Goal: Task Accomplishment & Management: Manage account settings

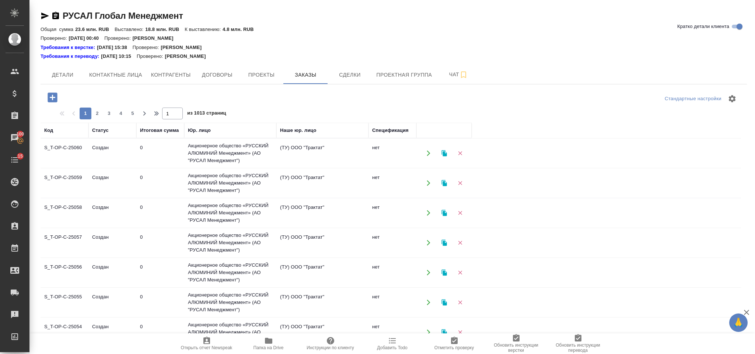
scroll to position [49, 0]
click at [57, 98] on icon "button" at bounding box center [53, 98] width 10 height 10
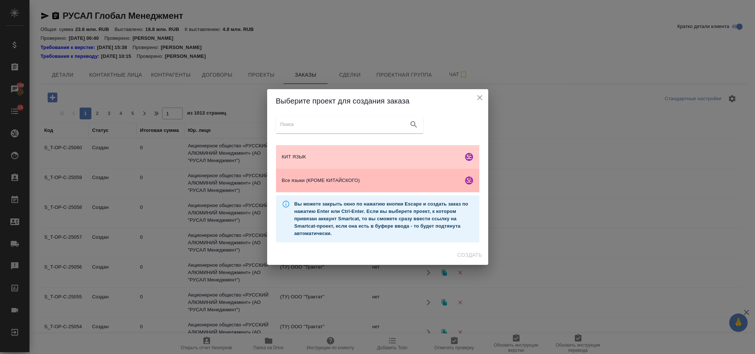
click at [349, 181] on span "Все языки (КРОМЕ КИТАЙСКОГО)" at bounding box center [371, 180] width 178 height 7
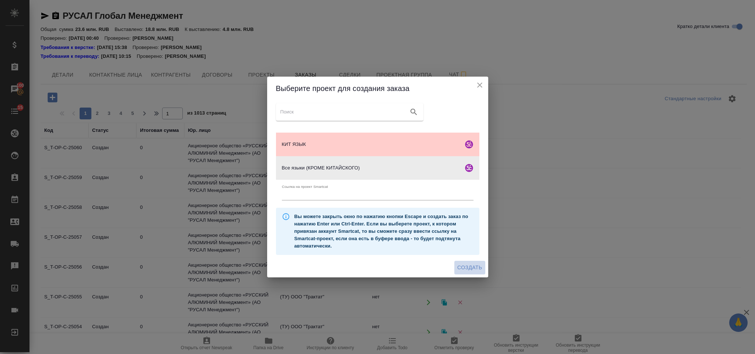
click at [471, 268] on span "Создать" at bounding box center [469, 267] width 25 height 9
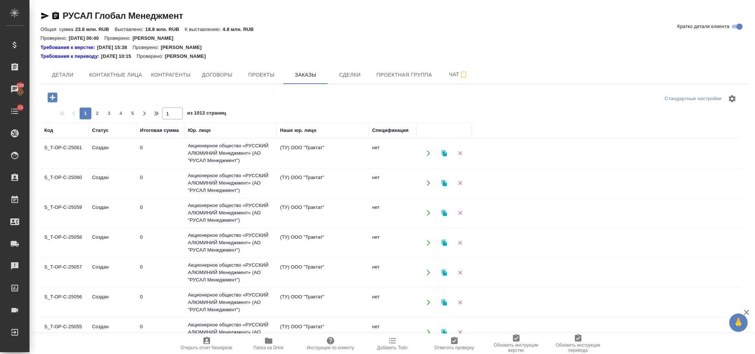
click at [56, 99] on icon "button" at bounding box center [53, 98] width 10 height 10
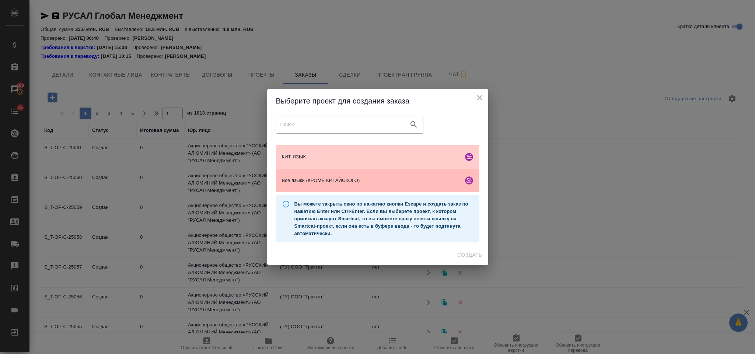
click at [333, 185] on div "Все языки (КРОМЕ КИТАЙСКОГО)" at bounding box center [377, 181] width 203 height 24
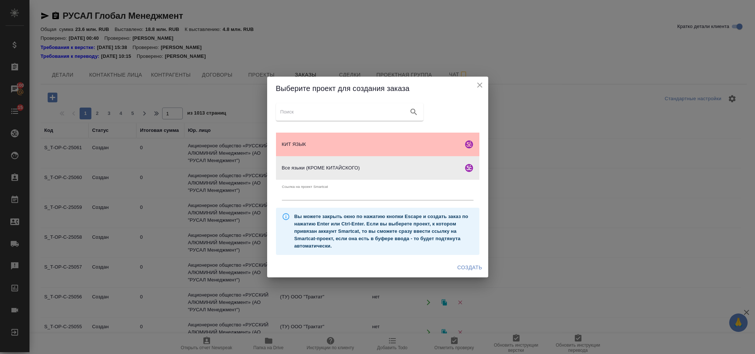
click at [301, 141] on span "КИТ ЯЗЫК" at bounding box center [371, 144] width 178 height 7
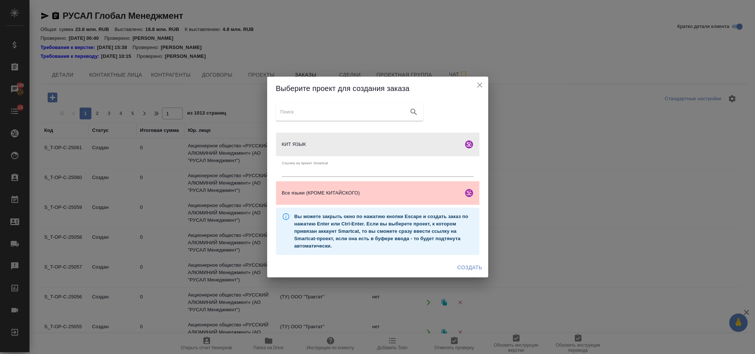
click at [469, 269] on span "Создать" at bounding box center [469, 267] width 25 height 9
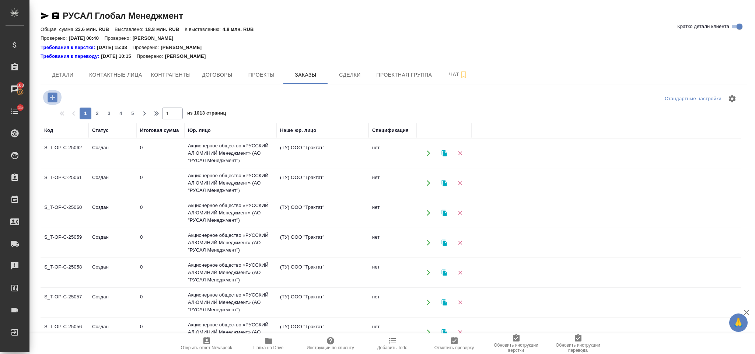
click at [50, 93] on icon "button" at bounding box center [52, 97] width 13 height 13
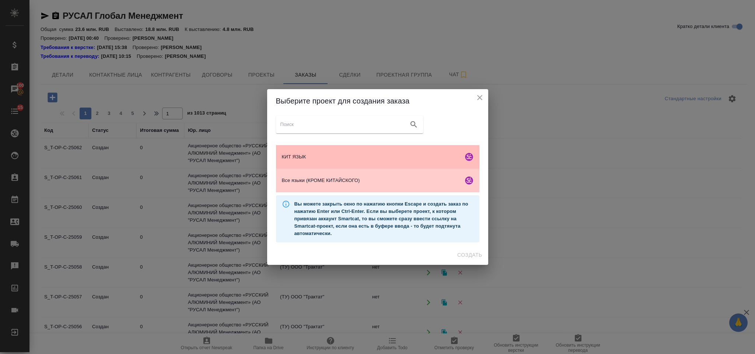
click at [335, 157] on span "КИТ ЯЗЫК" at bounding box center [371, 156] width 178 height 7
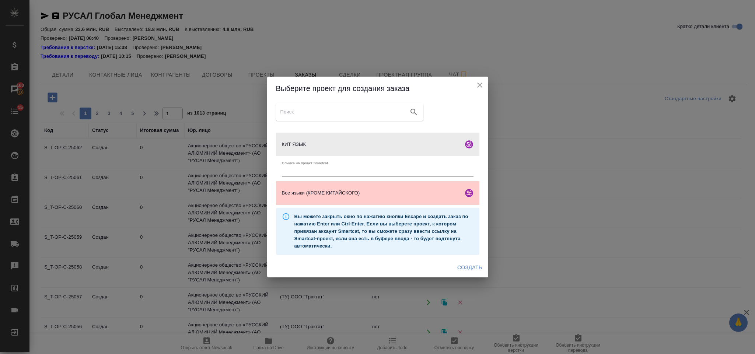
click at [461, 265] on span "Создать" at bounding box center [469, 267] width 25 height 9
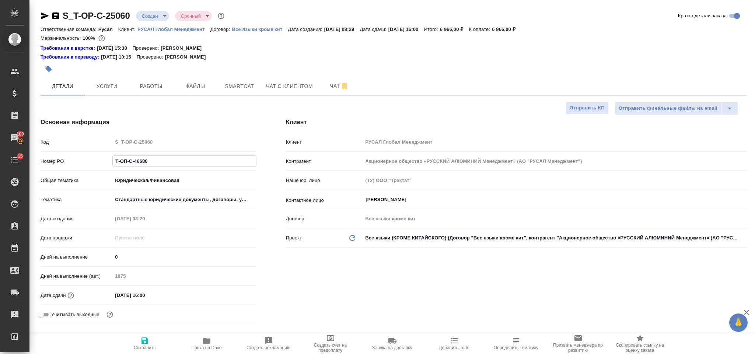
select select "RU"
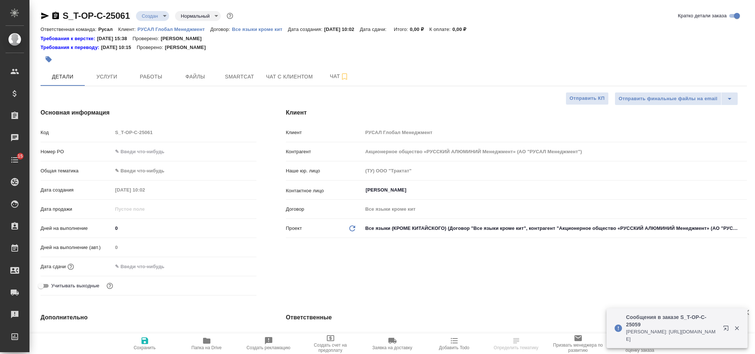
select select "RU"
type input "[PERSON_NAME]"
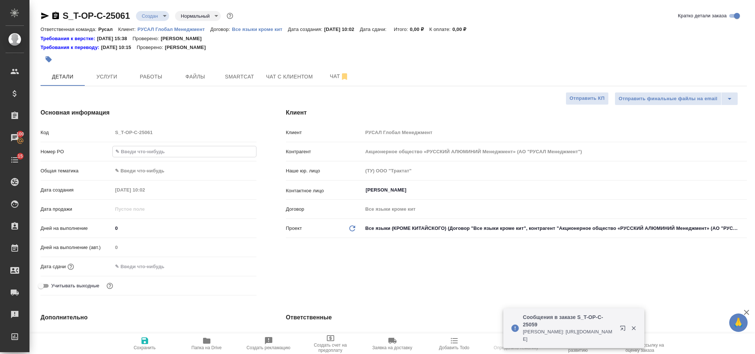
click at [171, 154] on input "text" at bounding box center [184, 151] width 143 height 11
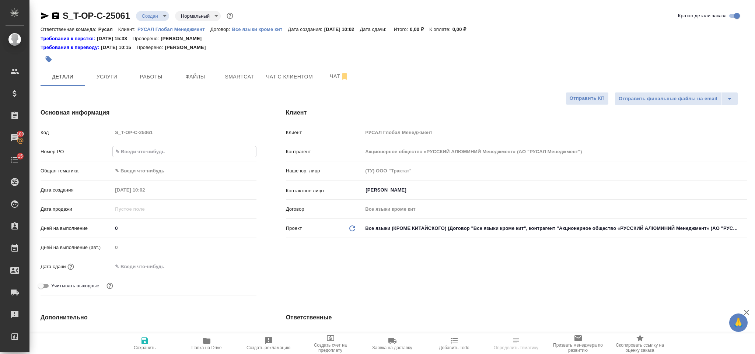
paste input "Т-ОП-С-46681"
type input "Т-ОП-С-46681"
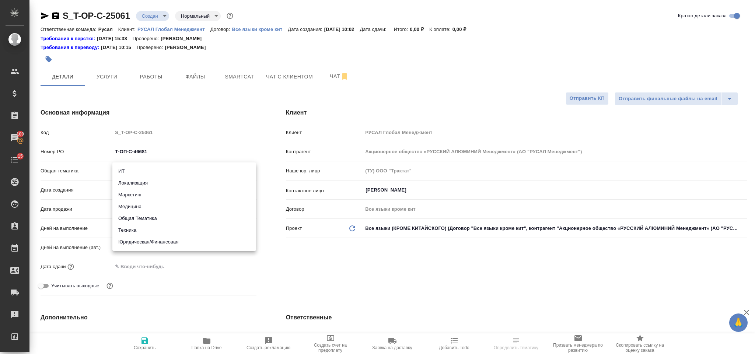
click at [140, 167] on body "🙏 .cls-1 fill:#fff; AWATERA Gorlenko Yuliua Клиенты Спецификации Заказы 100 Чат…" at bounding box center [377, 177] width 755 height 354
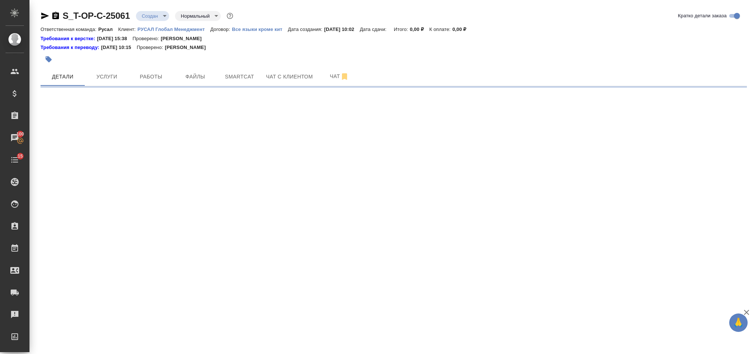
select select "RU"
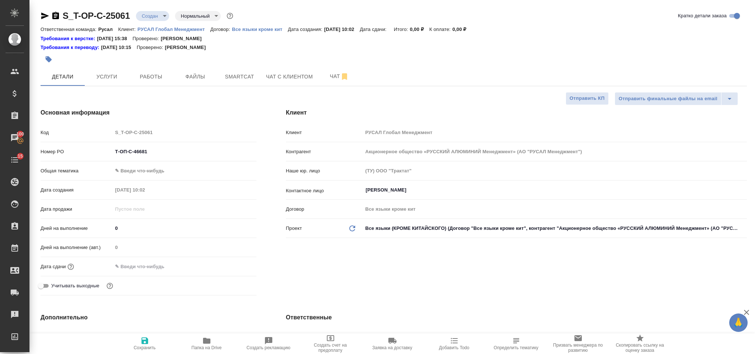
type textarea "x"
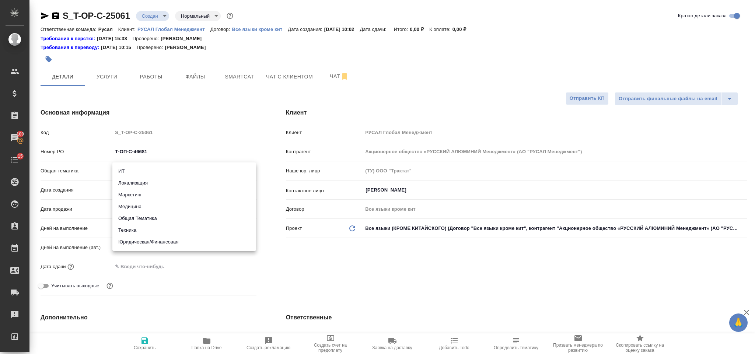
click at [148, 170] on body "🙏 .cls-1 fill:#fff; AWATERA Gorlenko Yuliua Клиенты Спецификации Заказы 100 Чат…" at bounding box center [377, 177] width 755 height 354
click at [157, 239] on li "Юридическая/Финансовая" at bounding box center [184, 242] width 144 height 12
type input "yr-fn"
type textarea "x"
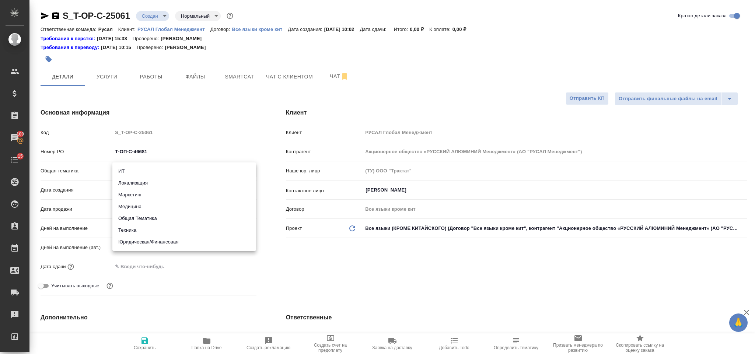
type textarea "x"
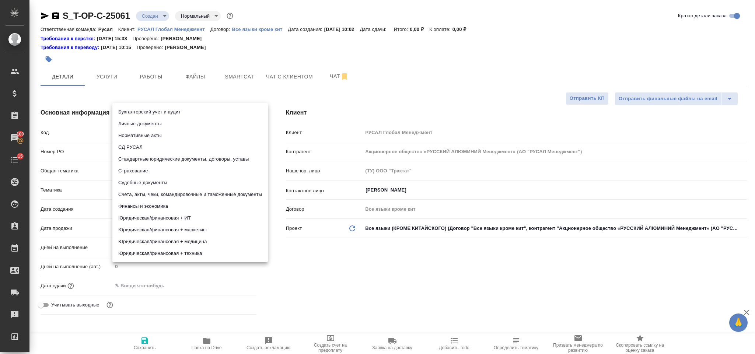
click at [148, 192] on body "🙏 .cls-1 fill:#fff; AWATERA Gorlenko Yuliua Клиенты Спецификации Заказы 100 Чат…" at bounding box center [377, 177] width 755 height 354
click at [174, 114] on li "Бухгалтерский учет и аудит" at bounding box center [190, 112] width 156 height 12
type textarea "x"
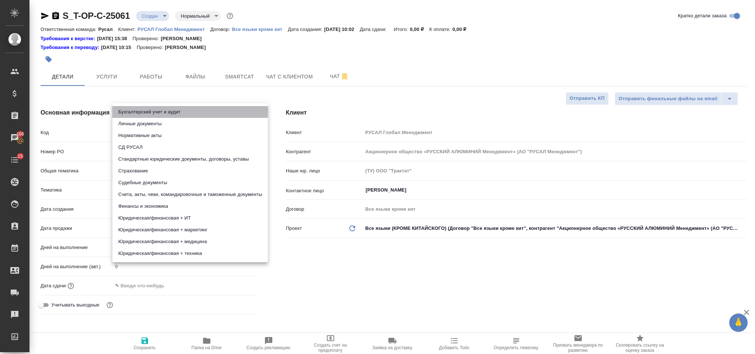
type input "6149848a2b7be24903fd7a88"
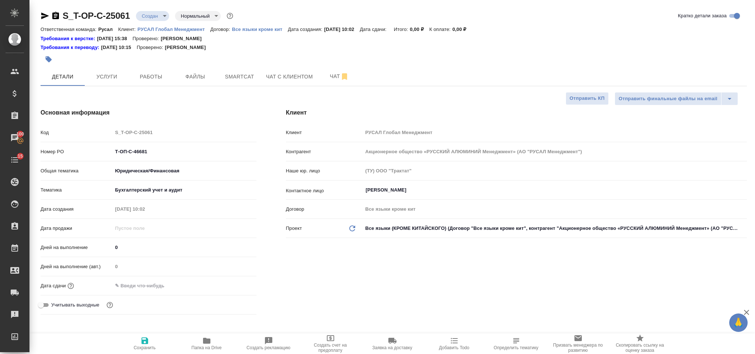
click at [172, 192] on body "🙏 .cls-1 fill:#fff; AWATERA Gorlenko Yuliua Клиенты Спецификации Заказы 100 Чат…" at bounding box center [377, 177] width 755 height 354
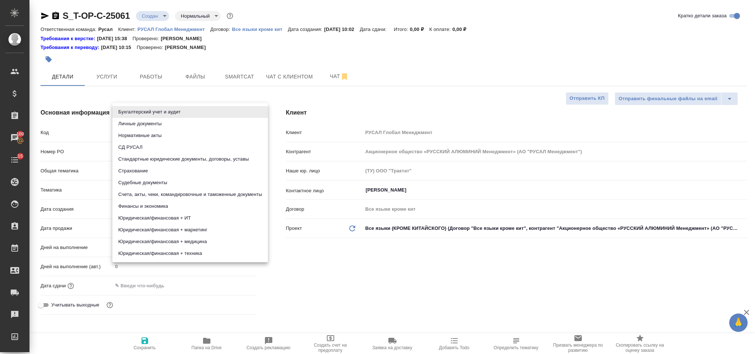
click at [291, 245] on div at bounding box center [377, 177] width 755 height 354
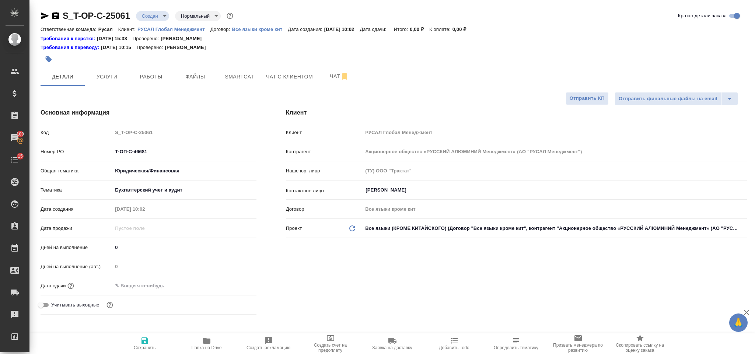
click at [175, 272] on div "Дней на выполнение (авт.) 0" at bounding box center [149, 266] width 216 height 13
click at [169, 288] on input "text" at bounding box center [144, 286] width 65 height 11
click at [235, 282] on icon "button" at bounding box center [235, 285] width 9 height 9
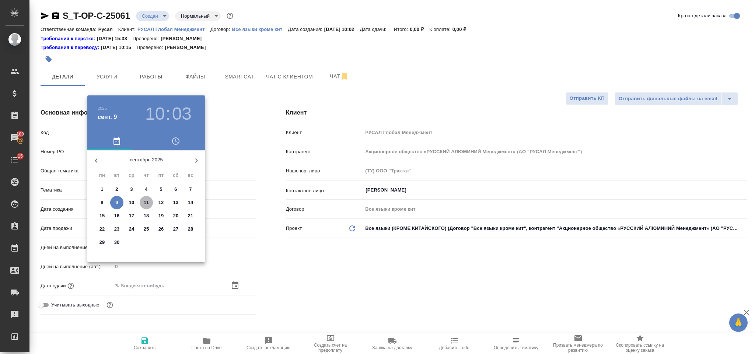
click at [147, 205] on p "11" at bounding box center [147, 202] width 6 height 7
type input "11.09.2025 10:03"
type textarea "x"
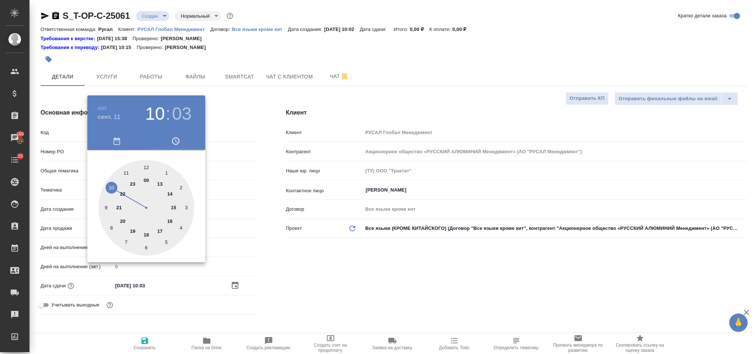
click at [114, 186] on div at bounding box center [146, 208] width 96 height 96
type textarea "x"
click at [145, 165] on div at bounding box center [146, 208] width 96 height 96
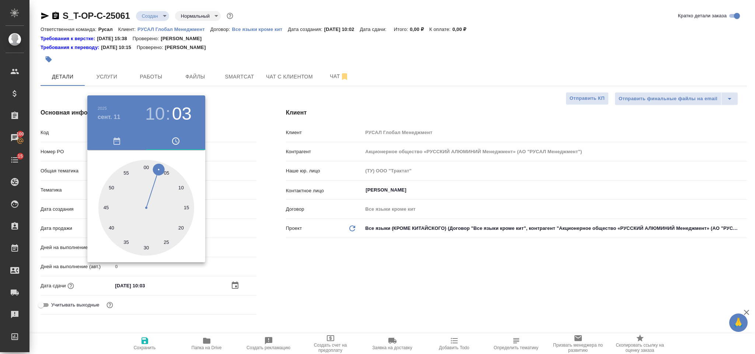
type input "11.09.2025 10:00"
type textarea "x"
click at [331, 259] on div at bounding box center [377, 177] width 755 height 354
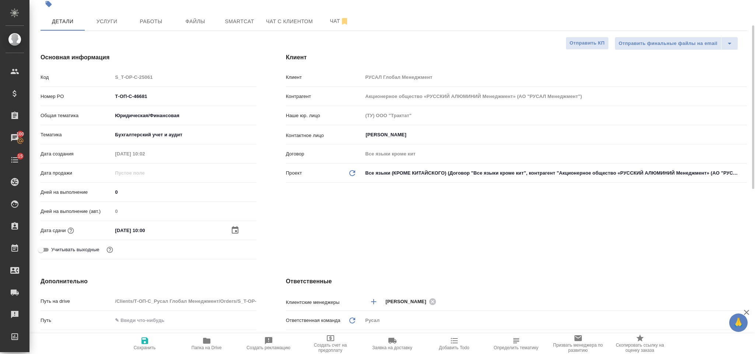
scroll to position [111, 0]
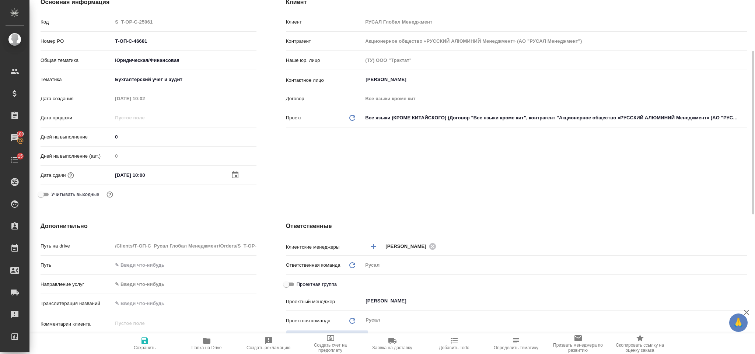
click at [147, 340] on icon "button" at bounding box center [145, 341] width 7 height 7
type textarea "x"
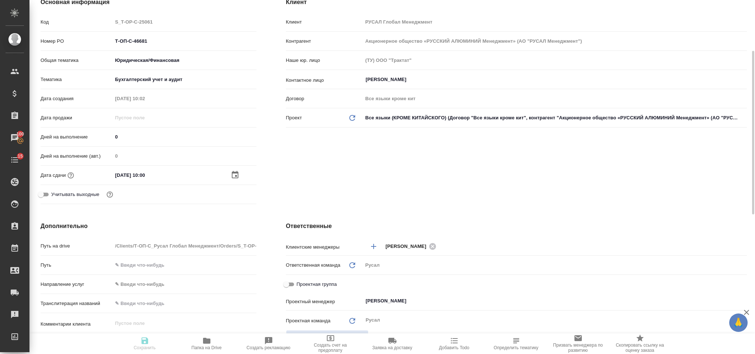
type textarea "x"
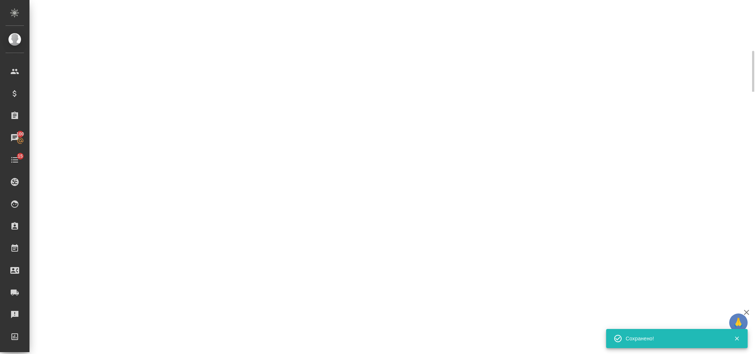
select select "RU"
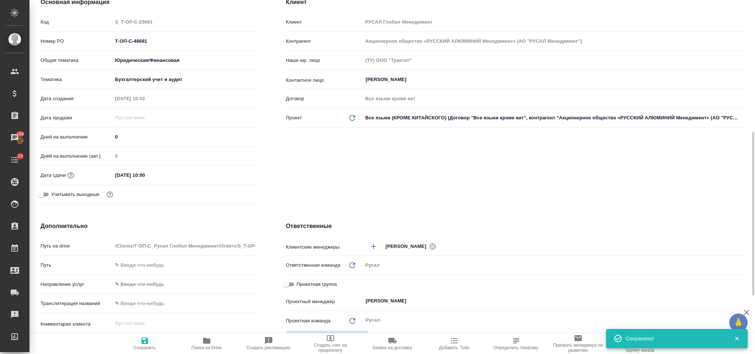
type textarea "x"
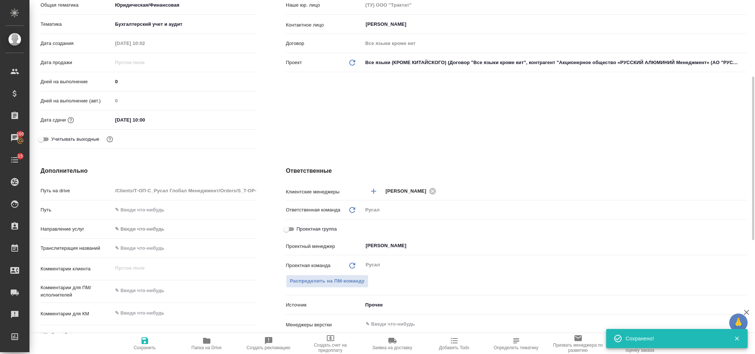
scroll to position [332, 0]
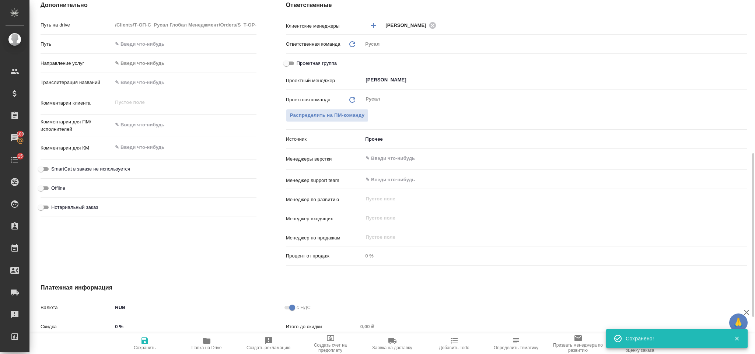
click at [73, 205] on span "Нотариальный заказ" at bounding box center [74, 207] width 47 height 7
click at [54, 205] on input "Нотариальный заказ" at bounding box center [41, 207] width 27 height 9
checkbox input "true"
type textarea "x"
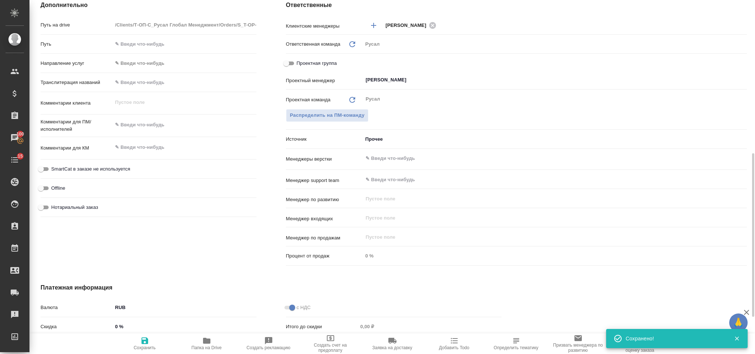
type textarea "x"
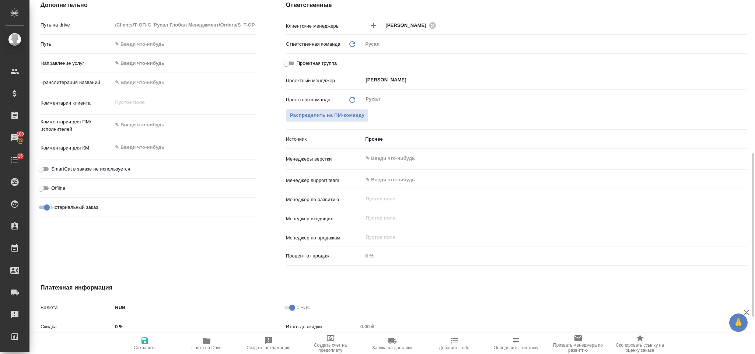
click at [143, 341] on icon "button" at bounding box center [145, 341] width 7 height 7
type textarea "x"
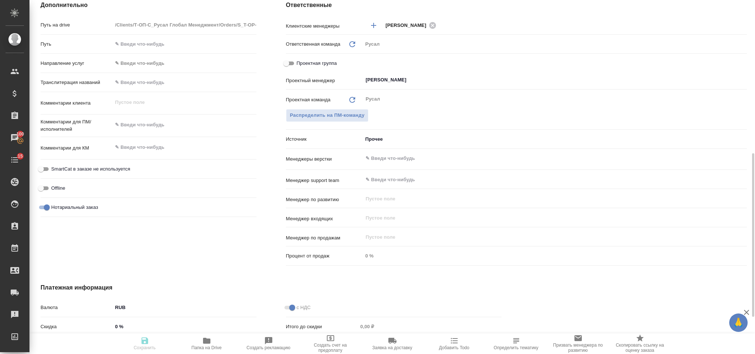
type textarea "x"
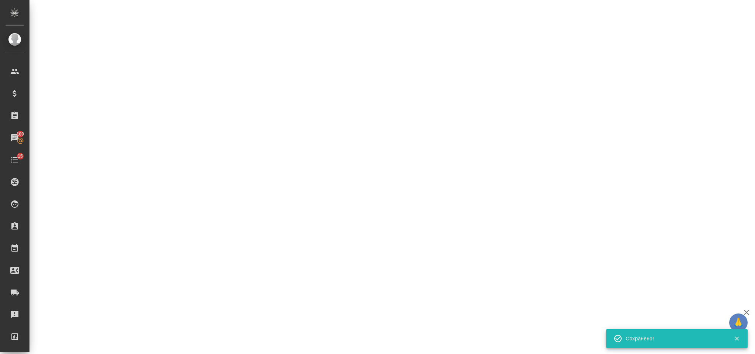
select select "RU"
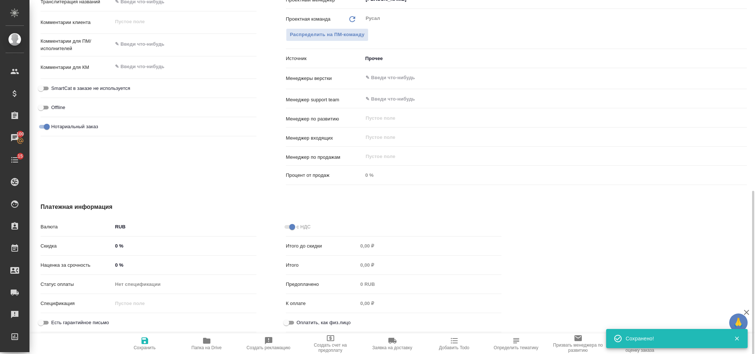
type textarea "x"
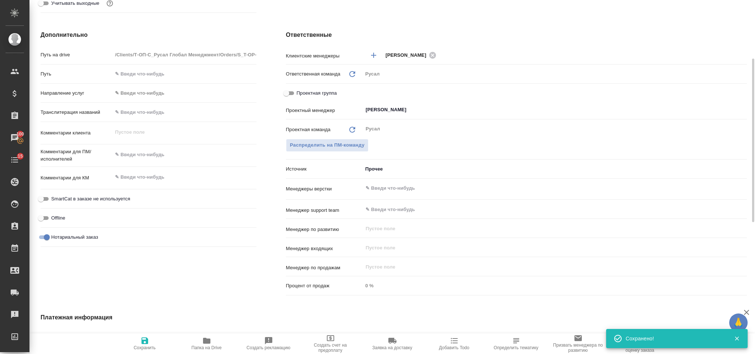
scroll to position [247, 0]
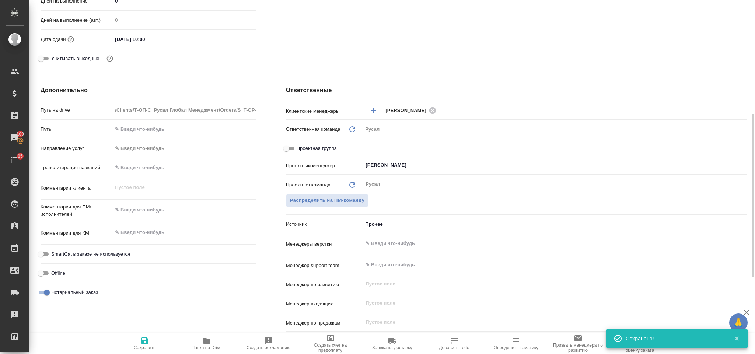
type textarea "x"
click at [152, 212] on textarea at bounding box center [184, 210] width 144 height 13
type textarea "Н"
type textarea "x"
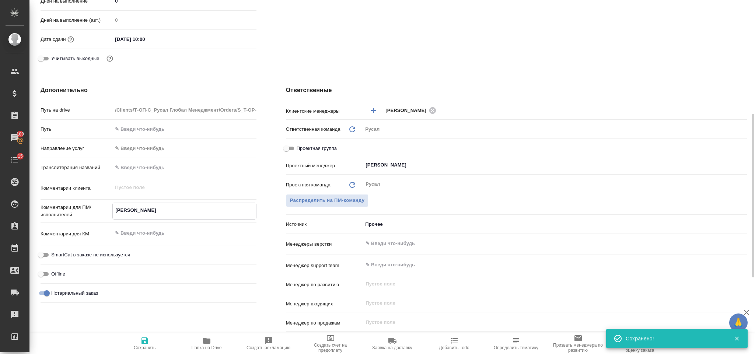
type textarea "x"
type textarea "НО"
type textarea "x"
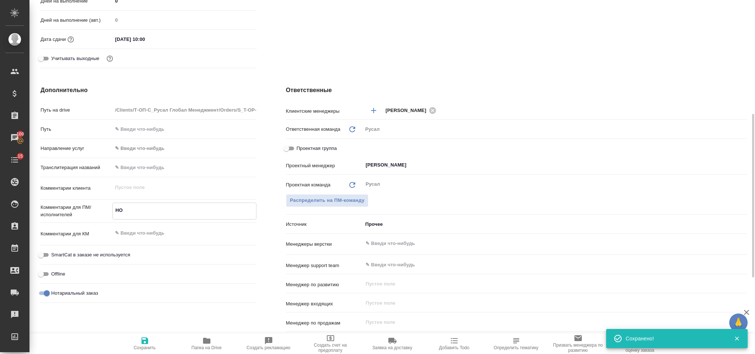
type textarea "НОТ"
type textarea "x"
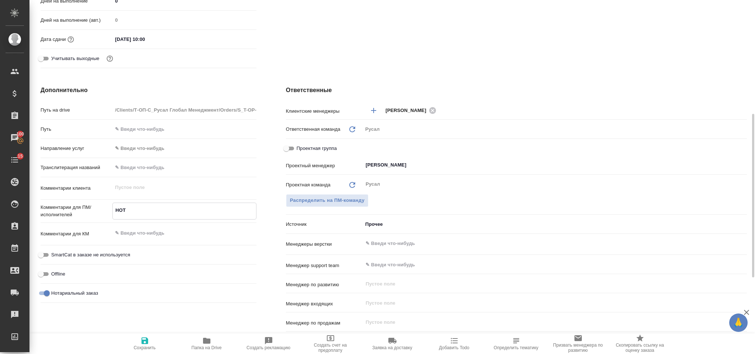
type textarea "НОТ"
type textarea "x"
click at [142, 341] on icon "button" at bounding box center [145, 341] width 7 height 7
type textarea "x"
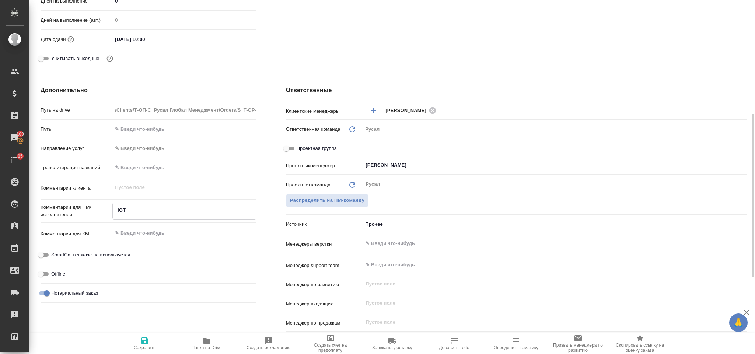
type textarea "x"
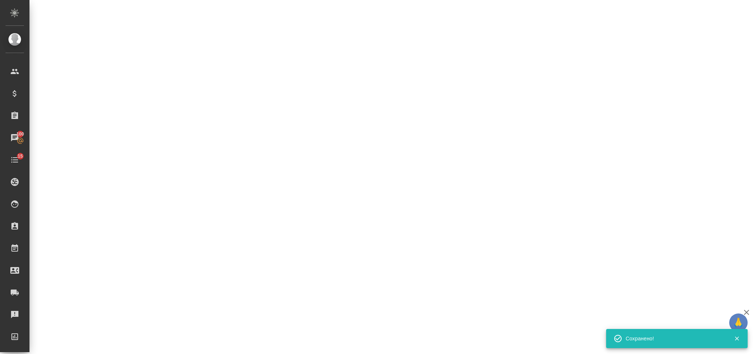
select select "RU"
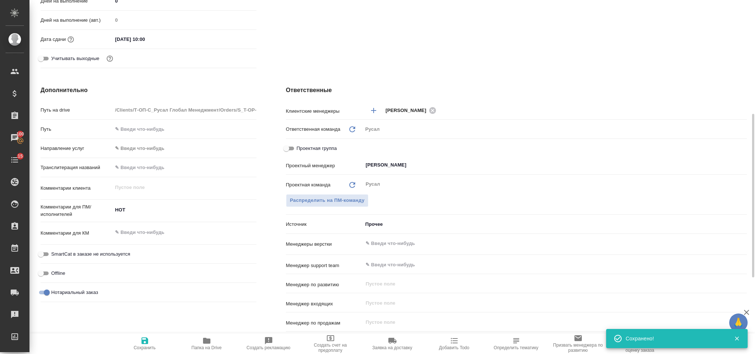
type textarea "x"
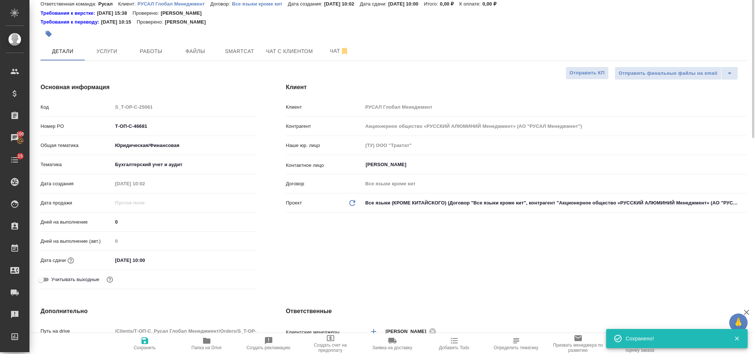
scroll to position [0, 0]
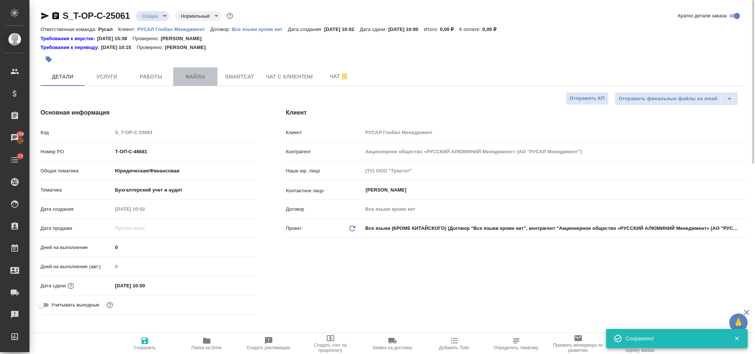
click at [192, 79] on span "Файлы" at bounding box center [195, 76] width 35 height 9
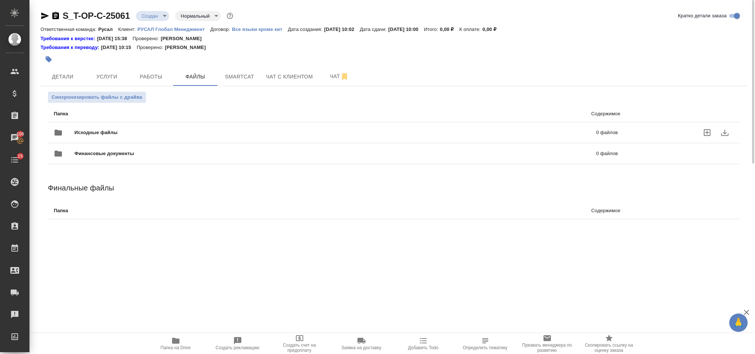
click at [114, 125] on div "Исходные файлы 0 файлов" at bounding box center [336, 133] width 564 height 18
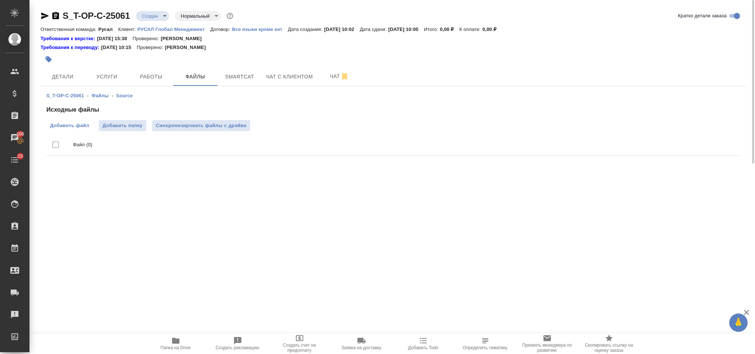
click at [82, 125] on span "Добавить файл" at bounding box center [69, 125] width 39 height 7
click at [0, 0] on input "Добавить файл" at bounding box center [0, 0] width 0 height 0
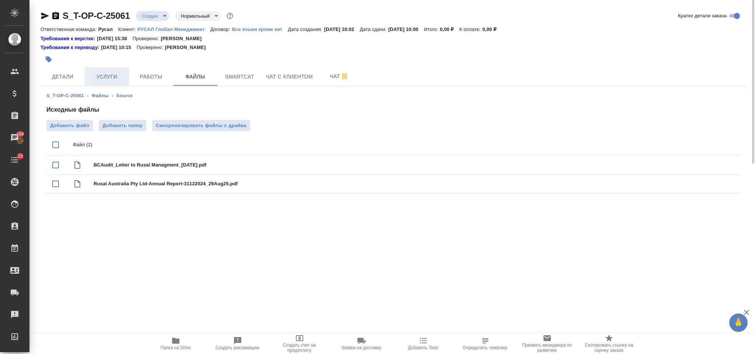
click at [113, 78] on span "Услуги" at bounding box center [106, 76] width 35 height 9
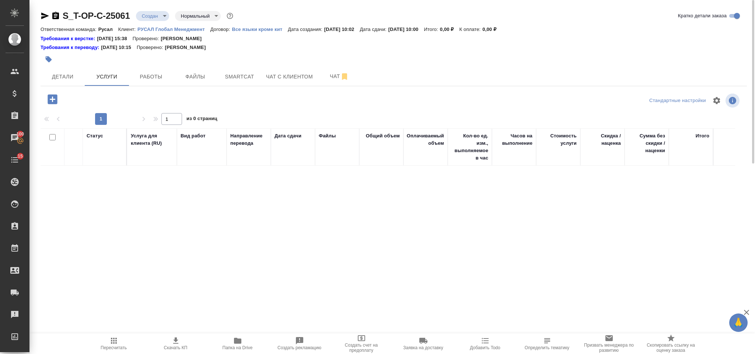
click at [53, 97] on icon "button" at bounding box center [53, 99] width 10 height 10
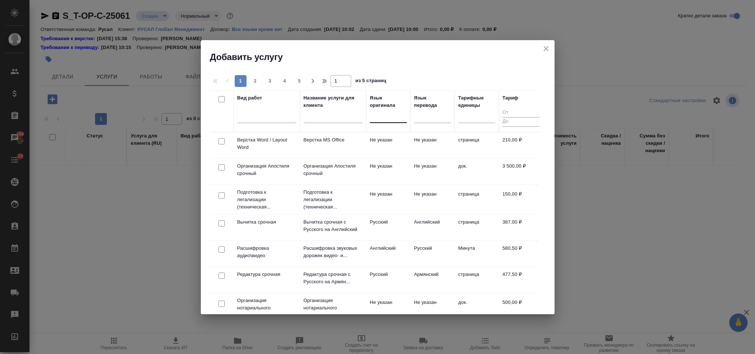
click at [377, 117] on div at bounding box center [388, 115] width 37 height 11
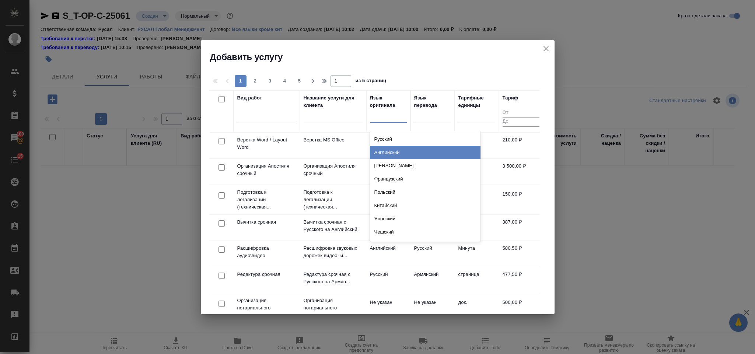
click at [393, 150] on div "Английский" at bounding box center [425, 152] width 111 height 13
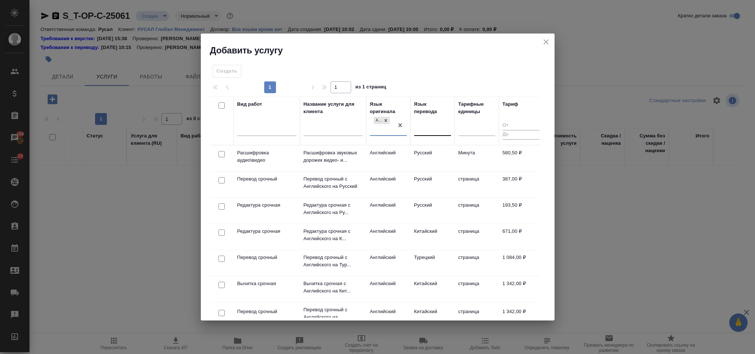
click at [437, 124] on div at bounding box center [432, 128] width 37 height 11
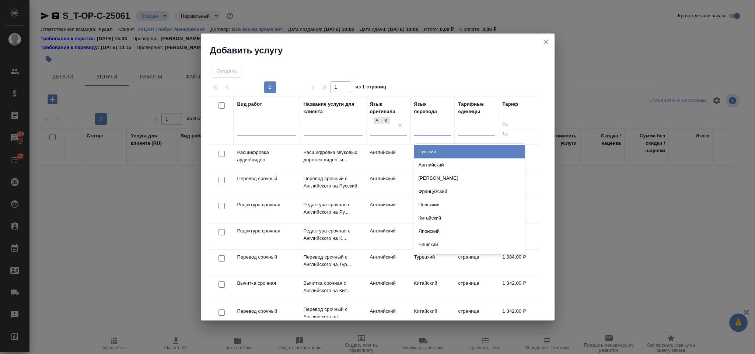
click at [444, 153] on div "Русский" at bounding box center [469, 151] width 111 height 13
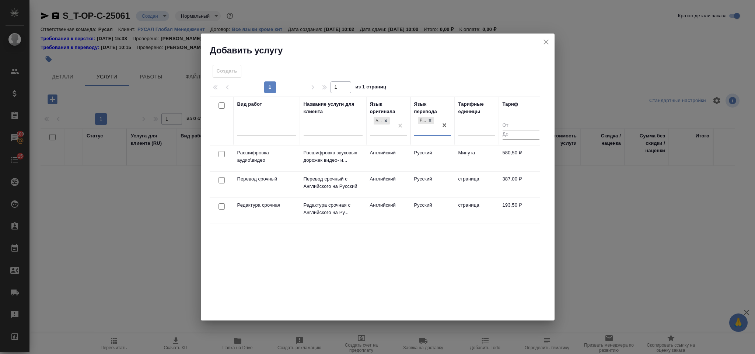
click at [222, 177] on input "checkbox" at bounding box center [222, 180] width 6 height 6
checkbox input "true"
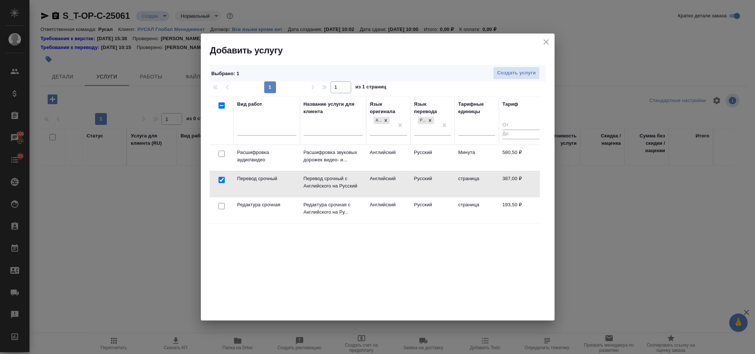
click at [220, 205] on div at bounding box center [221, 206] width 17 height 10
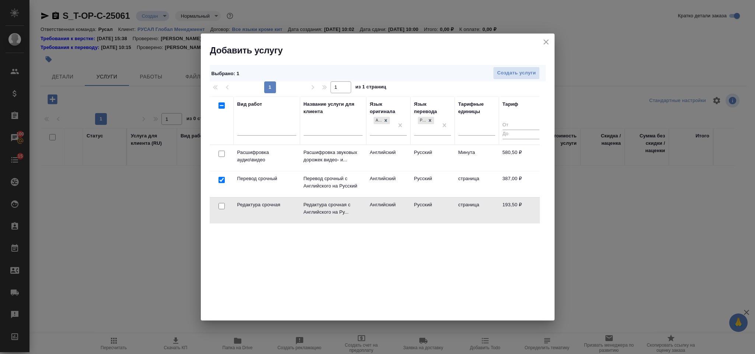
click at [219, 207] on input "checkbox" at bounding box center [222, 206] width 6 height 6
checkbox input "true"
click at [512, 70] on span "Создать услуги" at bounding box center [516, 73] width 39 height 8
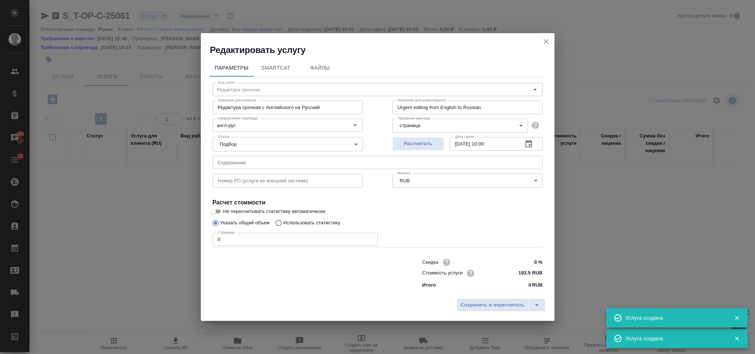
click at [260, 162] on input "text" at bounding box center [378, 162] width 330 height 13
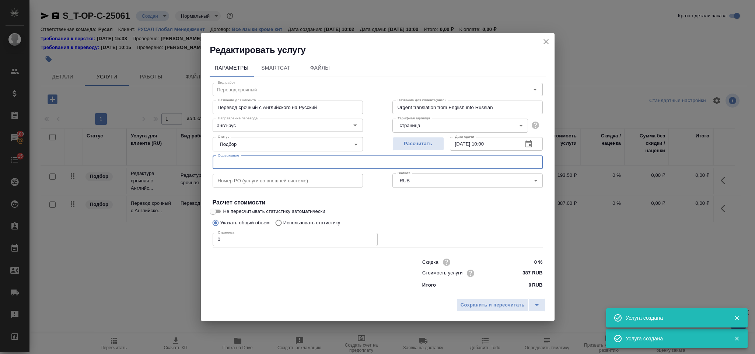
type input "Перевод срочный"
type input "Перевод срочный с Английского на Русский"
type input "Urgent translation from English into Russian"
type input "387 RUB"
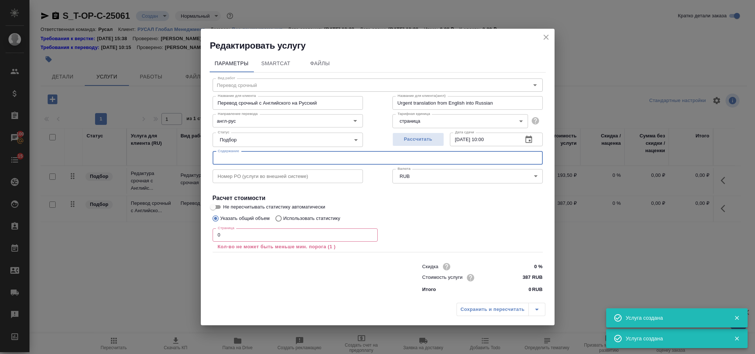
paste input "BCAudit_Letter to Rusal Managment_29Aug25"
type input "BCAudit_Letter to Rusal Managment_29Aug25"
click at [269, 246] on p "Кол-во не может быть меньше мин. порога (1 )" at bounding box center [295, 246] width 155 height 7
click at [260, 234] on input "0" at bounding box center [295, 235] width 165 height 13
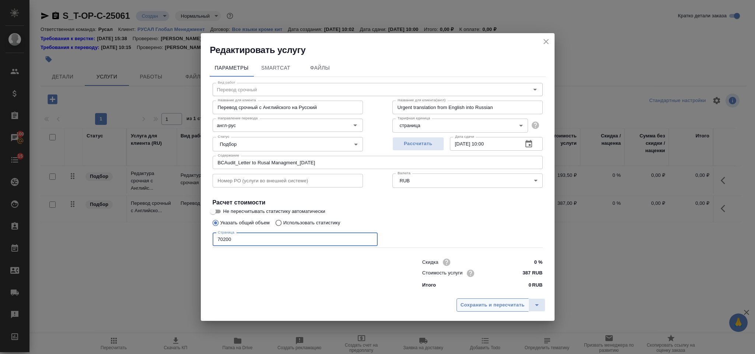
type input "70200"
click at [486, 306] on span "Сохранить и пересчитать" at bounding box center [493, 305] width 64 height 8
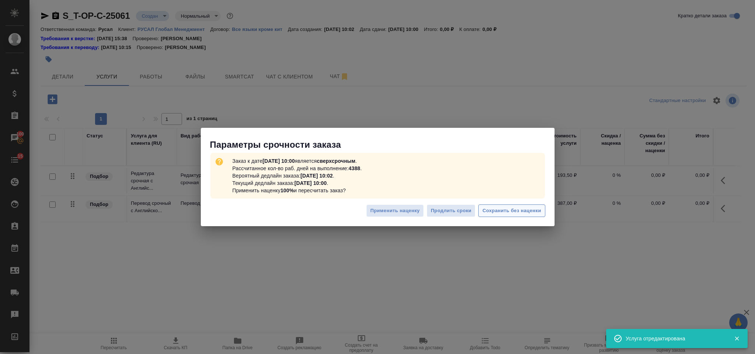
click at [508, 213] on span "Сохранить без наценки" at bounding box center [512, 211] width 59 height 8
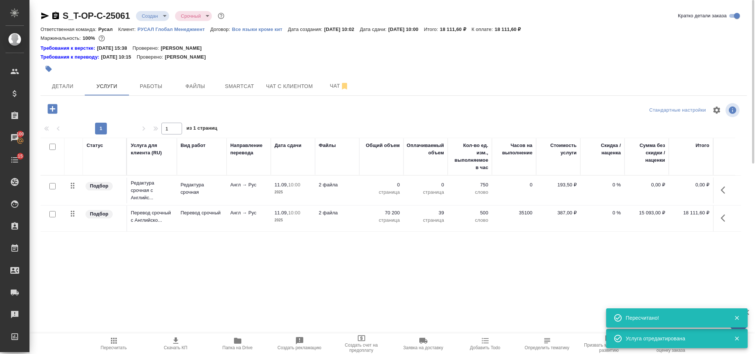
type input "urgent"
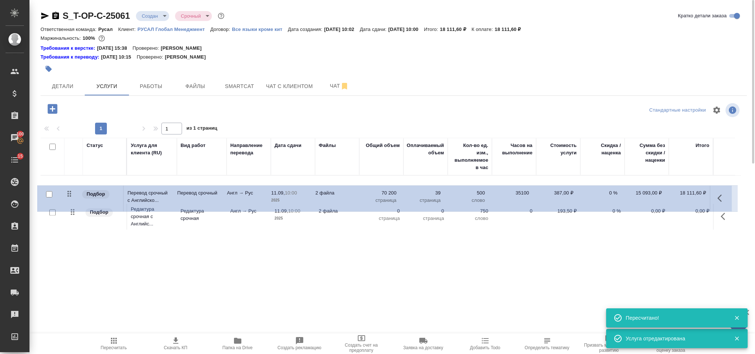
drag, startPoint x: 72, startPoint y: 217, endPoint x: 69, endPoint y: 193, distance: 24.6
click at [69, 193] on table "Статус Услуга для клиента (RU) Вид работ Направление перевода Дата сдачи Файлы …" at bounding box center [391, 185] width 701 height 94
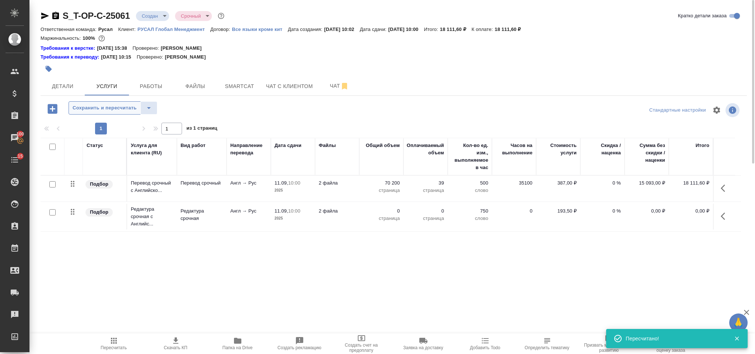
click at [103, 107] on span "Сохранить и пересчитать" at bounding box center [105, 108] width 64 height 8
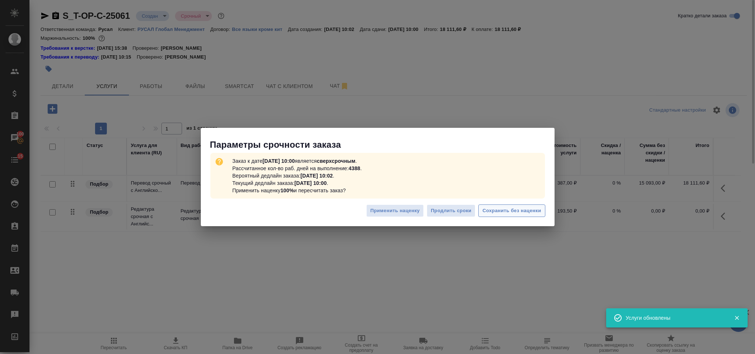
click at [532, 207] on span "Сохранить без наценки" at bounding box center [512, 211] width 59 height 8
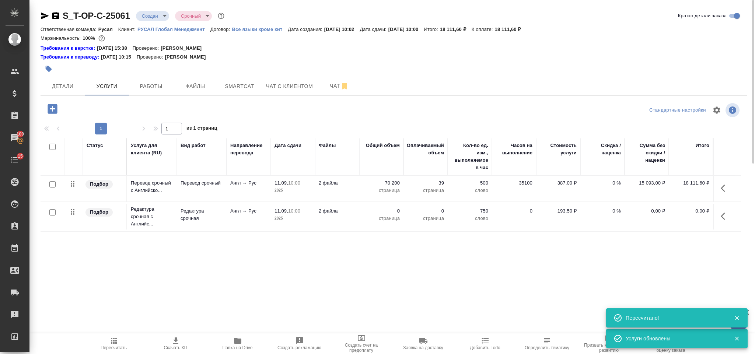
click at [723, 221] on icon "button" at bounding box center [725, 216] width 9 height 9
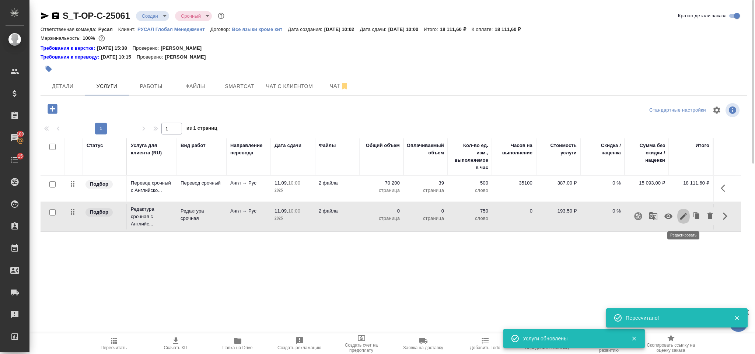
click at [685, 217] on icon "button" at bounding box center [684, 216] width 7 height 7
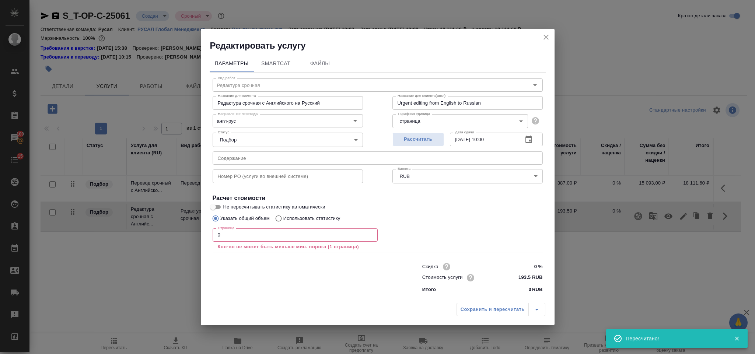
click at [286, 234] on input "0" at bounding box center [295, 235] width 165 height 13
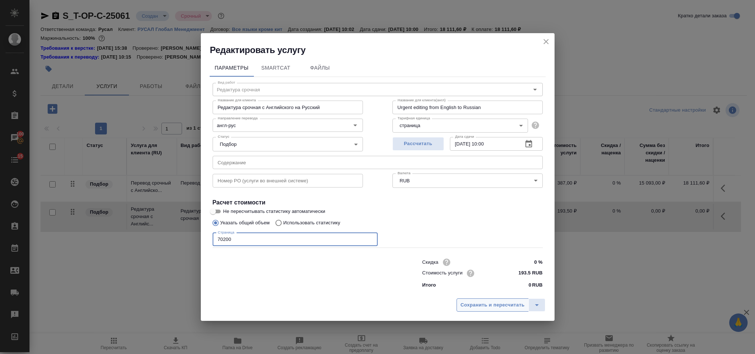
type input "70200"
click at [493, 302] on span "Сохранить и пересчитать" at bounding box center [493, 305] width 64 height 8
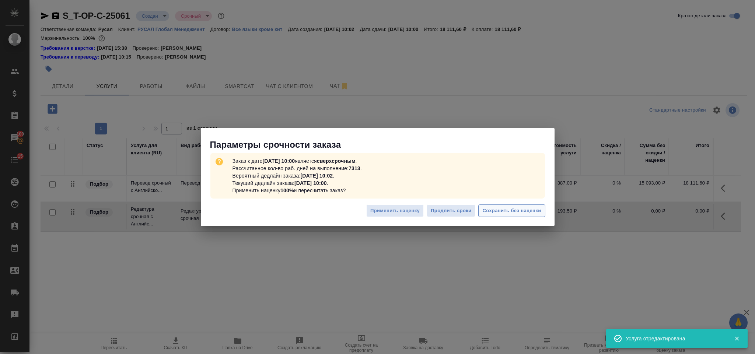
click at [518, 207] on span "Сохранить без наценки" at bounding box center [512, 211] width 59 height 8
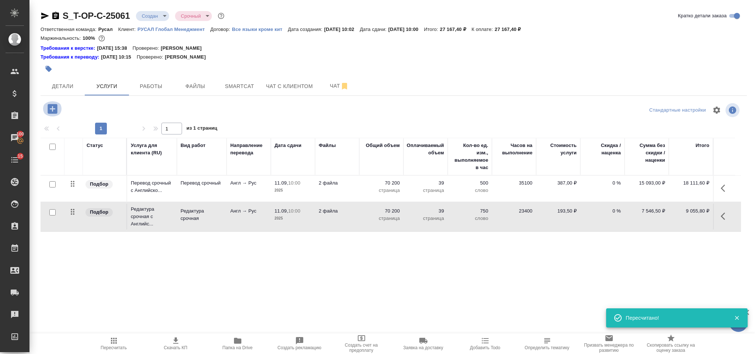
click at [55, 105] on icon "button" at bounding box center [53, 109] width 10 height 10
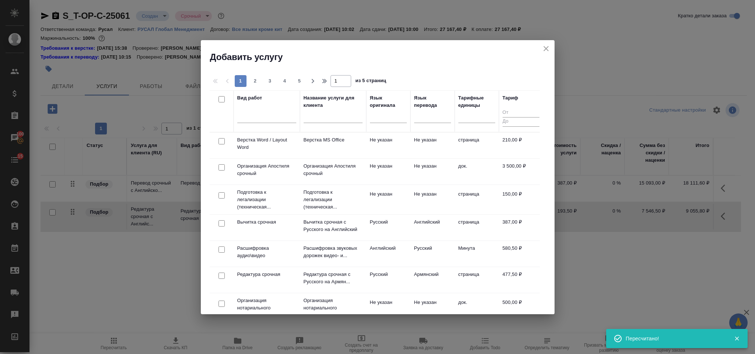
click at [219, 142] on input "checkbox" at bounding box center [222, 141] width 6 height 6
checkbox input "true"
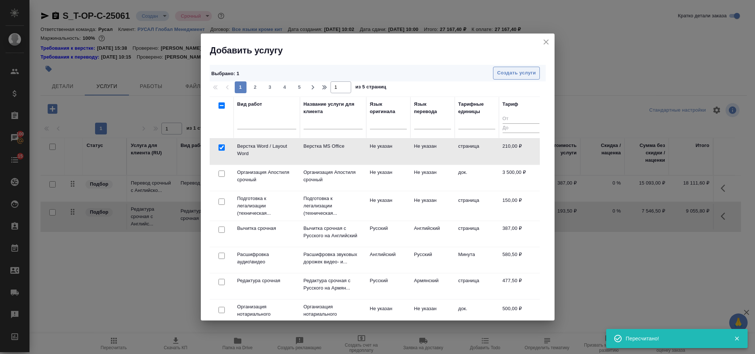
click at [511, 67] on button "Создать услуги" at bounding box center [516, 73] width 47 height 13
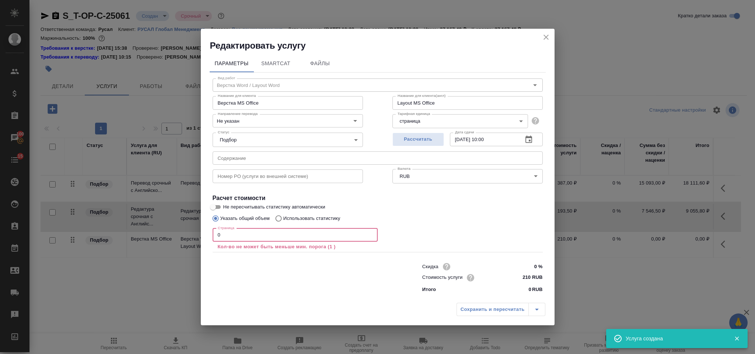
click at [261, 238] on input "0" at bounding box center [295, 235] width 165 height 13
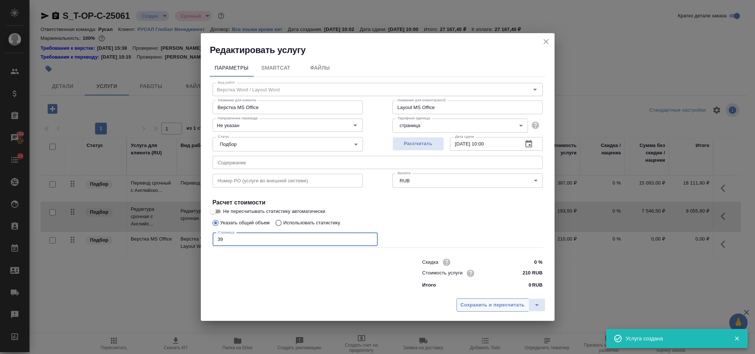
type input "39"
click at [479, 304] on span "Сохранить и пересчитать" at bounding box center [493, 305] width 64 height 8
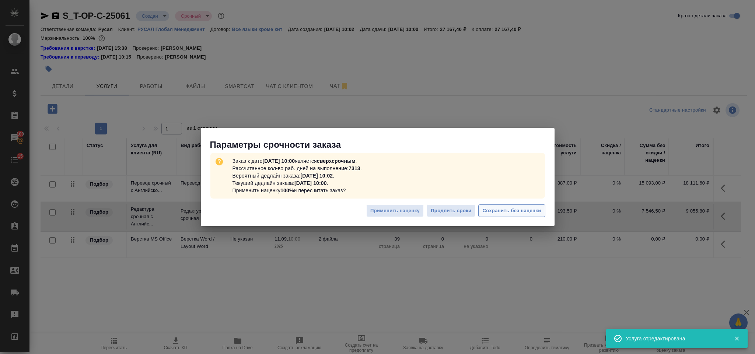
click at [525, 207] on span "Сохранить без наценки" at bounding box center [512, 211] width 59 height 8
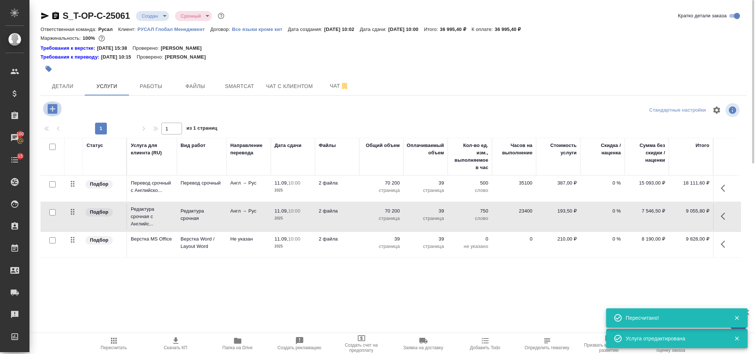
click at [58, 107] on icon "button" at bounding box center [52, 108] width 13 height 13
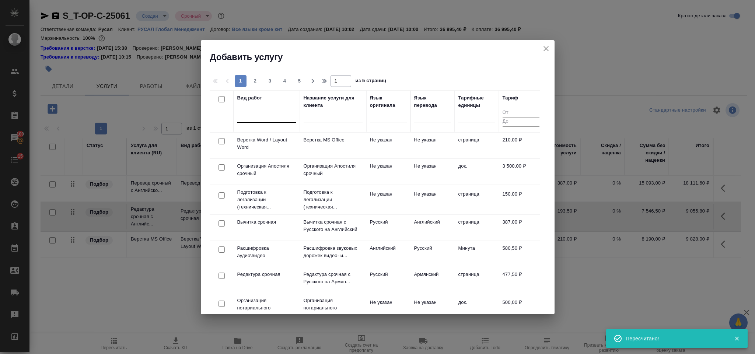
click at [250, 116] on div at bounding box center [266, 115] width 59 height 11
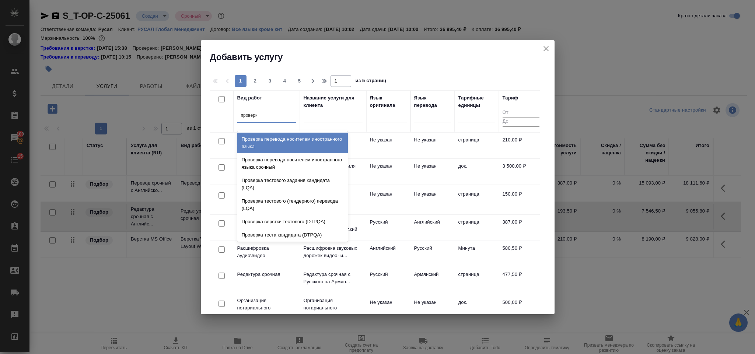
type input "проверка"
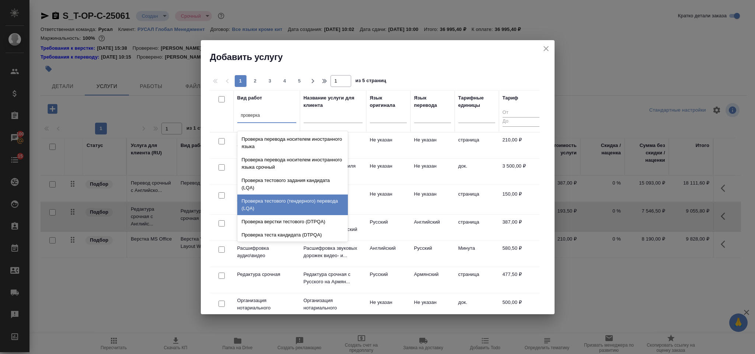
scroll to position [15, 0]
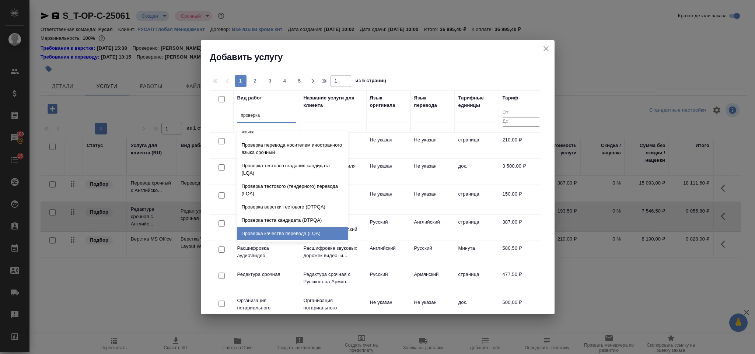
click at [296, 233] on div "Проверка качества перевода (LQA)" at bounding box center [292, 233] width 111 height 13
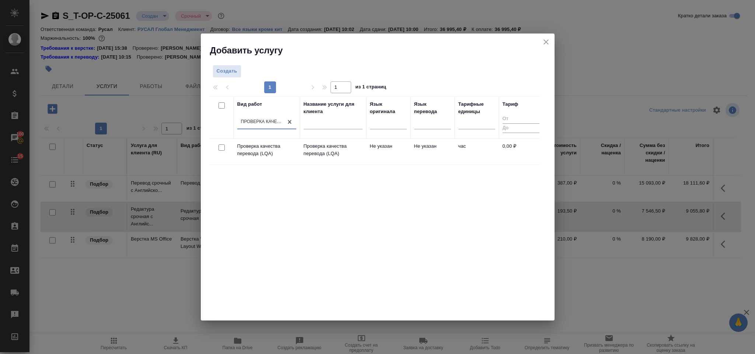
click at [222, 147] on input "checkbox" at bounding box center [222, 148] width 6 height 6
checkbox input "true"
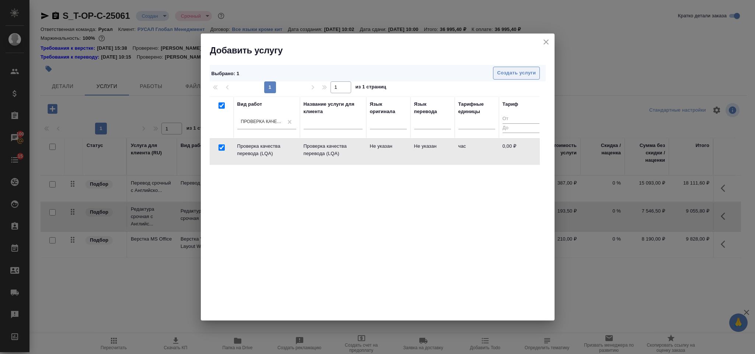
click at [514, 74] on span "Создать услуги" at bounding box center [516, 73] width 39 height 8
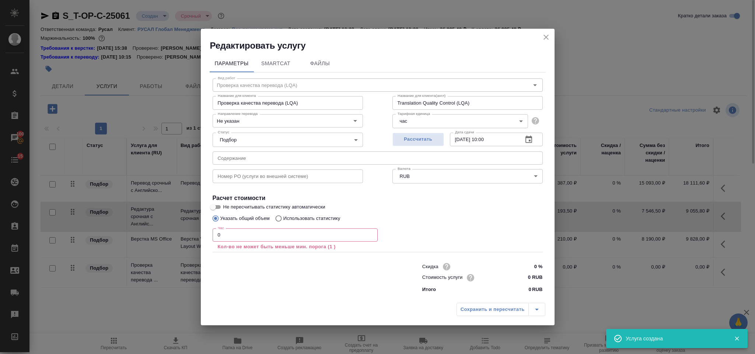
click at [547, 37] on icon "close" at bounding box center [546, 37] width 9 height 9
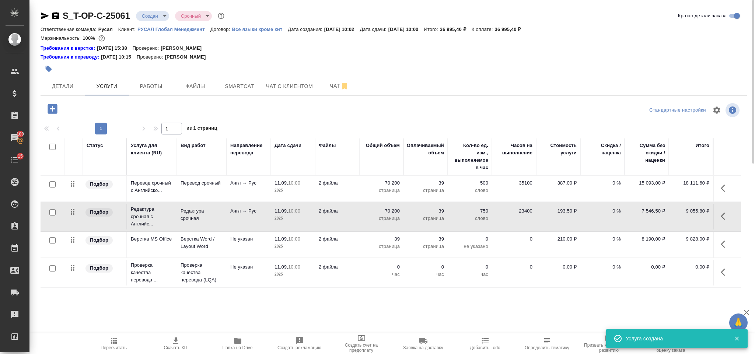
click at [723, 273] on icon "button" at bounding box center [723, 272] width 4 height 7
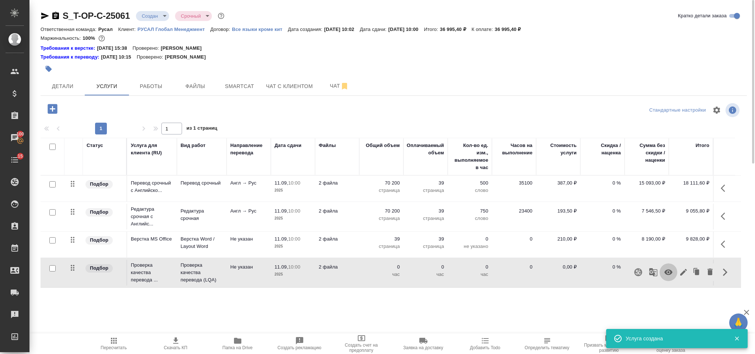
click at [668, 274] on icon "button" at bounding box center [669, 273] width 8 height 6
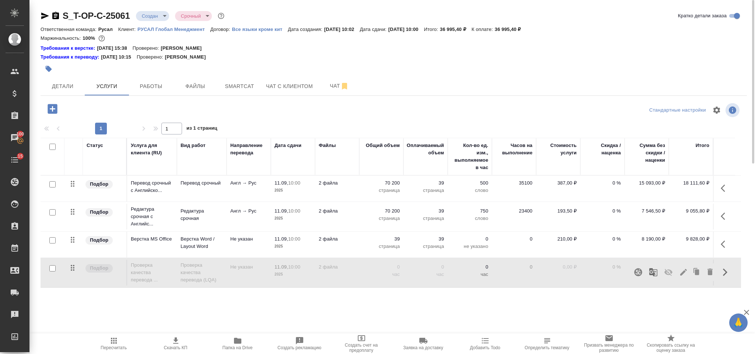
click at [125, 340] on span "Пересчитать" at bounding box center [113, 344] width 53 height 14
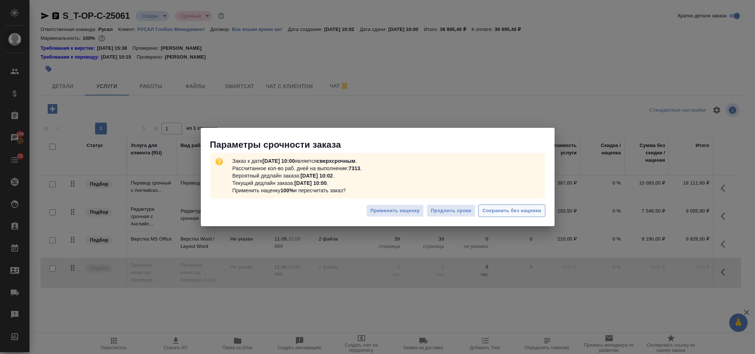
click at [509, 210] on span "Сохранить без наценки" at bounding box center [512, 211] width 59 height 8
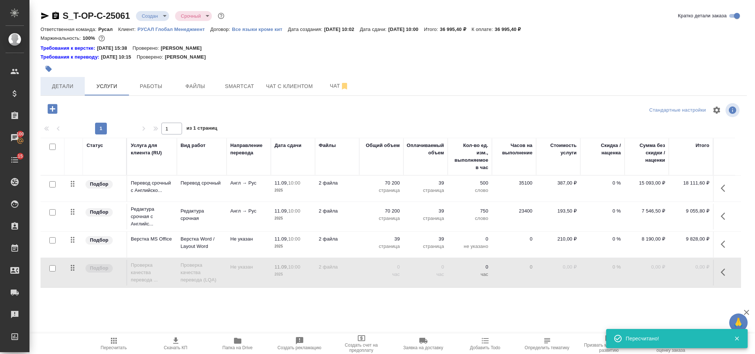
click at [72, 81] on button "Детали" at bounding box center [63, 86] width 44 height 18
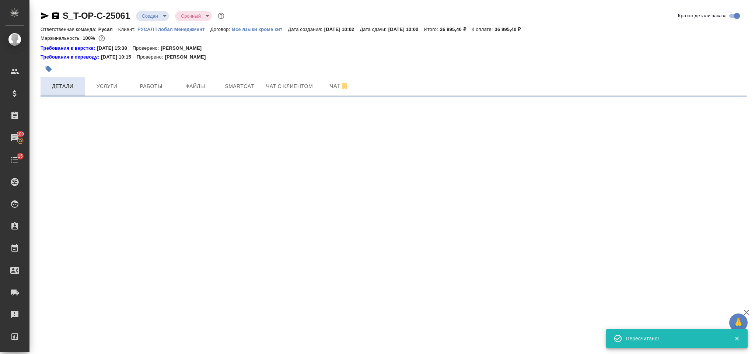
select select "RU"
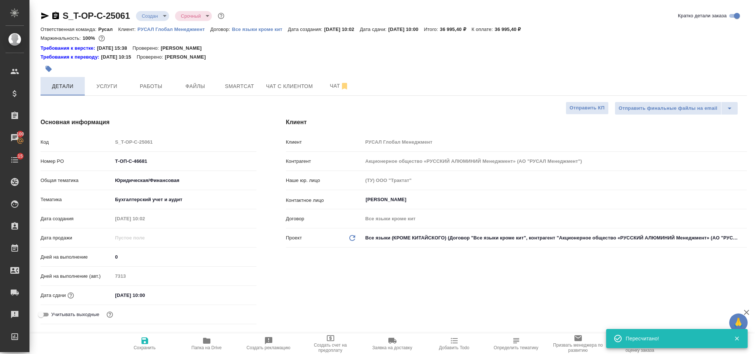
type textarea "x"
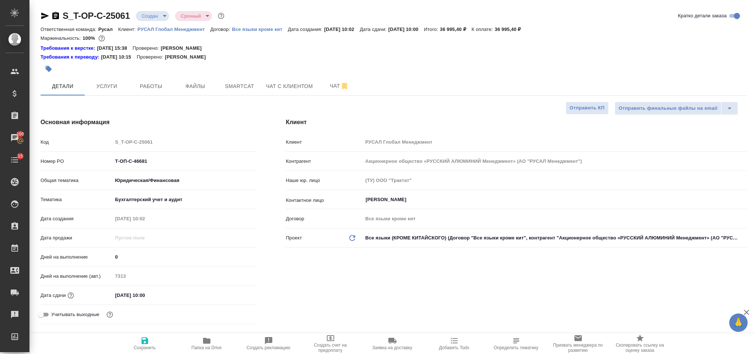
drag, startPoint x: 55, startPoint y: 18, endPoint x: 59, endPoint y: 15, distance: 5.3
click at [55, 18] on icon "button" at bounding box center [55, 15] width 7 height 7
click at [159, 160] on input "Т-ОП-С-46681" at bounding box center [184, 161] width 144 height 11
type textarea "x"
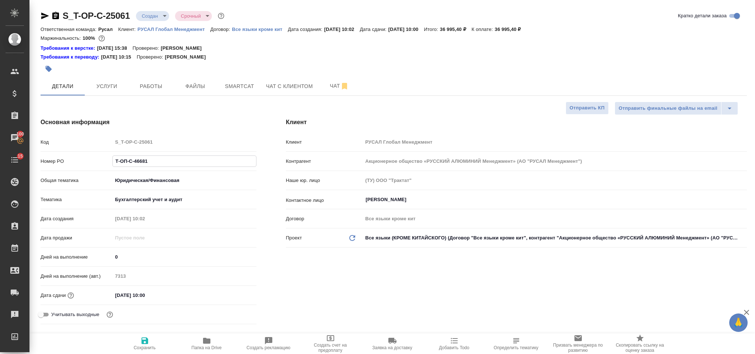
type textarea "x"
click at [45, 13] on icon "button" at bounding box center [45, 15] width 9 height 9
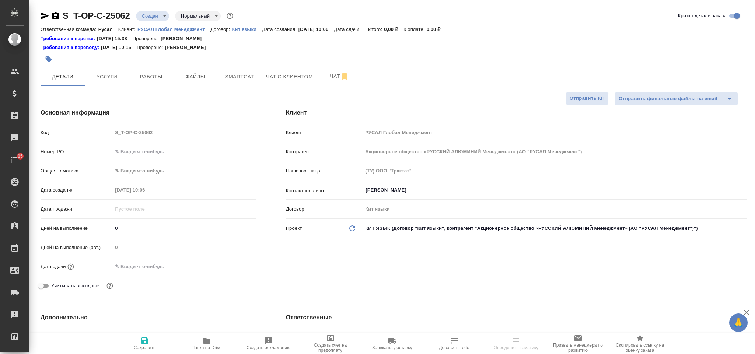
select select "RU"
click at [150, 156] on input "text" at bounding box center [184, 151] width 144 height 11
paste input "Т-ОП-С-46682"
type input "Т-ОП-С-46682"
click at [143, 173] on body "🙏 .cls-1 fill:#fff; AWATERA Gorlenko Yuliua Клиенты Спецификации Заказы 100 Чат…" at bounding box center [377, 177] width 755 height 354
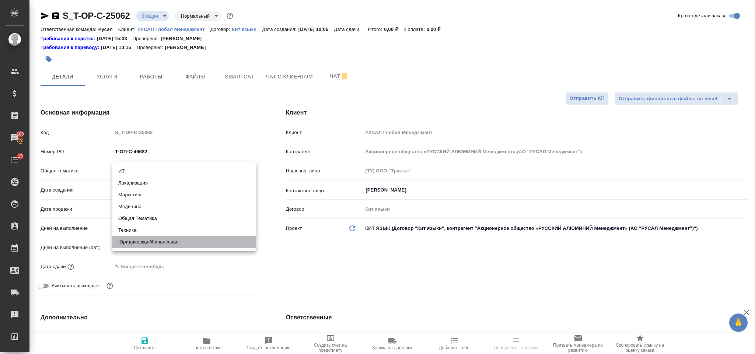
click at [164, 241] on li "Юридическая/Финансовая" at bounding box center [184, 242] width 144 height 12
type input "yr-fn"
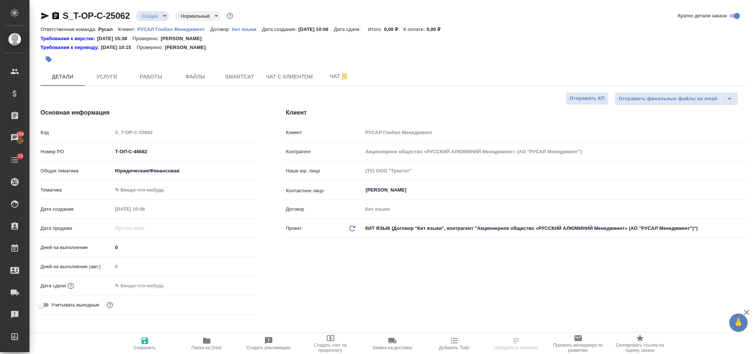
click at [157, 184] on div "Тематика ✎ Введи что-нибудь" at bounding box center [149, 190] width 216 height 13
click at [166, 193] on body "🙏 .cls-1 fill:#fff; AWATERA Gorlenko Yuliua Клиенты Спецификации Заказы 100 Чат…" at bounding box center [377, 177] width 755 height 354
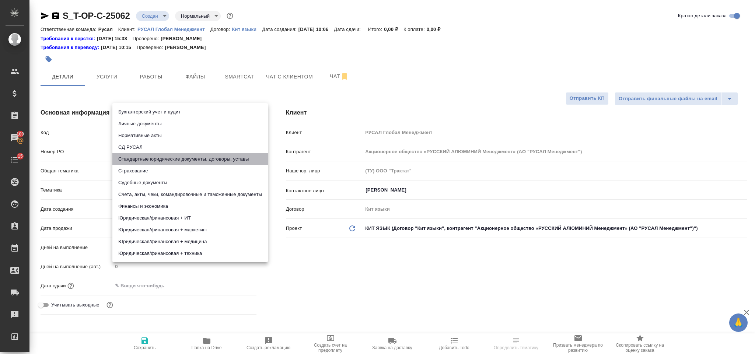
click at [189, 159] on li "Стандартные юридические документы, договоры, уставы" at bounding box center [190, 159] width 156 height 12
type input "5f647205b73bc97568ca66bf"
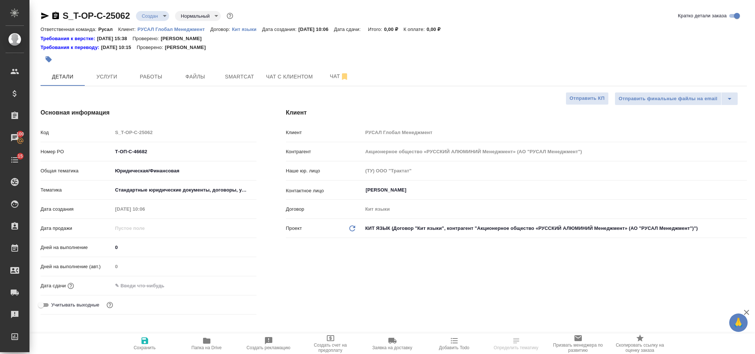
click at [171, 292] on div ".cls-1 fill:#fff; AWATERA Gorlenko Yuliua Клиенты Спецификации Заказы 100 Чаты …" at bounding box center [377, 177] width 755 height 354
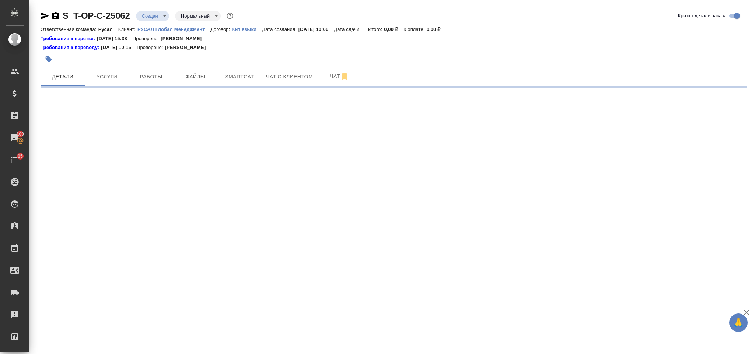
click at [167, 283] on div ".cls-1 fill:#fff; AWATERA Gorlenko Yuliua Клиенты Спецификации Заказы 100 Чаты …" at bounding box center [377, 177] width 755 height 354
select select "RU"
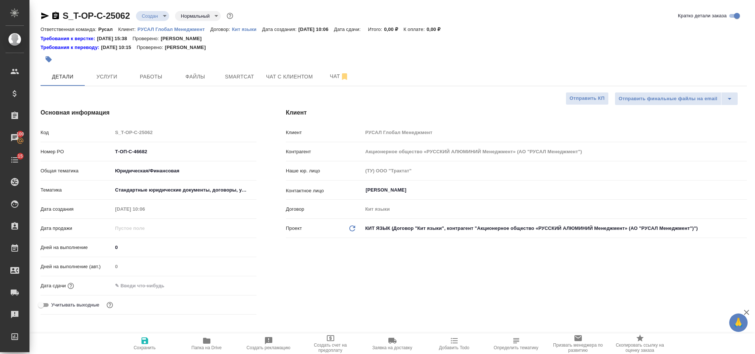
type textarea "x"
click at [151, 283] on input "text" at bounding box center [144, 286] width 65 height 11
click at [232, 285] on icon "button" at bounding box center [235, 285] width 9 height 9
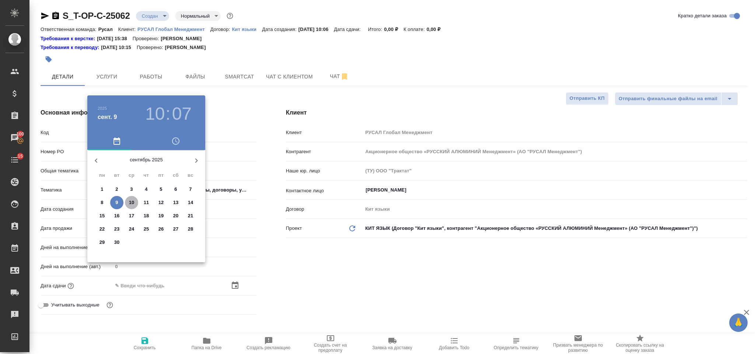
click at [133, 205] on p "10" at bounding box center [132, 202] width 6 height 7
type input "10.09.2025 10:07"
type textarea "x"
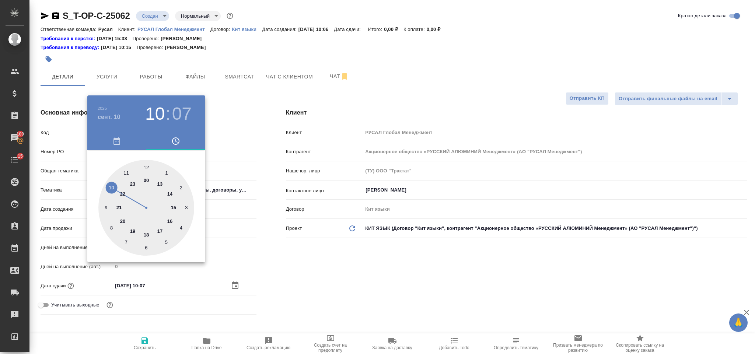
click at [170, 218] on div at bounding box center [146, 208] width 96 height 96
type input "10.09.2025 16:07"
type textarea "x"
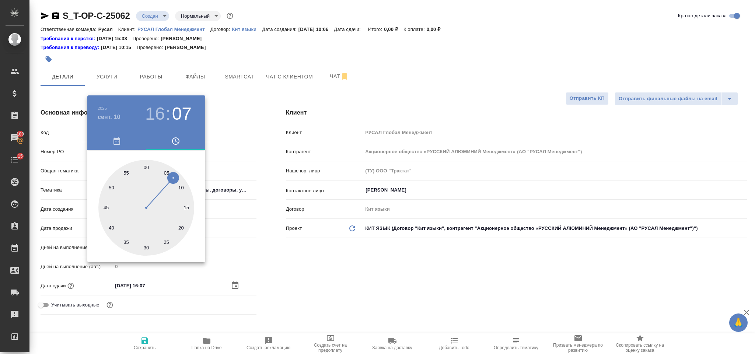
click at [146, 246] on div at bounding box center [146, 208] width 96 height 96
type input "10.09.2025 16:30"
type textarea "x"
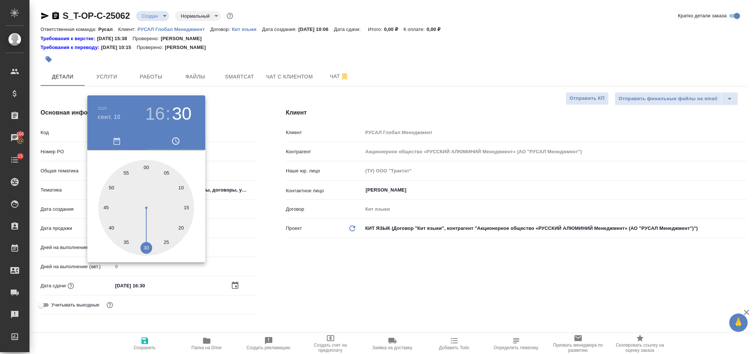
click at [279, 258] on div at bounding box center [377, 177] width 755 height 354
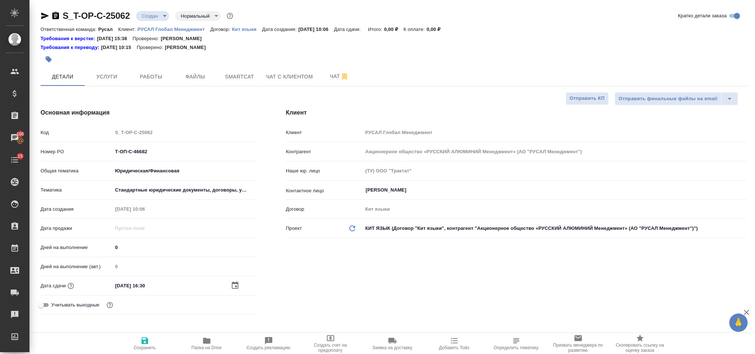
click at [147, 334] on button "Сохранить" at bounding box center [145, 344] width 62 height 21
type textarea "x"
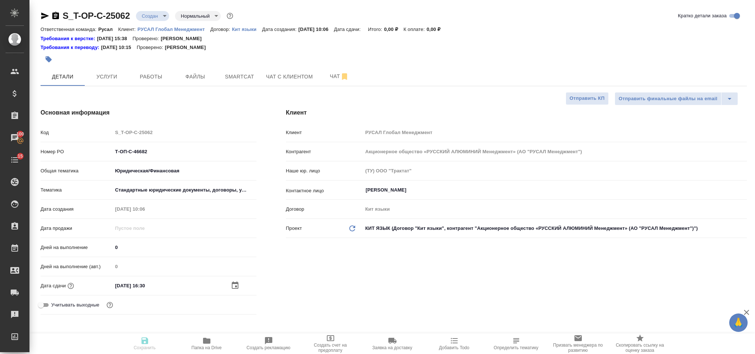
type textarea "x"
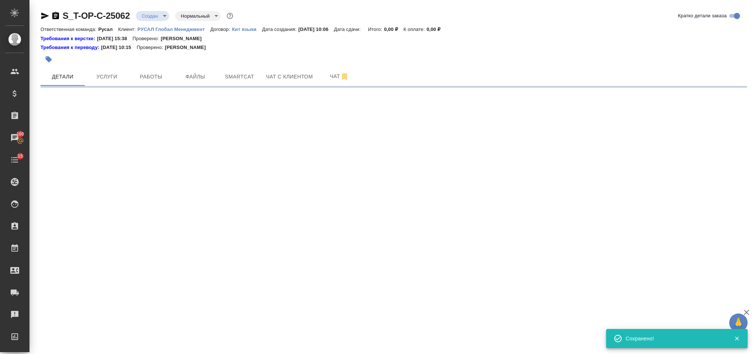
select select "RU"
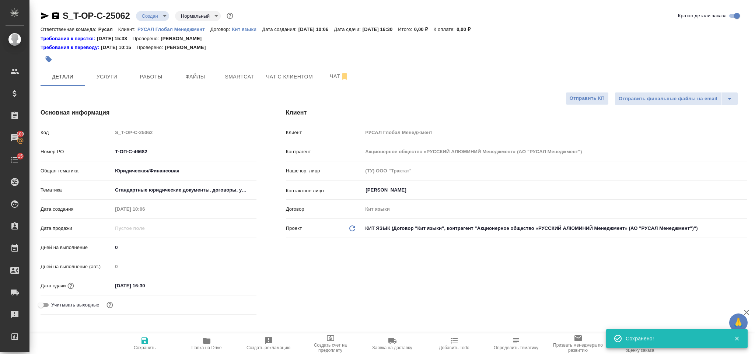
type textarea "x"
click at [199, 83] on button "Файлы" at bounding box center [195, 76] width 44 height 18
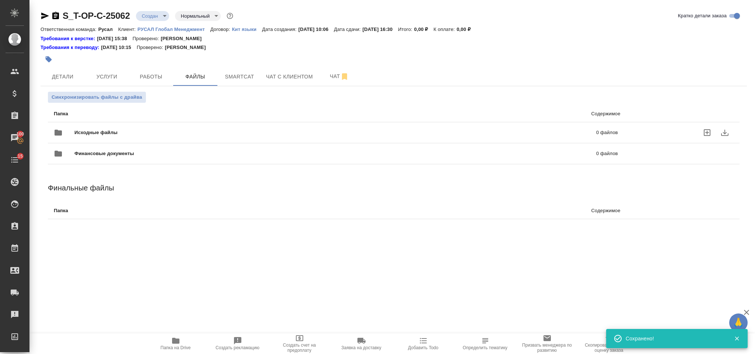
click at [107, 130] on span "Исходные файлы" at bounding box center [215, 132] width 283 height 7
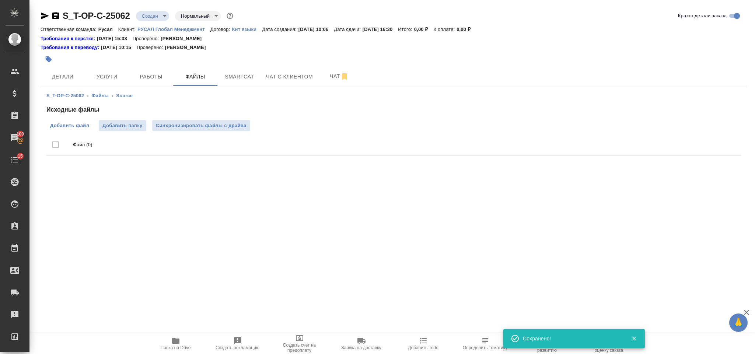
click at [81, 122] on span "Добавить файл" at bounding box center [69, 125] width 39 height 7
click at [0, 0] on input "Добавить файл" at bounding box center [0, 0] width 0 height 0
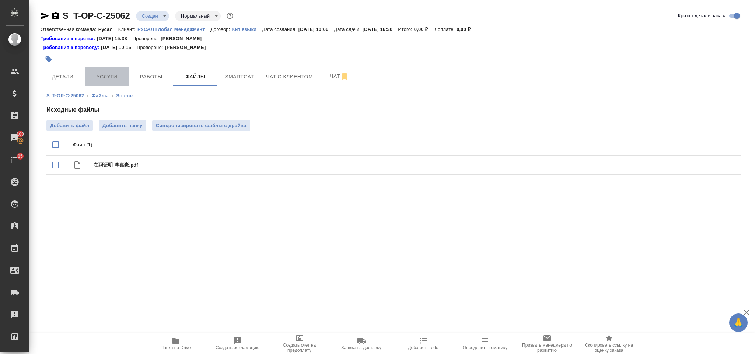
click at [110, 81] on button "Услуги" at bounding box center [107, 76] width 44 height 18
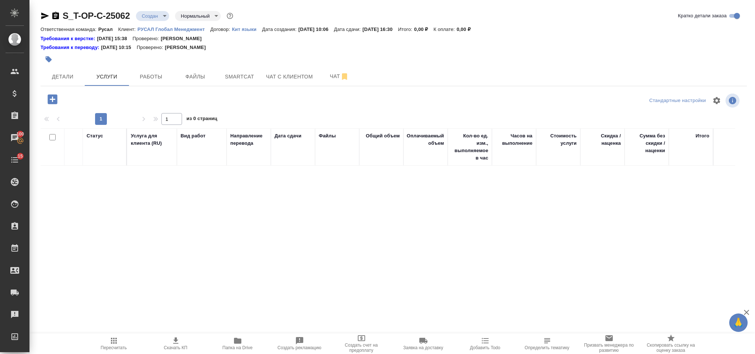
click at [52, 95] on icon "button" at bounding box center [53, 99] width 10 height 10
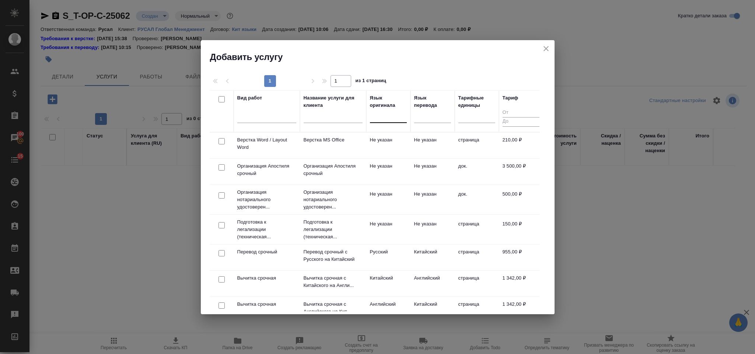
click at [391, 117] on div at bounding box center [388, 115] width 37 height 11
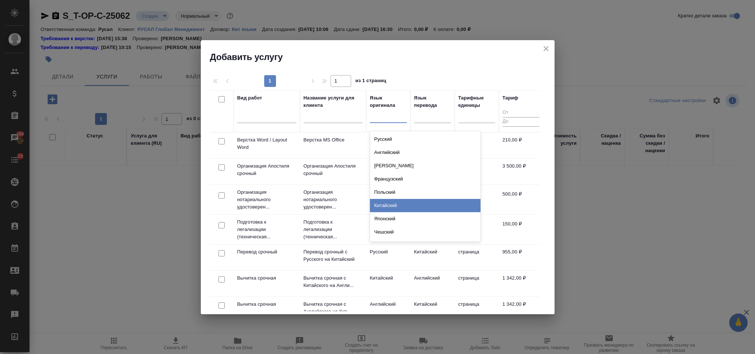
click at [389, 202] on div "Китайский" at bounding box center [425, 205] width 111 height 13
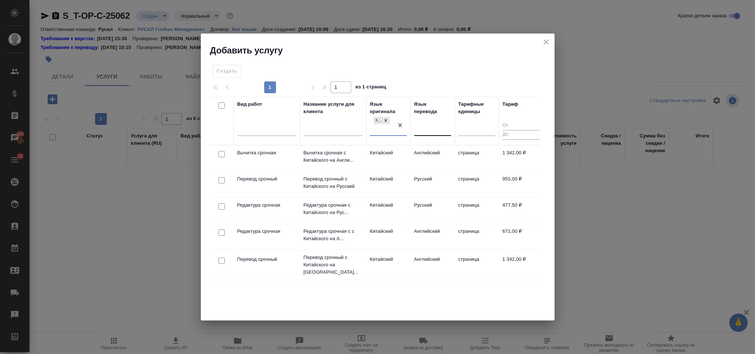
click at [426, 126] on div at bounding box center [432, 128] width 37 height 11
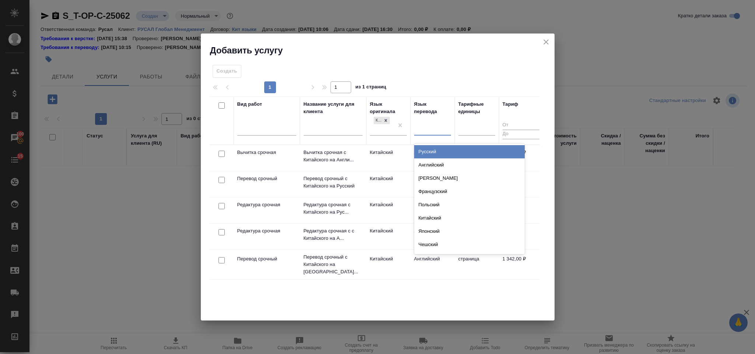
click at [434, 150] on div "Русский" at bounding box center [469, 151] width 111 height 13
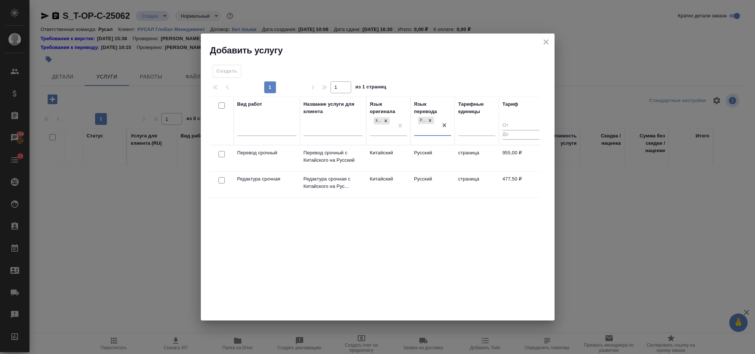
click at [221, 153] on input "checkbox" at bounding box center [222, 154] width 6 height 6
checkbox input "true"
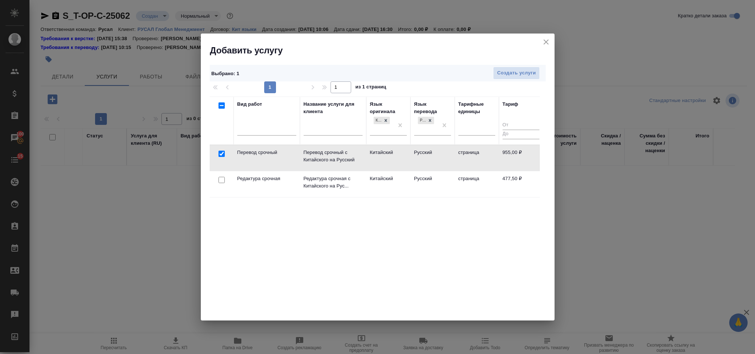
click at [218, 185] on div at bounding box center [221, 180] width 17 height 10
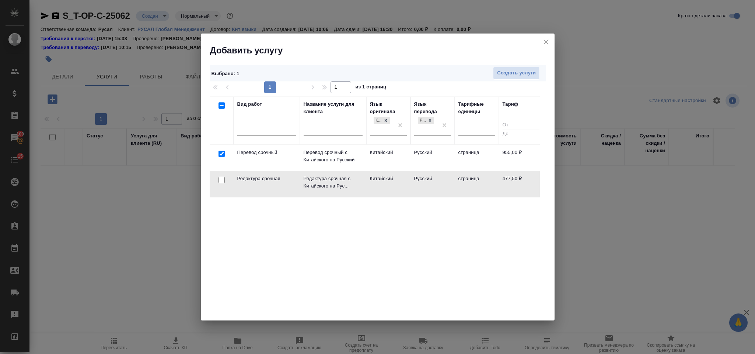
click at [222, 183] on input "checkbox" at bounding box center [222, 180] width 6 height 6
checkbox input "true"
click at [508, 72] on span "Создать услуги" at bounding box center [516, 73] width 39 height 8
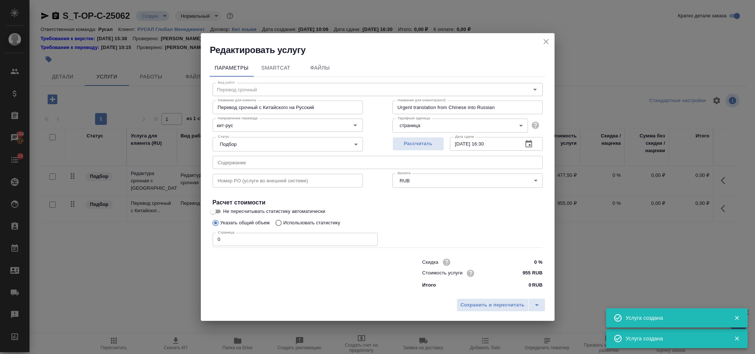
type input "Перевод срочный"
type input "Перевод срочный с Китайского на Русский"
type input "Urgent translation from Chinese into Russian"
type input "955 RUB"
click at [296, 158] on input "text" at bounding box center [378, 162] width 330 height 13
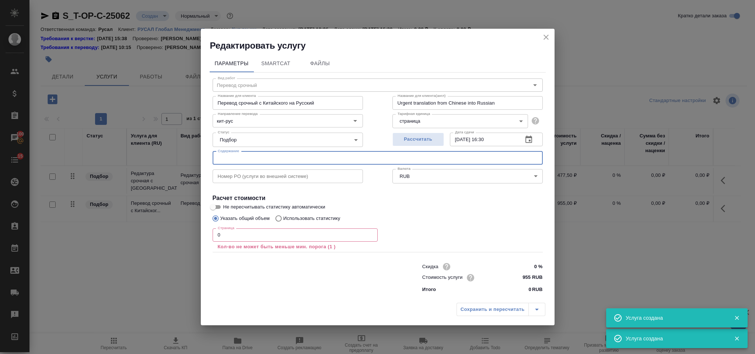
paste input "在职证明-李嘉豪"
type input "在职证明-李嘉豪"
click at [254, 239] on input "0" at bounding box center [295, 235] width 165 height 13
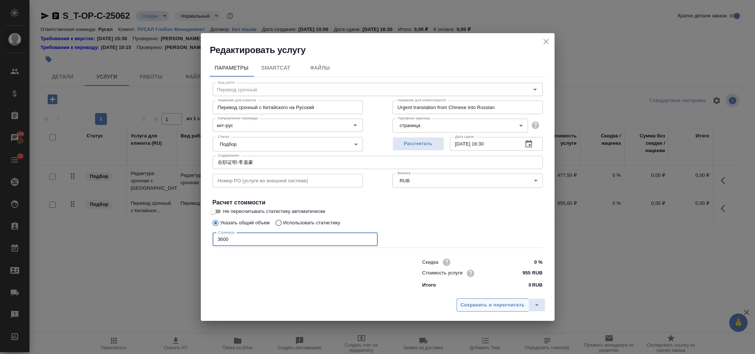
type input "3600"
click at [490, 302] on span "Сохранить и пересчитать" at bounding box center [493, 305] width 64 height 8
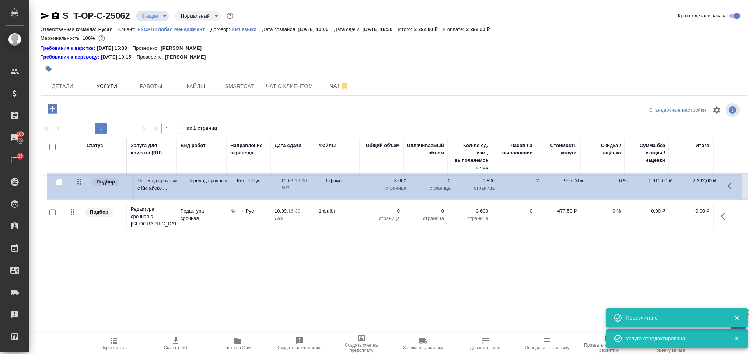
drag, startPoint x: 72, startPoint y: 218, endPoint x: 80, endPoint y: 181, distance: 37.6
click at [80, 181] on table "Статус Услуга для клиента (RU) Вид работ Направление перевода Дата сдачи Файлы …" at bounding box center [391, 185] width 701 height 94
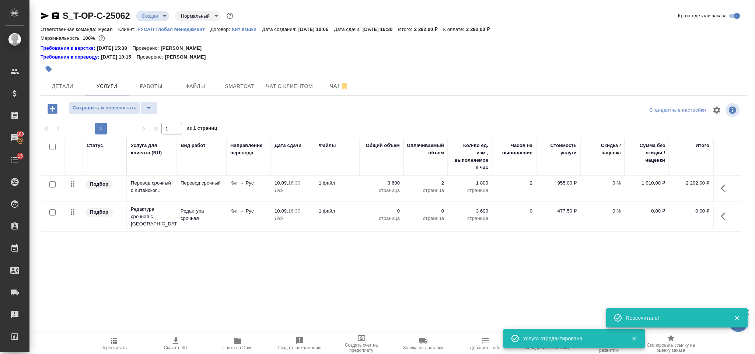
click at [97, 96] on hr at bounding box center [394, 95] width 707 height 0
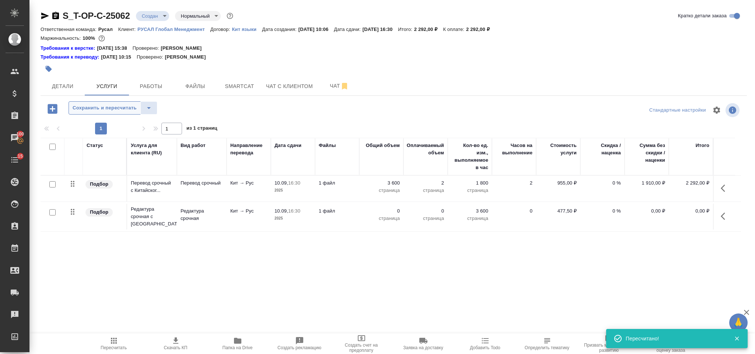
click at [101, 115] on button "Сохранить и пересчитать" at bounding box center [105, 107] width 72 height 13
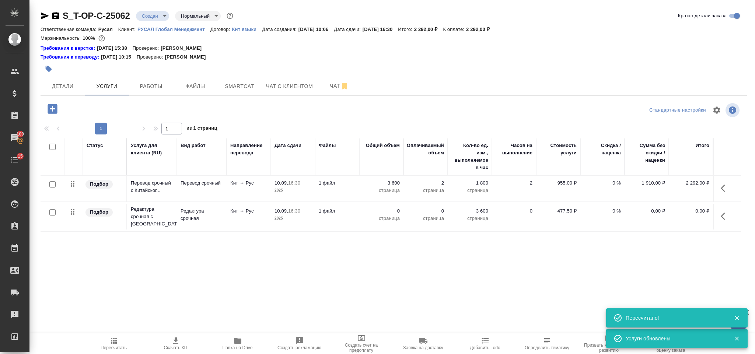
click at [724, 218] on icon "button" at bounding box center [725, 216] width 9 height 9
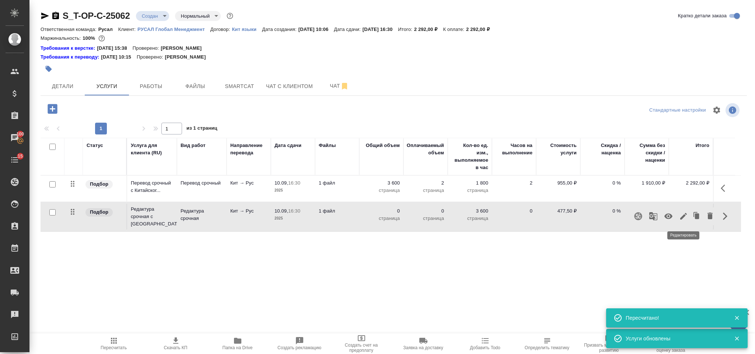
click at [687, 216] on icon "button" at bounding box center [683, 216] width 9 height 9
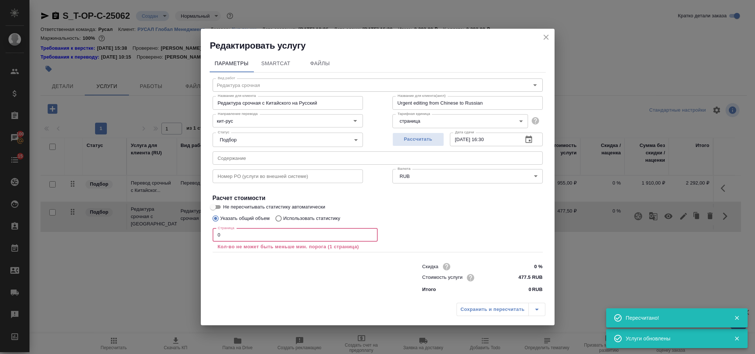
click at [260, 233] on input "0" at bounding box center [295, 235] width 165 height 13
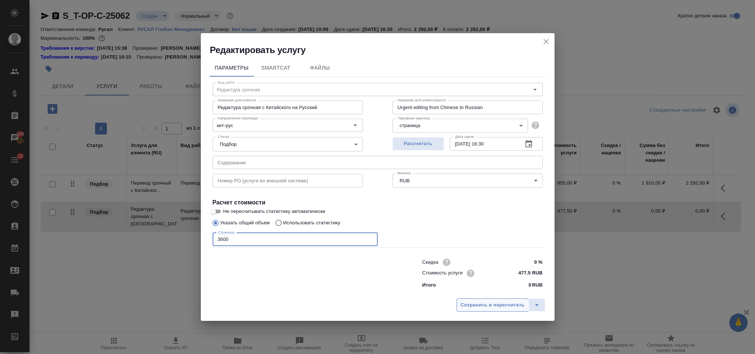
type input "3600"
click at [488, 306] on span "Сохранить и пересчитать" at bounding box center [493, 305] width 64 height 8
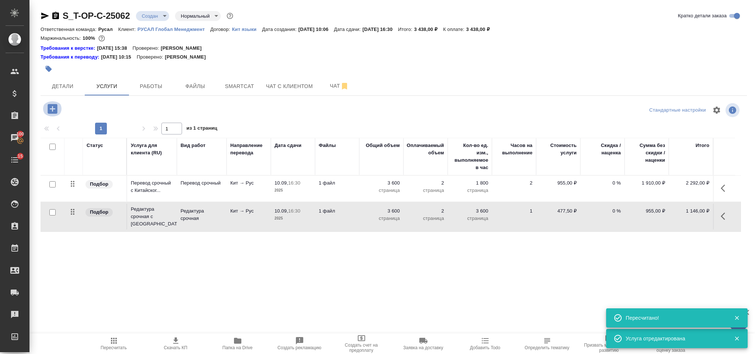
click at [50, 111] on icon "button" at bounding box center [53, 109] width 10 height 10
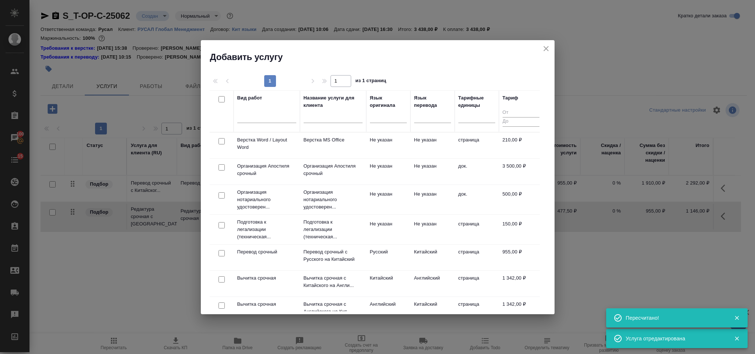
click at [219, 141] on input "checkbox" at bounding box center [222, 141] width 6 height 6
checkbox input "true"
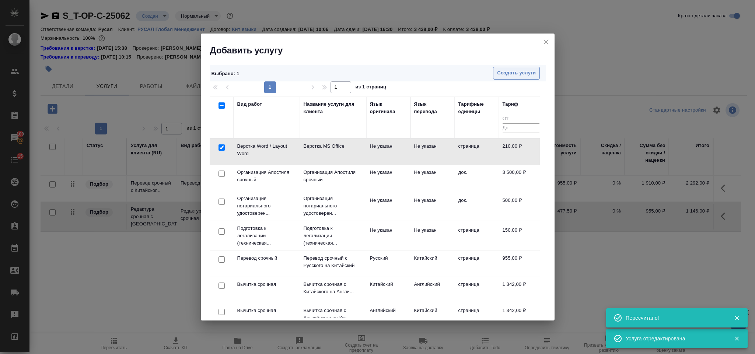
click at [516, 79] on button "Создать услуги" at bounding box center [516, 73] width 47 height 13
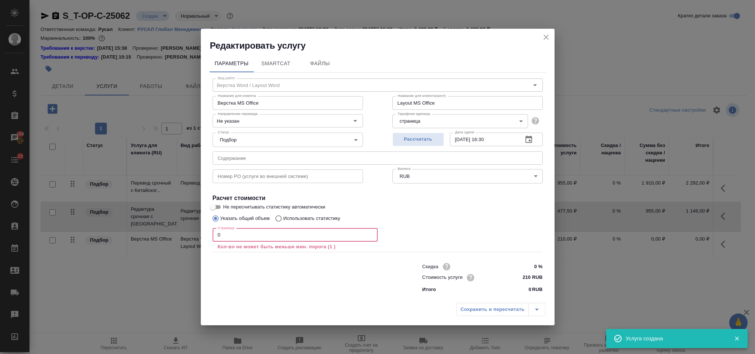
click at [232, 237] on input "0" at bounding box center [295, 235] width 165 height 13
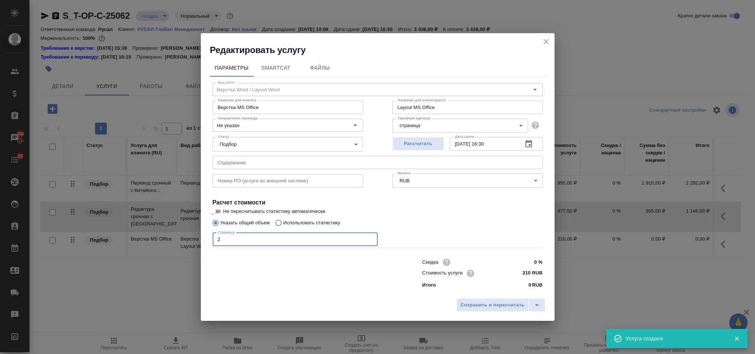
type input "2"
click at [499, 297] on div "Сохранить и пересчитать" at bounding box center [378, 308] width 354 height 26
click at [500, 300] on button "Сохранить и пересчитать" at bounding box center [493, 305] width 72 height 13
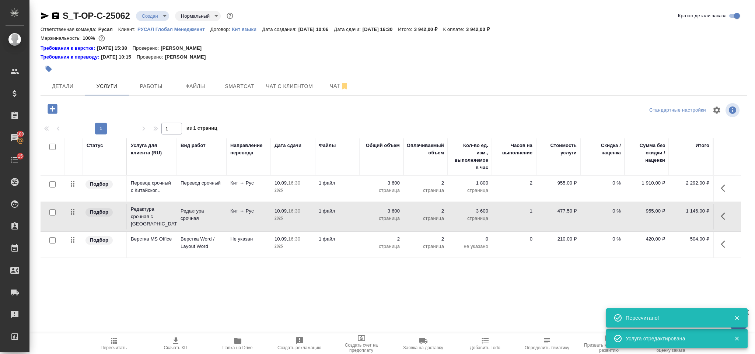
click at [129, 338] on span "Пересчитать" at bounding box center [113, 344] width 53 height 14
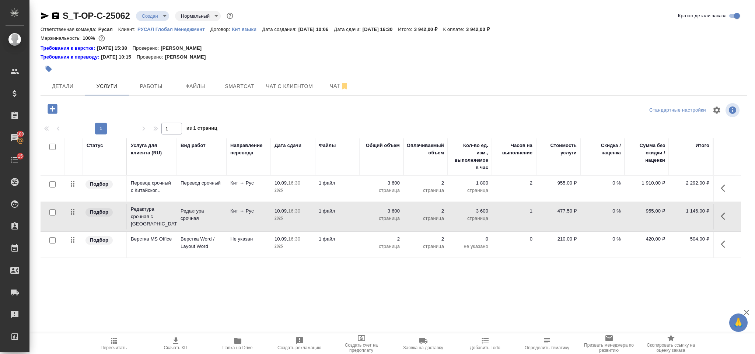
click at [125, 345] on span "Пересчитать" at bounding box center [113, 344] width 53 height 14
click at [66, 84] on span "Детали" at bounding box center [62, 86] width 35 height 9
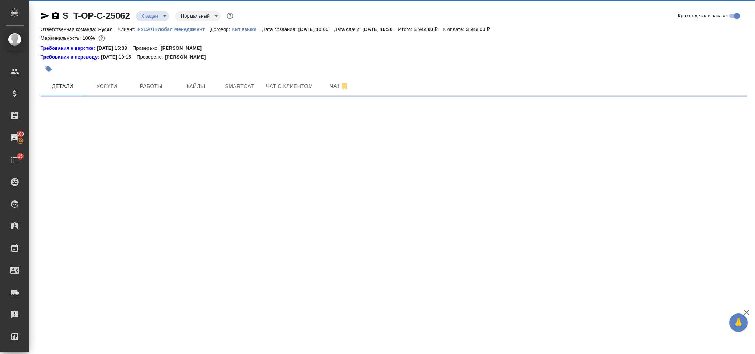
select select "RU"
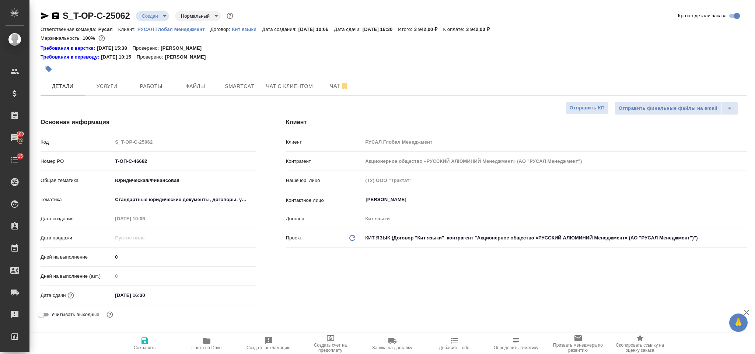
type textarea "x"
click at [56, 15] on icon "button" at bounding box center [55, 15] width 9 height 9
click at [45, 14] on icon "button" at bounding box center [45, 15] width 9 height 9
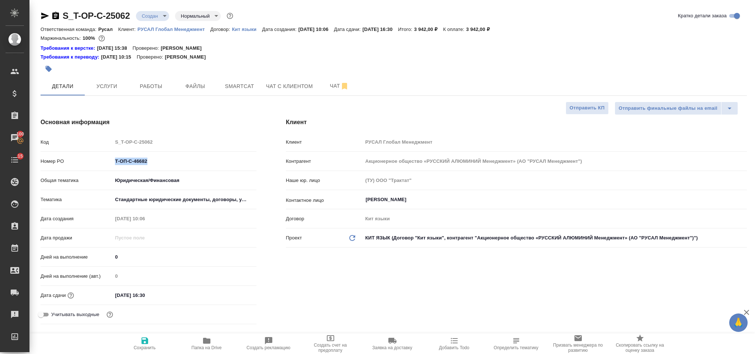
drag, startPoint x: 159, startPoint y: 169, endPoint x: 149, endPoint y: 167, distance: 10.2
click at [149, 167] on div "Номер PO Т-ОП-С-46682" at bounding box center [149, 164] width 216 height 19
drag, startPoint x: 160, startPoint y: 163, endPoint x: 117, endPoint y: 163, distance: 42.4
click at [117, 163] on input "Т-ОП-С-46682" at bounding box center [184, 161] width 143 height 11
drag, startPoint x: 114, startPoint y: 160, endPoint x: 150, endPoint y: 159, distance: 36.5
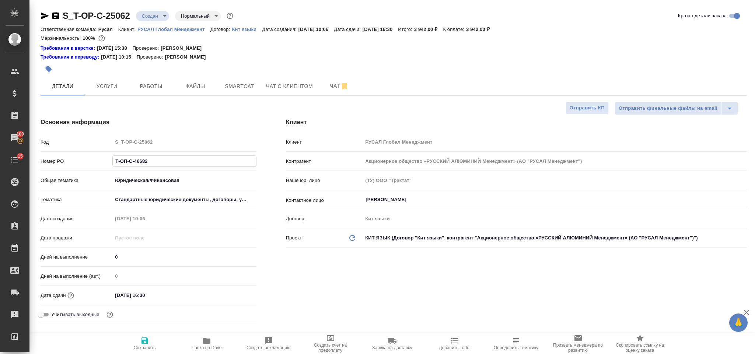
click at [163, 159] on input "Т-ОП-С-46682" at bounding box center [184, 161] width 143 height 11
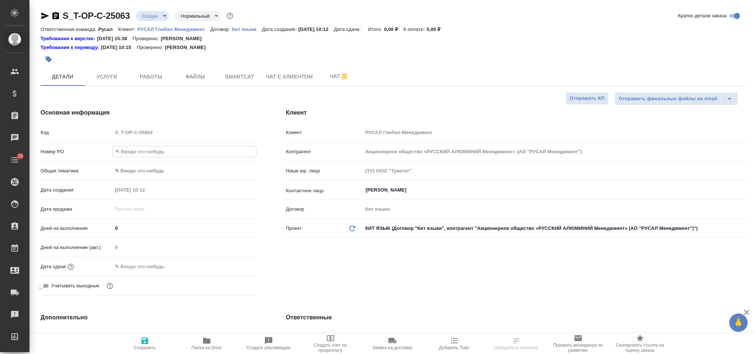
select select "RU"
paste input "Т-ОП-С-46683"
type input "Т-ОП-С-46683"
click at [188, 180] on div "Общая тематика ✎ Введи что-нибудь" at bounding box center [149, 173] width 216 height 19
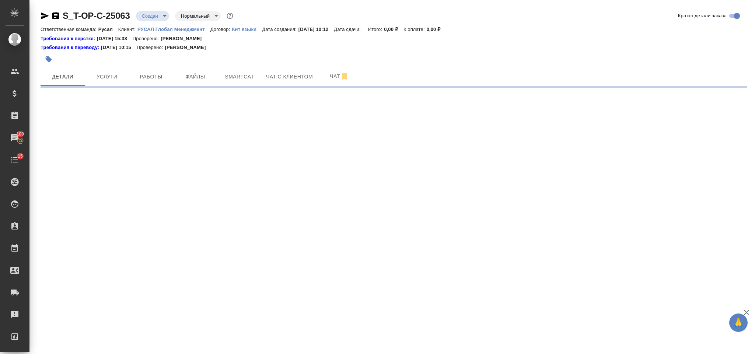
click at [177, 170] on div ".cls-1 fill:#fff; AWATERA [PERSON_NAME] Спецификации Заказы 100 Чаты 15 Todo Пр…" at bounding box center [377, 177] width 755 height 354
select select "RU"
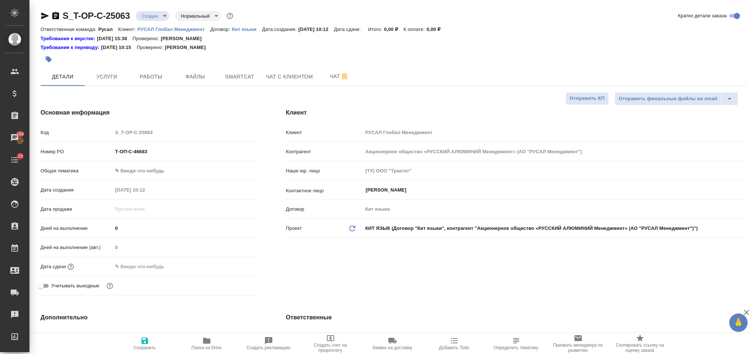
click at [165, 171] on body "🙏 .cls-1 fill:#fff; AWATERA [PERSON_NAME] Спецификации Заказы 100 Чаты 15 Todo …" at bounding box center [377, 177] width 755 height 354
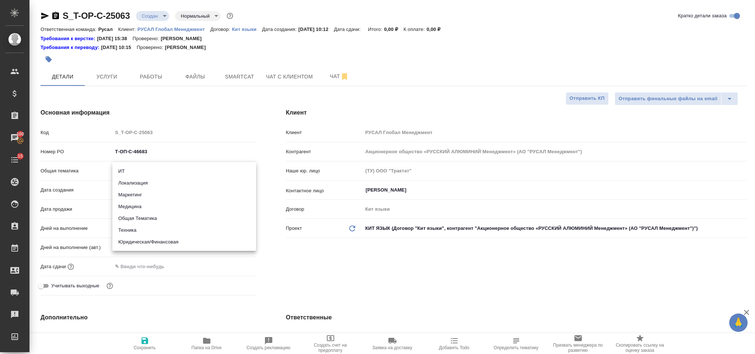
type textarea "x"
click at [179, 241] on li "Юридическая/Финансовая" at bounding box center [184, 242] width 144 height 12
type input "yr-fn"
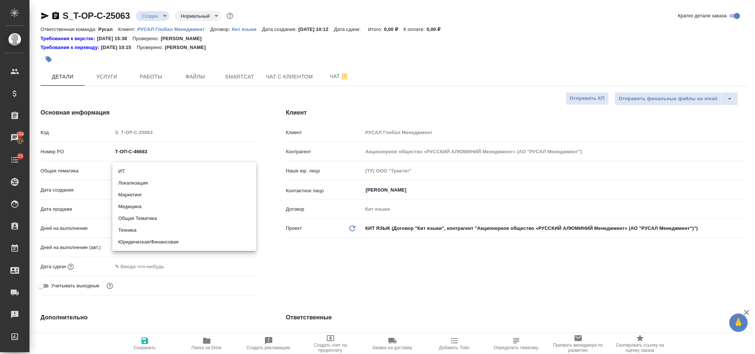
type textarea "x"
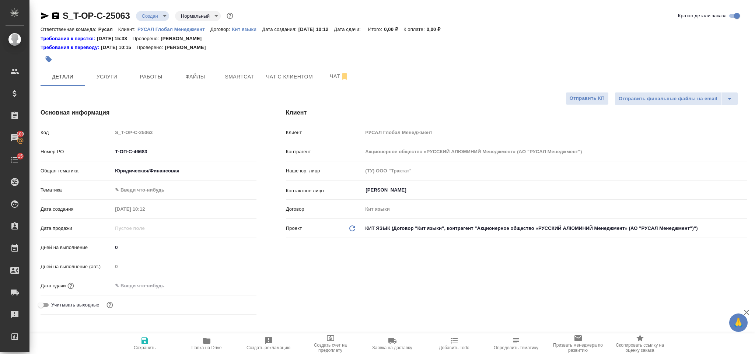
click at [161, 194] on body "🙏 .cls-1 fill:#fff; AWATERA [PERSON_NAME] Спецификации Заказы 100 Чаты 15 Todo …" at bounding box center [377, 177] width 755 height 354
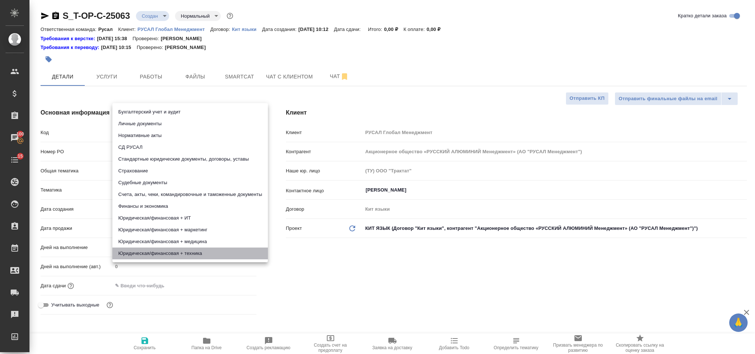
click at [175, 250] on li "Юридическая/финансовая + техника" at bounding box center [190, 254] width 156 height 12
type textarea "x"
type input "5a8b8b956a9677013d343e73"
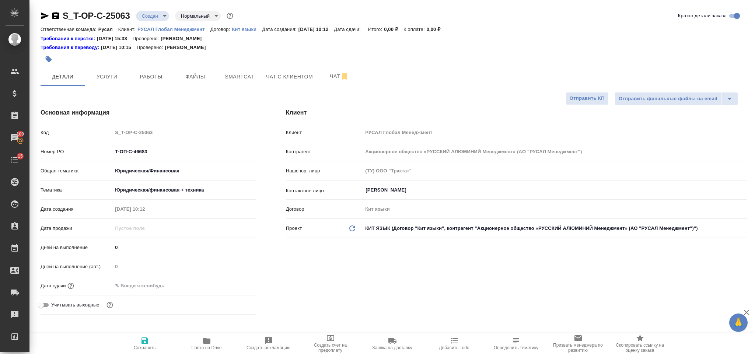
click at [167, 286] on input "text" at bounding box center [144, 286] width 65 height 11
click at [232, 282] on icon "button" at bounding box center [235, 285] width 9 height 9
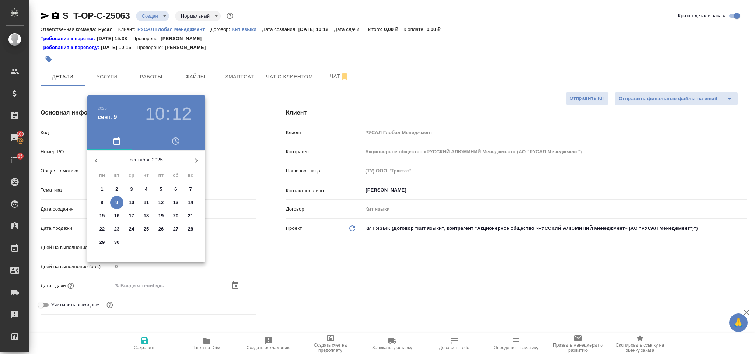
click at [160, 217] on p "19" at bounding box center [162, 215] width 6 height 7
type input "[DATE] 10:12"
type textarea "x"
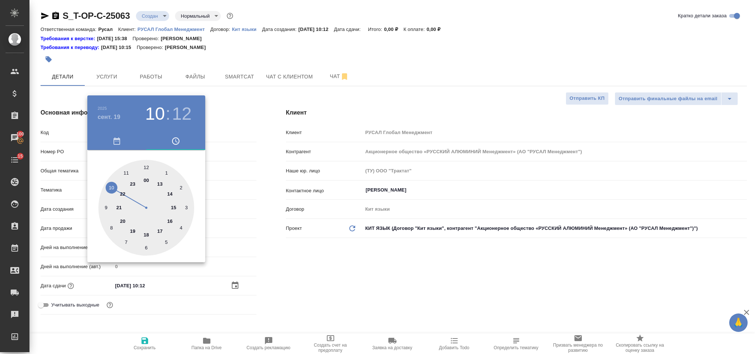
click at [169, 220] on div at bounding box center [146, 208] width 96 height 96
type input "19.09.2025 16:12"
type textarea "x"
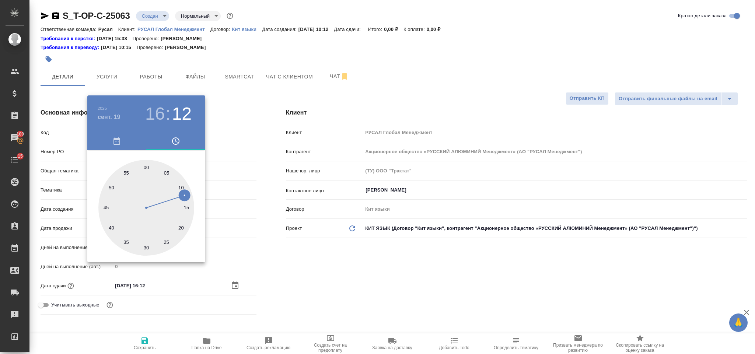
click at [146, 164] on div at bounding box center [146, 208] width 96 height 96
type input "19.09.2025 16:00"
type textarea "x"
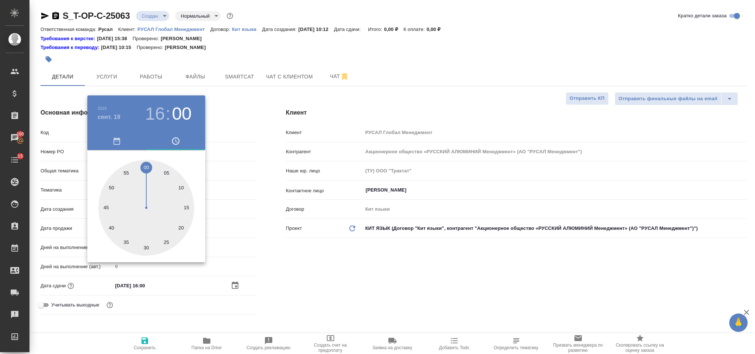
click at [292, 266] on div at bounding box center [377, 177] width 755 height 354
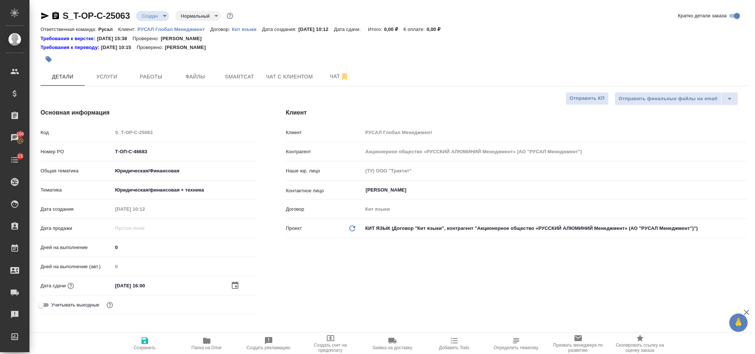
click at [142, 341] on icon "button" at bounding box center [145, 341] width 7 height 7
type textarea "x"
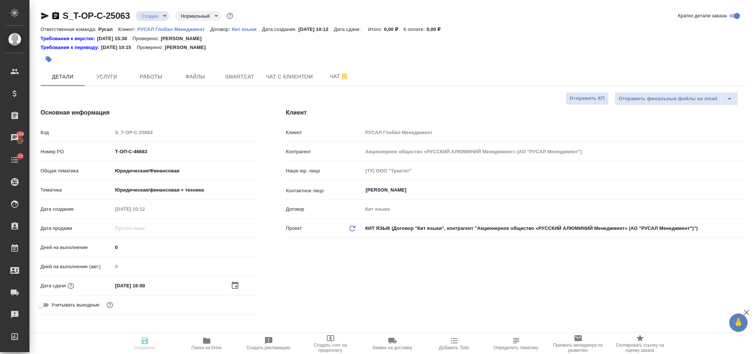
type textarea "x"
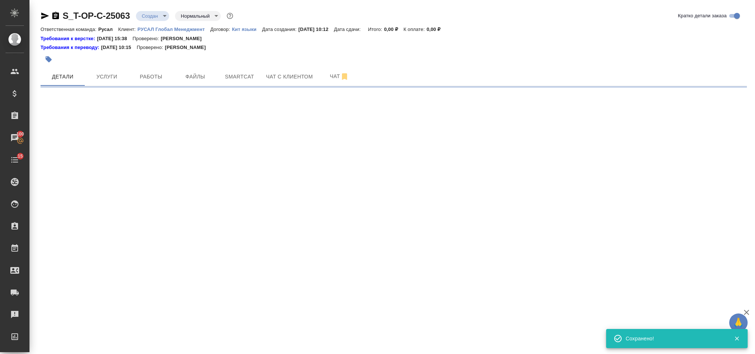
select select "RU"
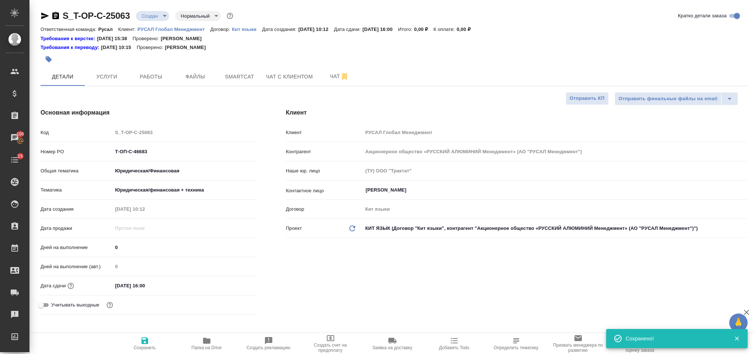
type textarea "x"
click at [205, 72] on span "Файлы" at bounding box center [195, 76] width 35 height 9
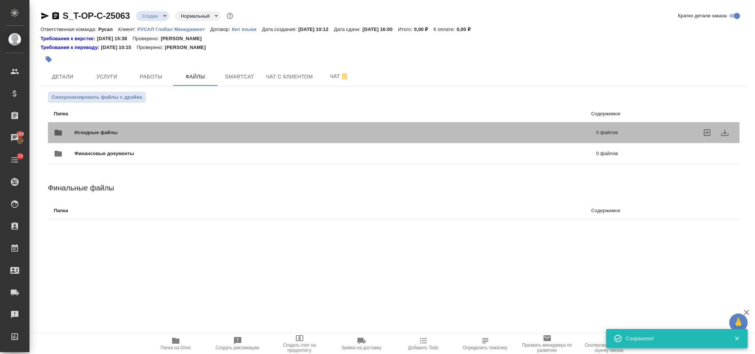
click at [178, 131] on span "Исходные файлы" at bounding box center [215, 132] width 283 height 7
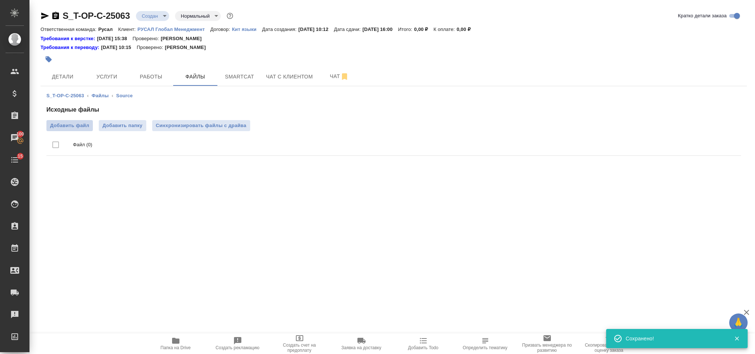
click at [65, 121] on label "Добавить файл" at bounding box center [69, 125] width 46 height 11
click at [0, 0] on input "Добавить файл" at bounding box center [0, 0] width 0 height 0
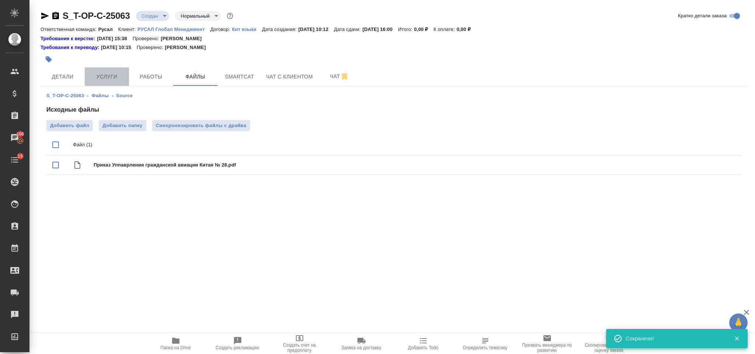
click at [116, 79] on span "Услуги" at bounding box center [106, 76] width 35 height 9
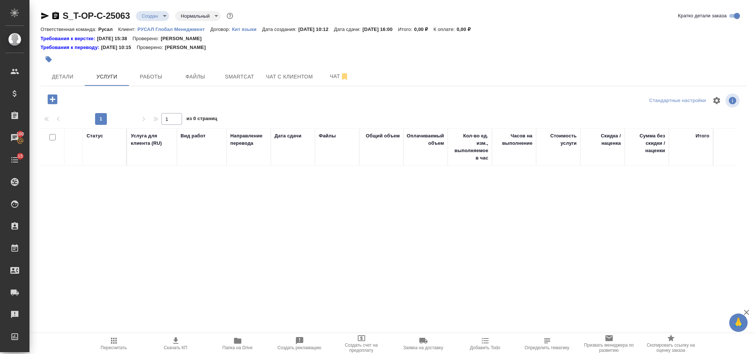
click at [58, 99] on icon "button" at bounding box center [52, 99] width 13 height 13
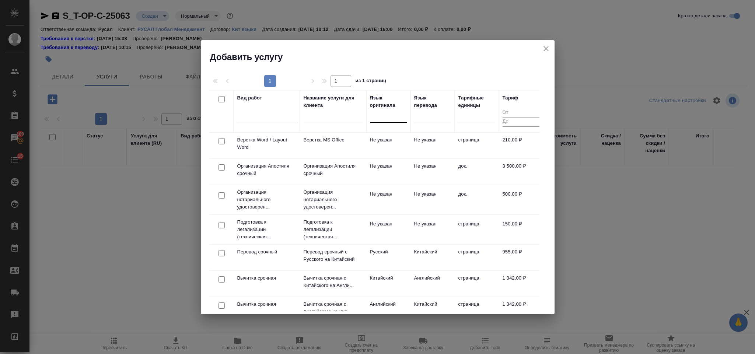
click at [376, 118] on div at bounding box center [388, 115] width 37 height 11
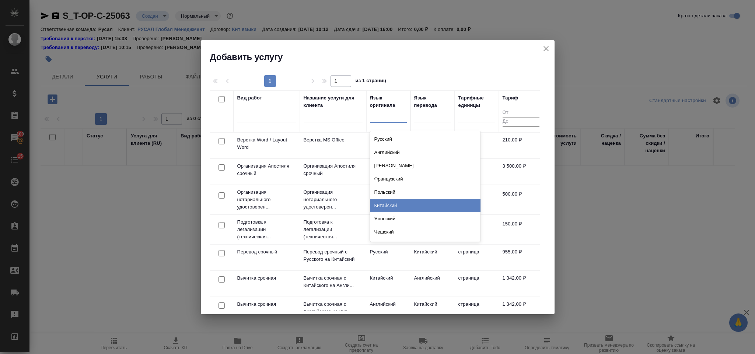
click at [405, 203] on div "Китайский" at bounding box center [425, 205] width 111 height 13
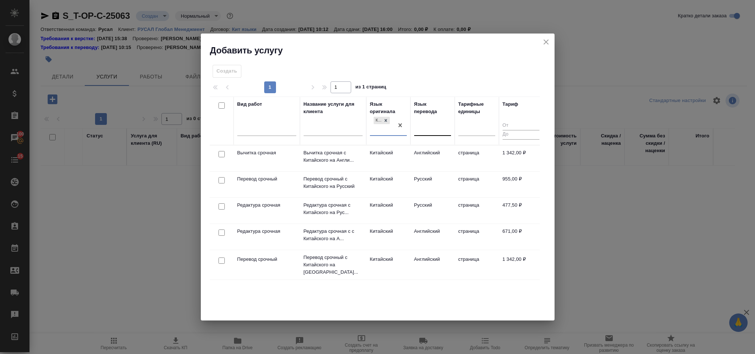
click at [425, 122] on div at bounding box center [432, 129] width 37 height 14
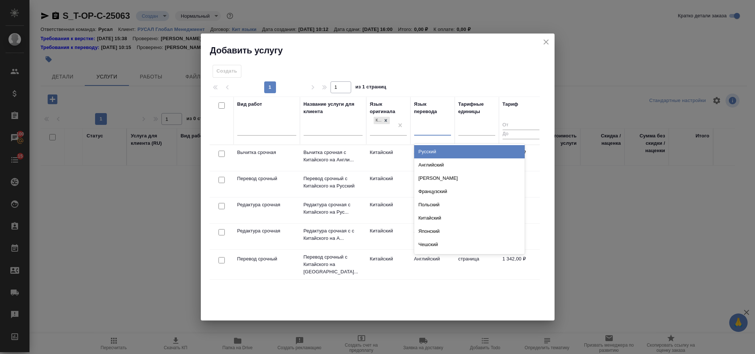
click at [441, 154] on div "Русский" at bounding box center [469, 151] width 111 height 13
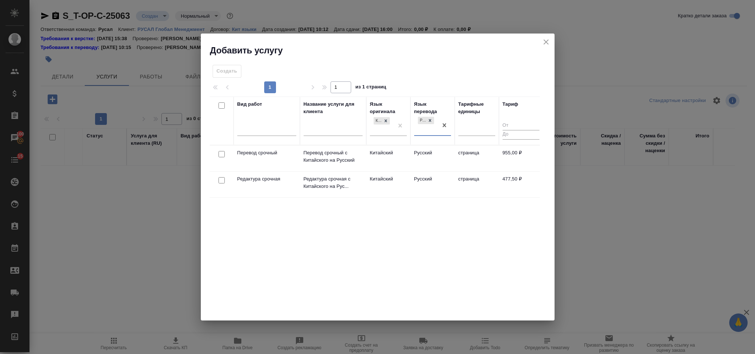
click at [222, 155] on input "checkbox" at bounding box center [222, 154] width 6 height 6
checkbox input "true"
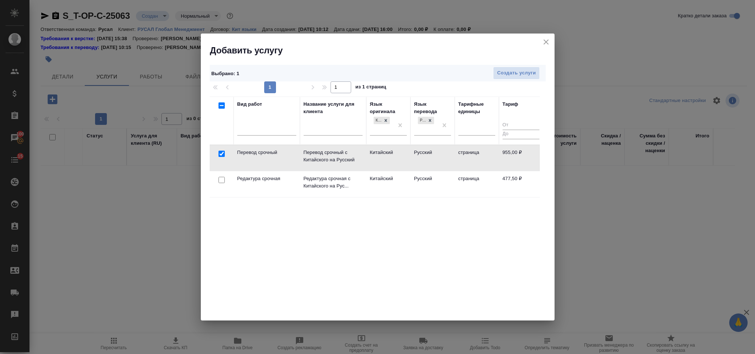
click at [225, 182] on input "checkbox" at bounding box center [222, 180] width 6 height 6
checkbox input "true"
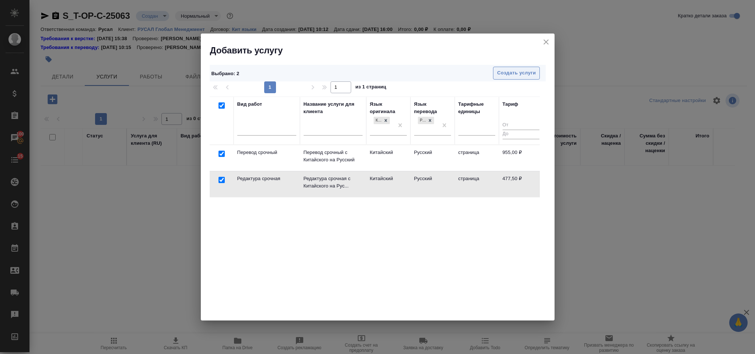
click at [505, 71] on span "Создать услуги" at bounding box center [516, 73] width 39 height 8
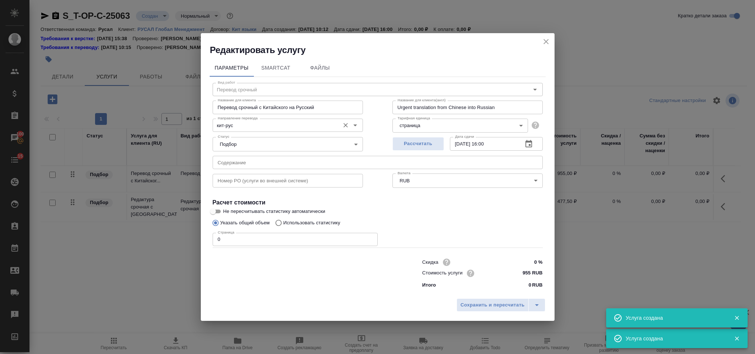
type input "Перевод срочный"
type input "Перевод срочный с Китайского на Русский"
type input "Urgent translation from Chinese into Russian"
type input "955 RUB"
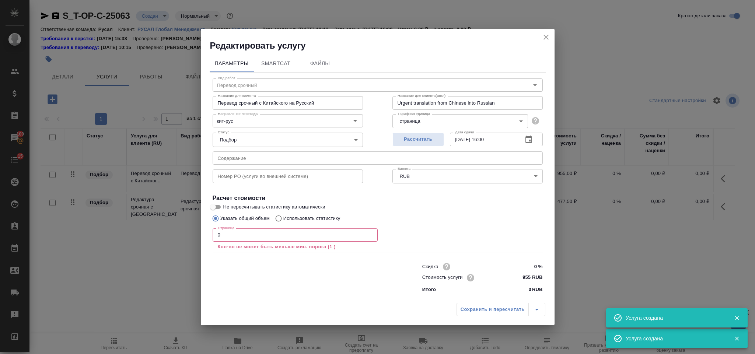
click at [260, 159] on input "text" at bounding box center [378, 158] width 330 height 13
paste input "Приказ Уппаврления гражданской авиации Китая № 28"
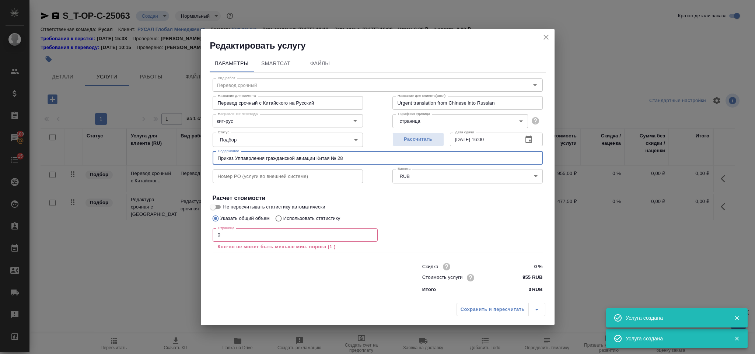
type input "Приказ Уппаврления гражданской авиации Китая № 28"
click at [268, 240] on input "0" at bounding box center [295, 235] width 165 height 13
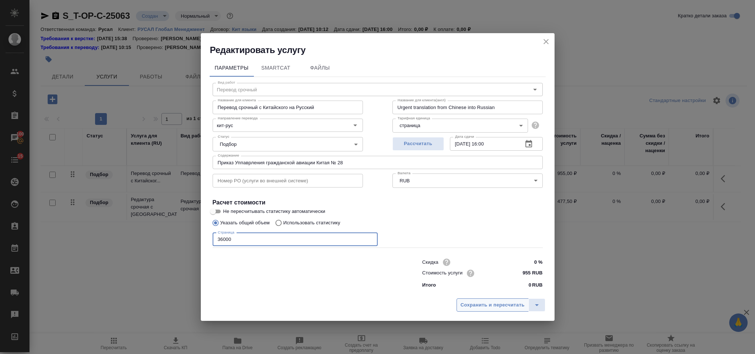
type input "36000"
click at [494, 306] on span "Сохранить и пересчитать" at bounding box center [493, 305] width 64 height 8
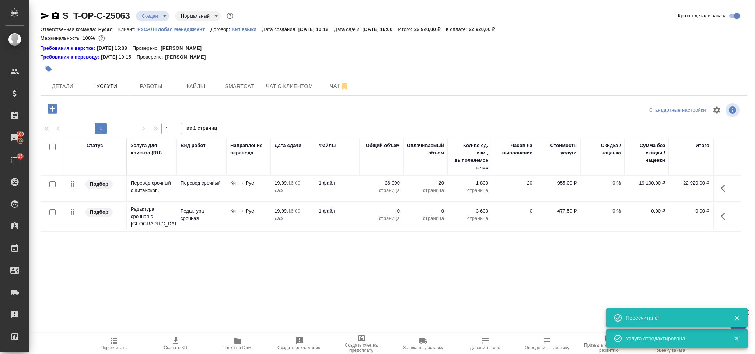
click at [720, 217] on button "button" at bounding box center [726, 217] width 18 height 18
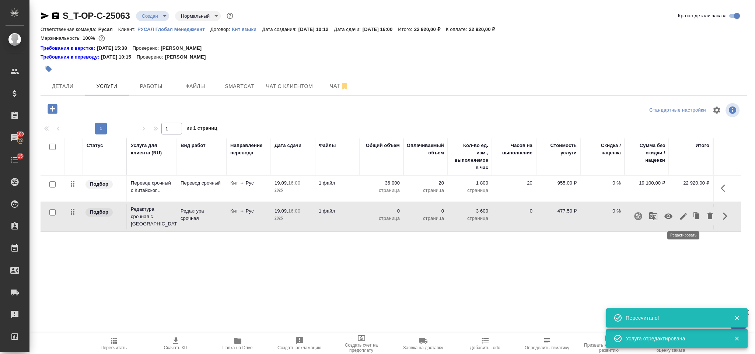
click at [679, 216] on icon "button" at bounding box center [683, 216] width 9 height 9
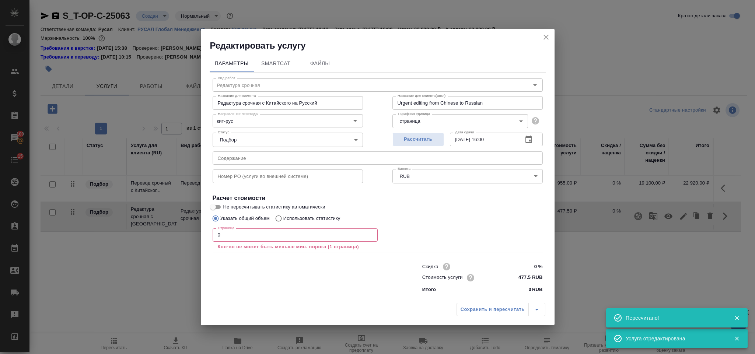
click at [279, 243] on p "Кол-во не может быть меньше мин. порога (1 страница)" at bounding box center [295, 246] width 155 height 7
click at [280, 238] on input "0" at bounding box center [295, 235] width 165 height 13
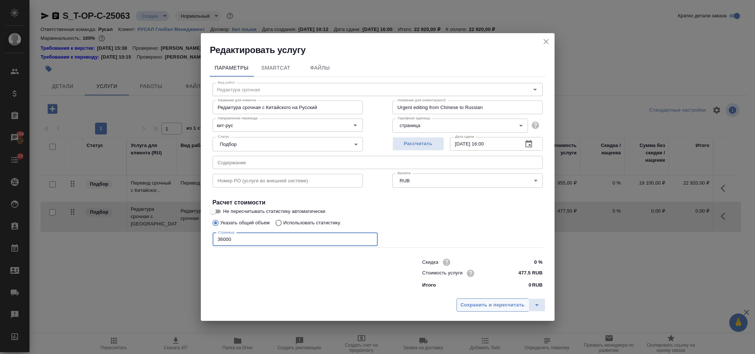
type input "36000"
click at [472, 307] on span "Сохранить и пересчитать" at bounding box center [493, 305] width 64 height 8
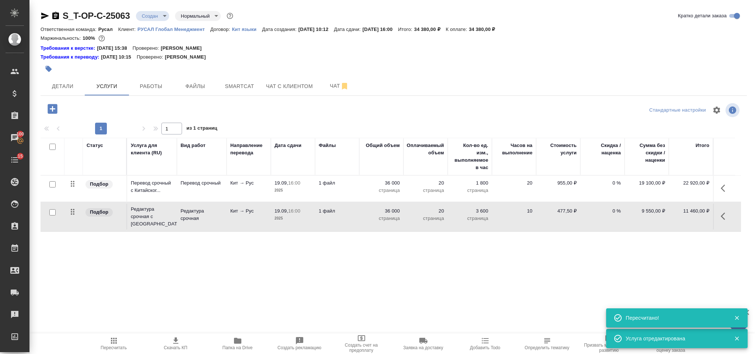
click at [49, 111] on icon "button" at bounding box center [53, 109] width 10 height 10
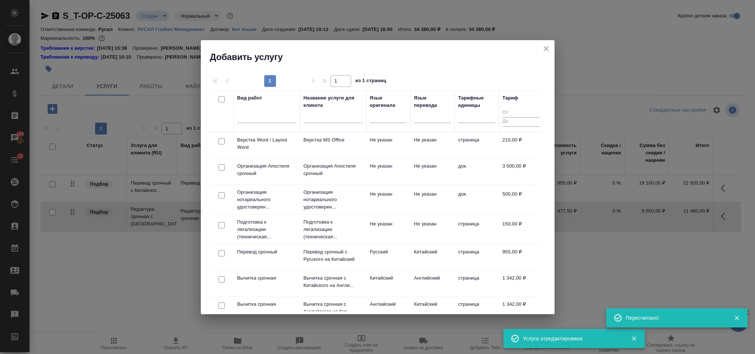
click at [220, 140] on input "checkbox" at bounding box center [222, 141] width 6 height 6
checkbox input "true"
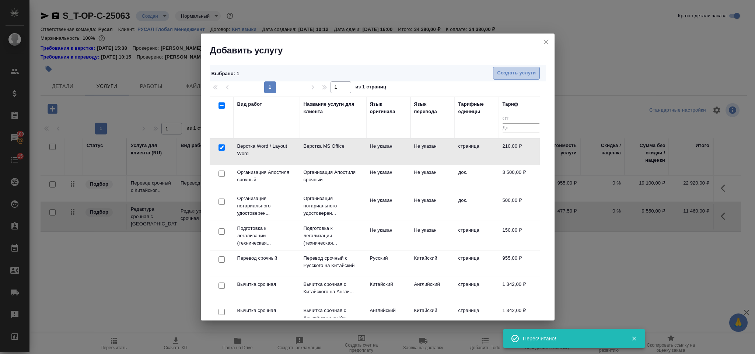
click at [506, 74] on span "Создать услуги" at bounding box center [516, 73] width 39 height 8
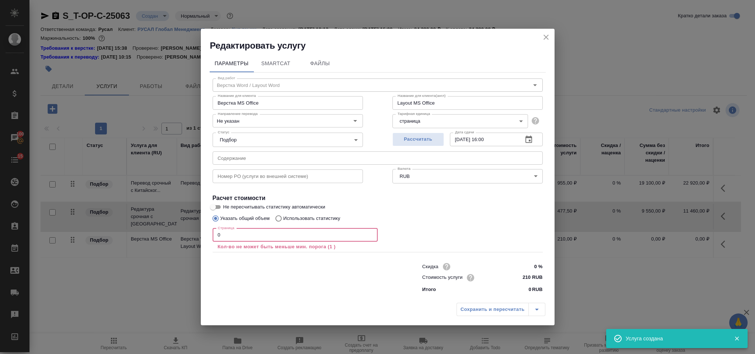
click at [240, 238] on input "0" at bounding box center [295, 235] width 165 height 13
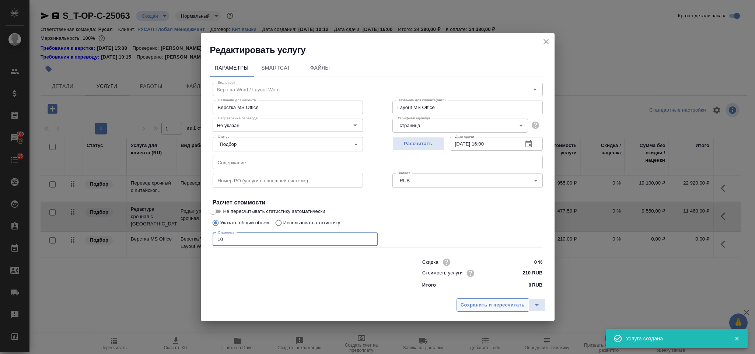
type input "10"
click at [498, 302] on span "Сохранить и пересчитать" at bounding box center [493, 305] width 64 height 8
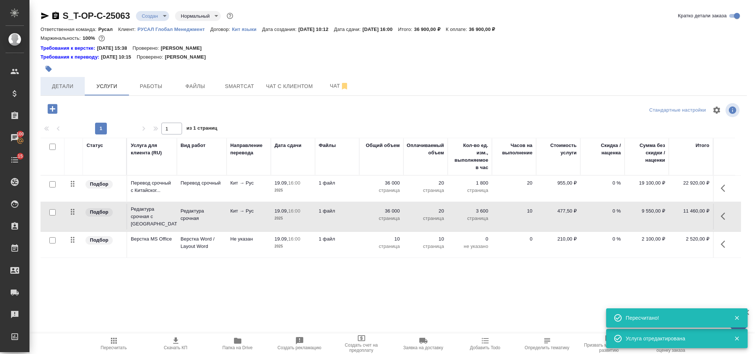
click at [75, 80] on button "Детали" at bounding box center [63, 86] width 44 height 18
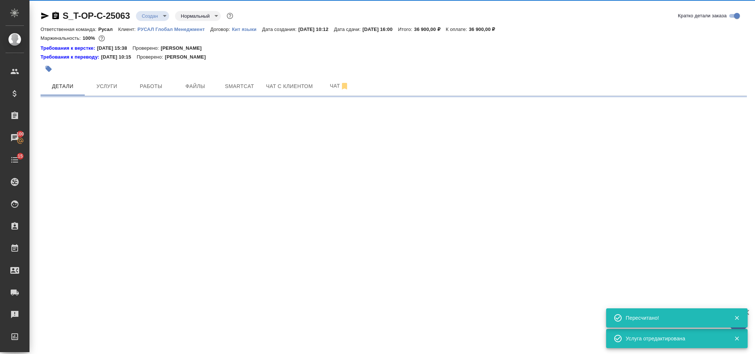
select select "RU"
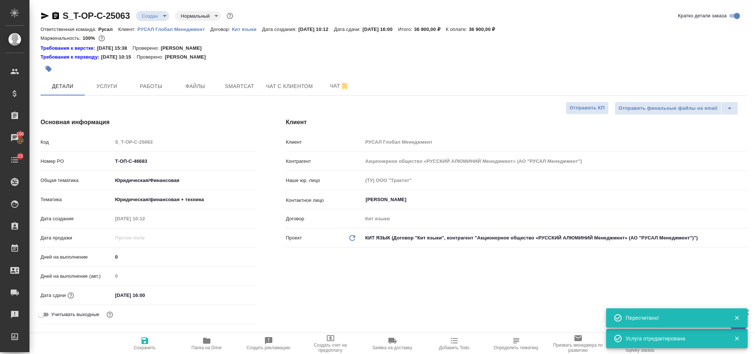
click at [58, 15] on icon "button" at bounding box center [55, 15] width 7 height 7
type textarea "x"
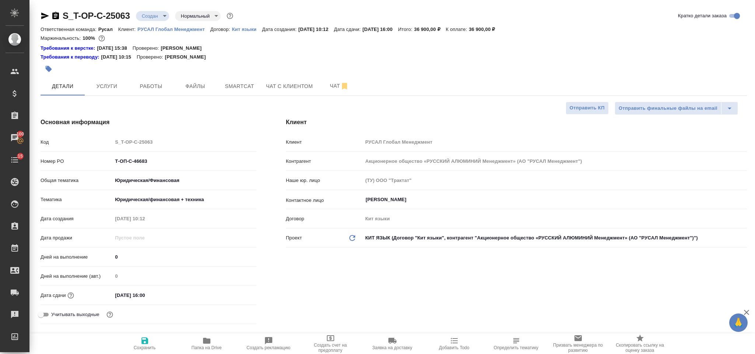
click at [45, 17] on icon "button" at bounding box center [45, 16] width 8 height 7
drag, startPoint x: 160, startPoint y: 162, endPoint x: 109, endPoint y: 160, distance: 51.6
click at [109, 160] on div "Номер PO Т-ОП-С-46683" at bounding box center [149, 161] width 216 height 13
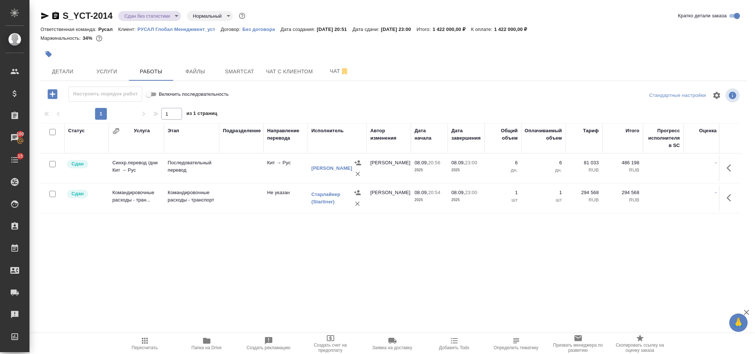
click at [181, 29] on p "РУСАЛ Глобал Менеджмент_уст" at bounding box center [179, 30] width 83 height 6
click at [60, 13] on icon "button" at bounding box center [55, 15] width 9 height 9
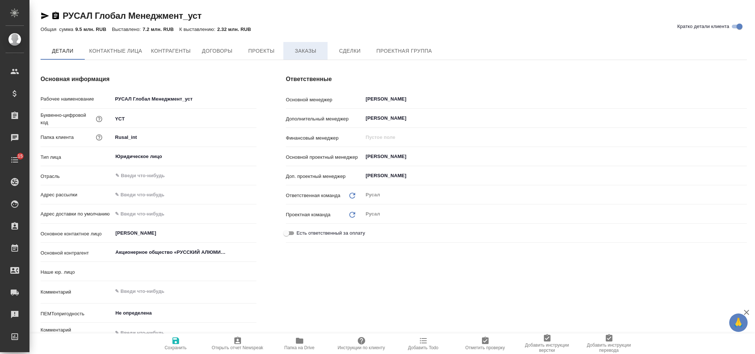
type textarea "x"
click at [309, 47] on span "Заказы" at bounding box center [305, 51] width 35 height 9
type input "(ТУ) ООО "Трактат""
type textarea "x"
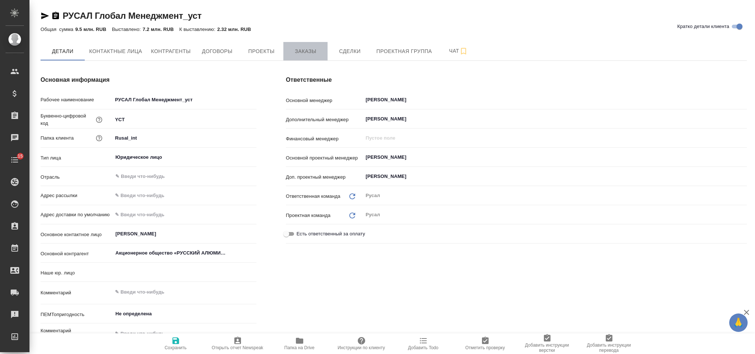
type textarea "x"
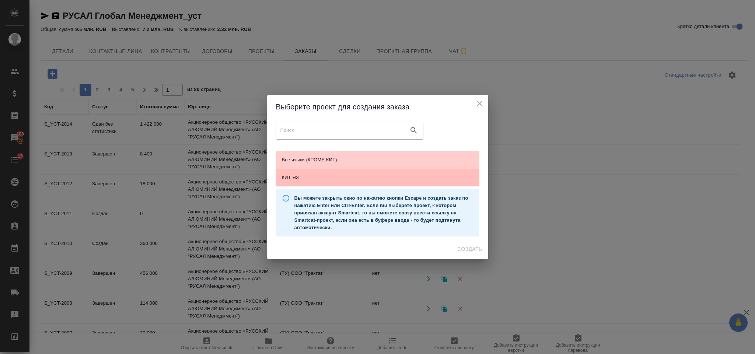
click at [304, 169] on div "КИТ ЯЗ" at bounding box center [377, 178] width 203 height 18
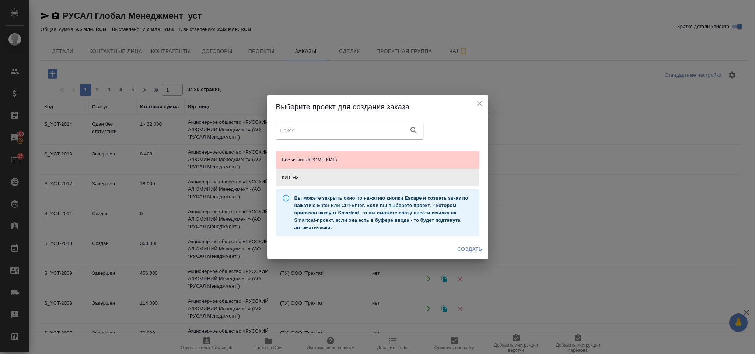
click at [463, 245] on span "Создать" at bounding box center [469, 249] width 25 height 9
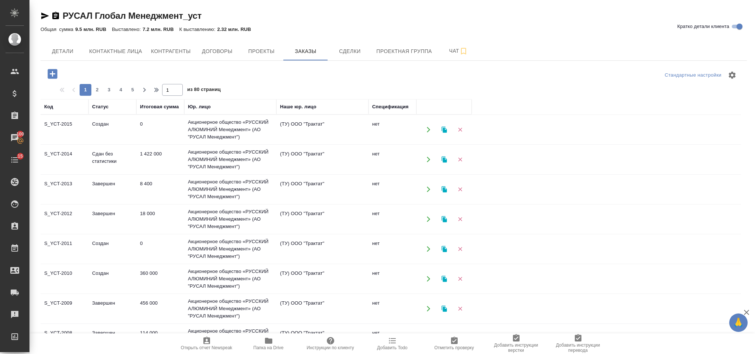
click at [425, 133] on button "button" at bounding box center [428, 129] width 15 height 15
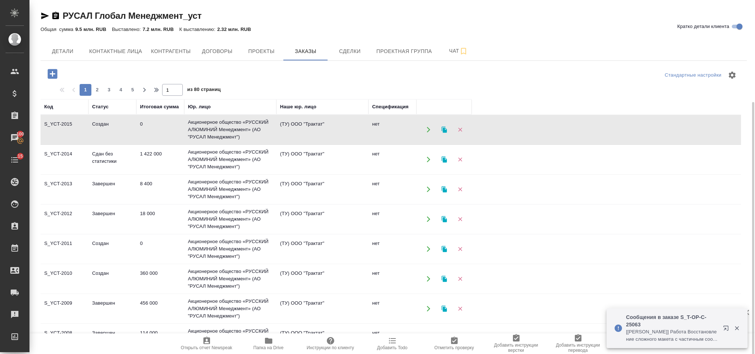
scroll to position [55, 0]
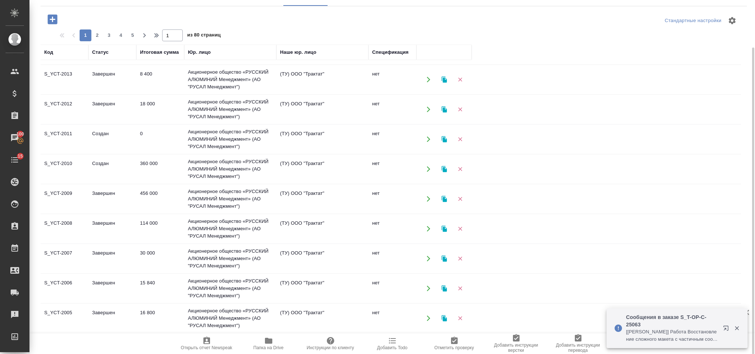
click at [199, 195] on td "Акционерное общество «РУССКИЙ АЛЮМИНИЙ Менеджмент» (АО "РУСАЛ Менеджмент")" at bounding box center [230, 198] width 92 height 29
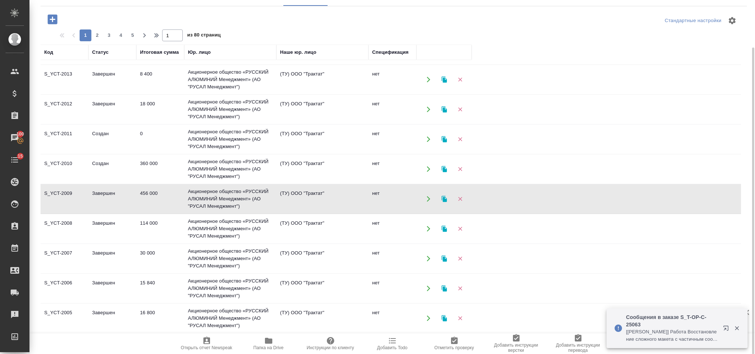
click at [205, 199] on td "Акционерное общество «РУССКИЙ АЛЮМИНИЙ Менеджмент» (АО "РУСАЛ Менеджмент")" at bounding box center [230, 198] width 92 height 29
click at [246, 167] on td "Акционерное общество «РУССКИЙ АЛЮМИНИЙ Менеджмент» (АО "РУСАЛ Менеджмент")" at bounding box center [230, 168] width 92 height 29
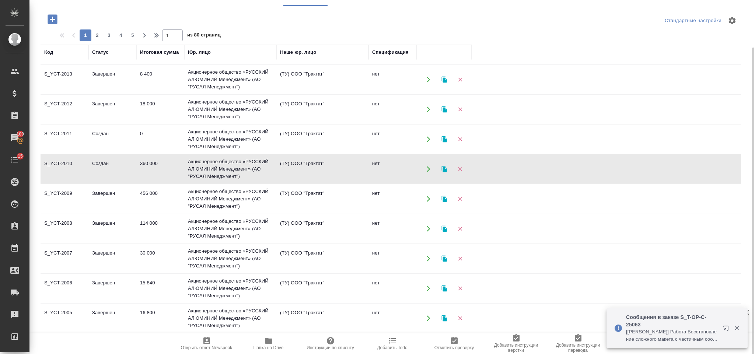
click at [246, 167] on td "Акционерное общество «РУССКИЙ АЛЮМИНИЙ Менеджмент» (АО "РУСАЛ Менеджмент")" at bounding box center [230, 168] width 92 height 29
click at [192, 229] on td "Акционерное общество «РУССКИЙ АЛЮМИНИЙ Менеджмент» (АО "РУСАЛ Менеджмент")" at bounding box center [230, 228] width 92 height 29
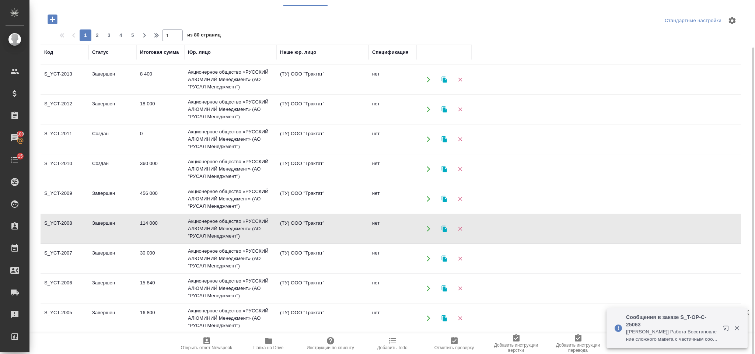
click at [192, 229] on td "Акционерное общество «РУССКИЙ АЛЮМИНИЙ Менеджмент» (АО "РУСАЛ Менеджмент")" at bounding box center [230, 228] width 92 height 29
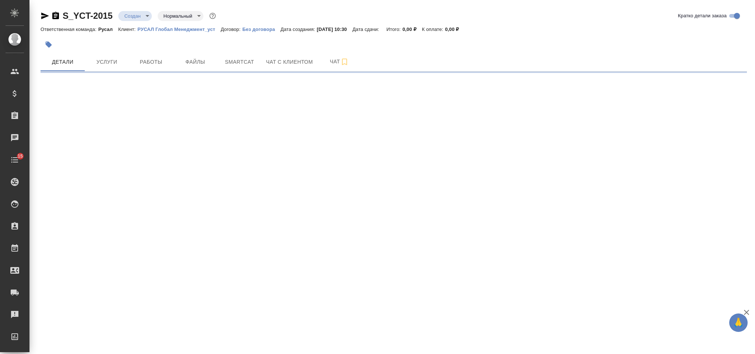
select select "RU"
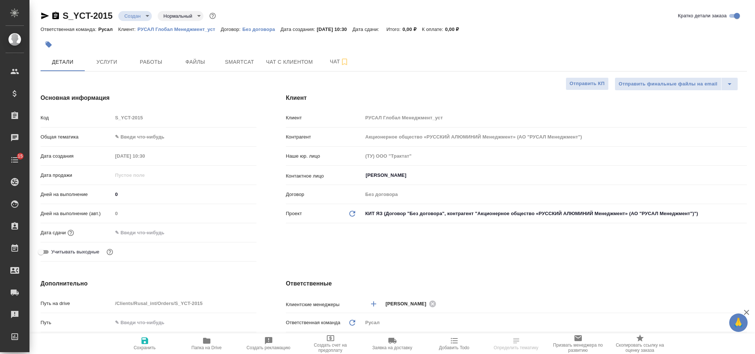
type textarea "x"
click at [190, 136] on body "🙏 .cls-1 fill:#fff; AWATERA Gorlenko Yuliua Клиенты Спецификации Заказы 100 Чат…" at bounding box center [377, 177] width 755 height 354
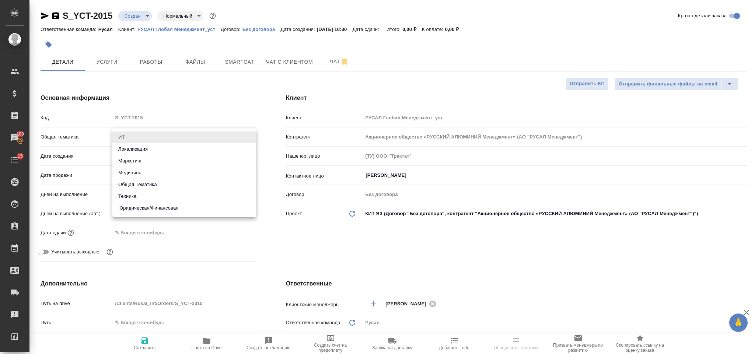
click at [184, 198] on li "Техника" at bounding box center [184, 197] width 144 height 12
type input "tech"
type textarea "x"
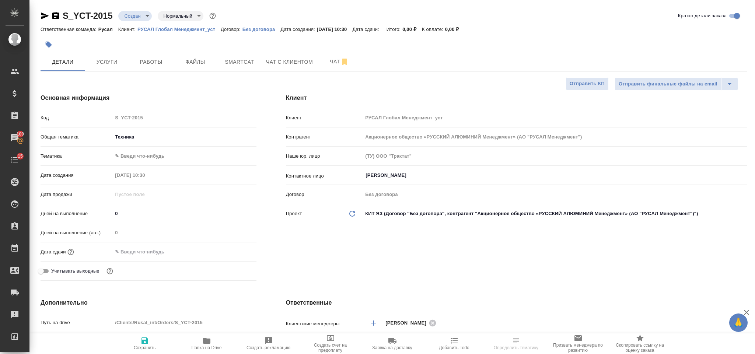
click at [173, 154] on body "🙏 .cls-1 fill:#fff; AWATERA Gorlenko Yuliua Клиенты Спецификации Заказы 100 Чат…" at bounding box center [377, 177] width 755 height 354
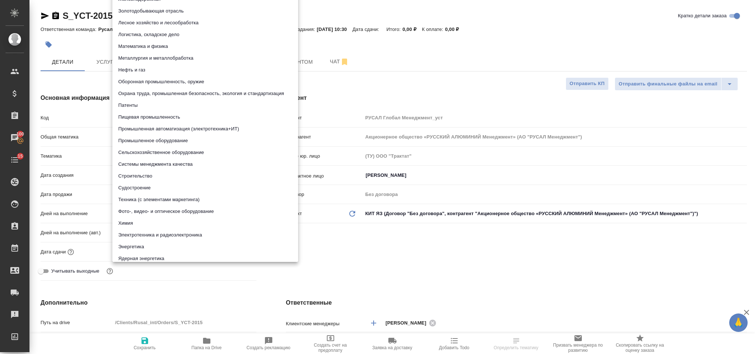
click at [186, 60] on li "Металлургия и металлобработка" at bounding box center [205, 58] width 186 height 12
type textarea "x"
type input "60014e23f7d9dc5f480a3cf8"
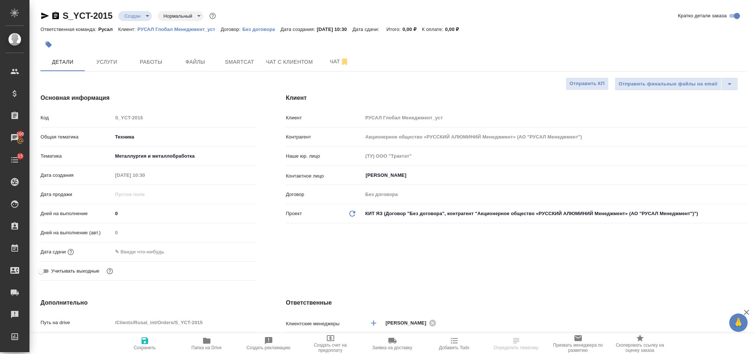
click at [173, 249] on input "text" at bounding box center [144, 252] width 65 height 11
click at [238, 250] on div ".cls-1 fill:#fff; AWATERA Gorlenko Yuliua Клиенты Спецификации Заказы 100 Чаты …" at bounding box center [377, 177] width 755 height 354
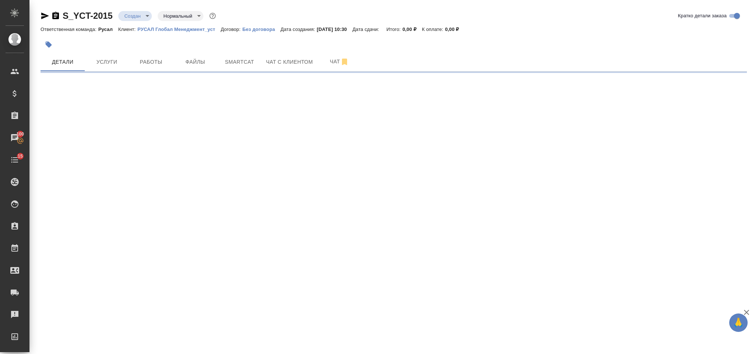
select select "RU"
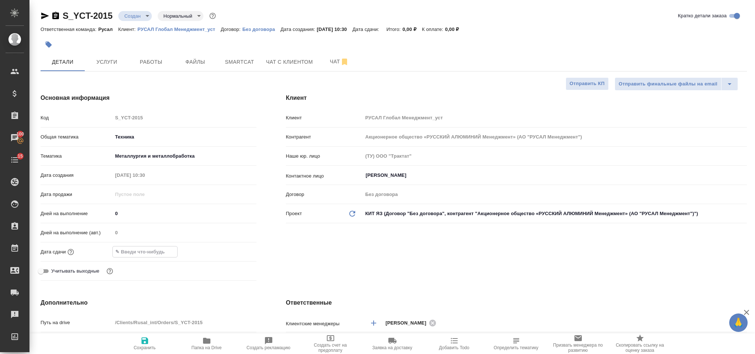
type textarea "x"
click at [173, 256] on input "text" at bounding box center [145, 252] width 65 height 11
click at [231, 251] on icon "button" at bounding box center [235, 251] width 9 height 9
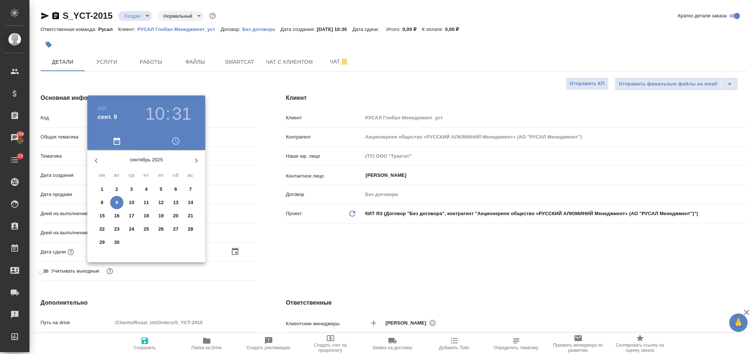
click at [119, 202] on span "9" at bounding box center [116, 202] width 13 height 7
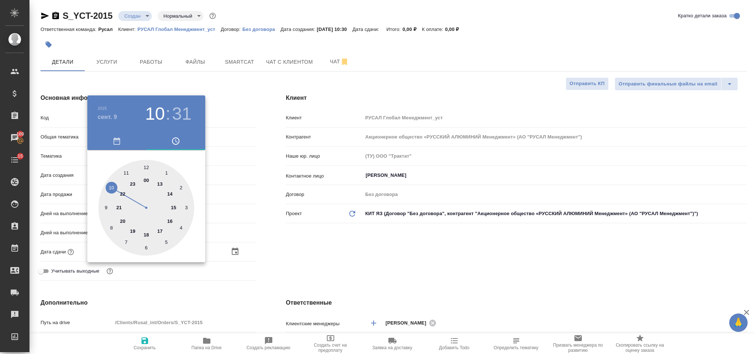
type input "09.09.2025 10:31"
type textarea "x"
click at [125, 173] on div at bounding box center [146, 208] width 96 height 96
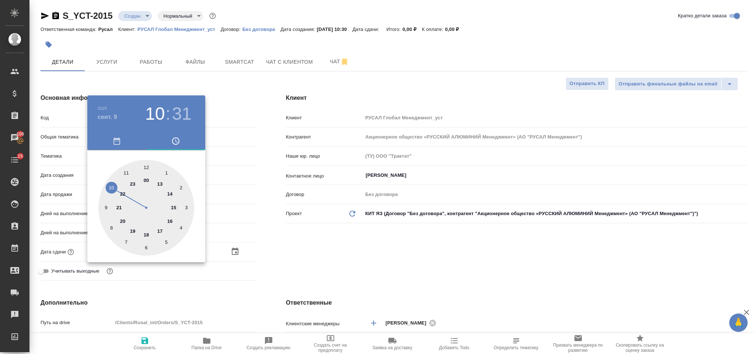
type input "09.09.2025 11:31"
type textarea "x"
click at [147, 163] on div at bounding box center [146, 208] width 96 height 96
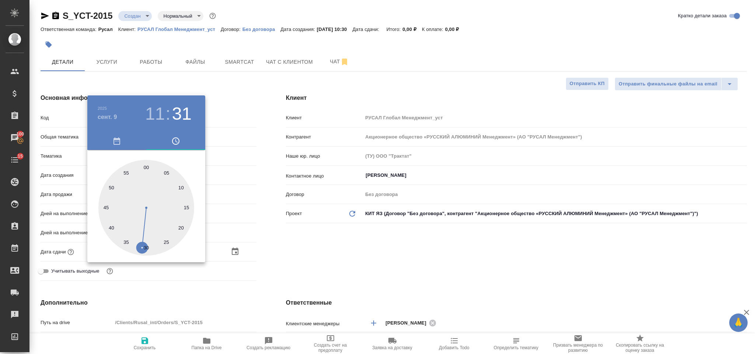
type input "09.09.2025 11:00"
type textarea "x"
click at [271, 215] on div at bounding box center [377, 177] width 755 height 354
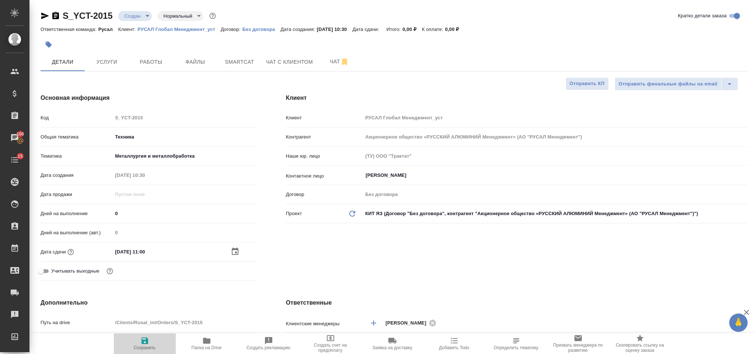
click at [146, 338] on icon "button" at bounding box center [144, 341] width 9 height 9
type textarea "x"
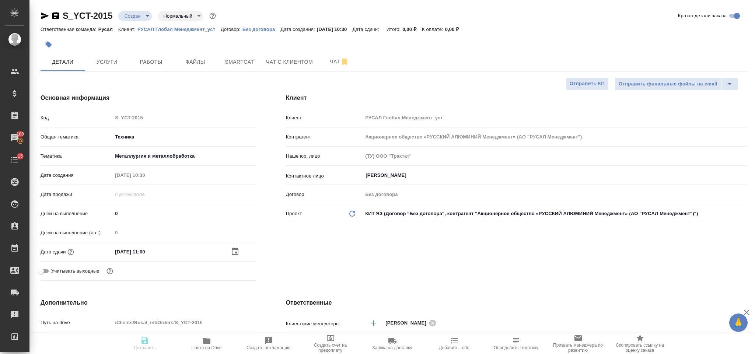
type textarea "x"
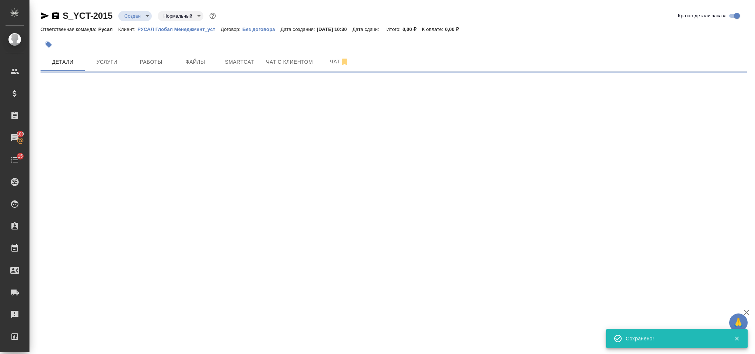
select select "RU"
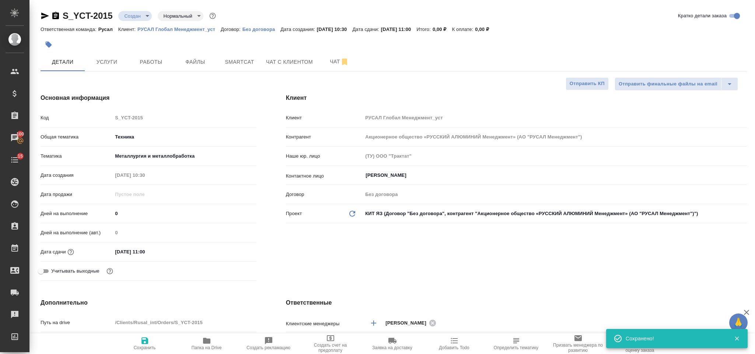
type textarea "x"
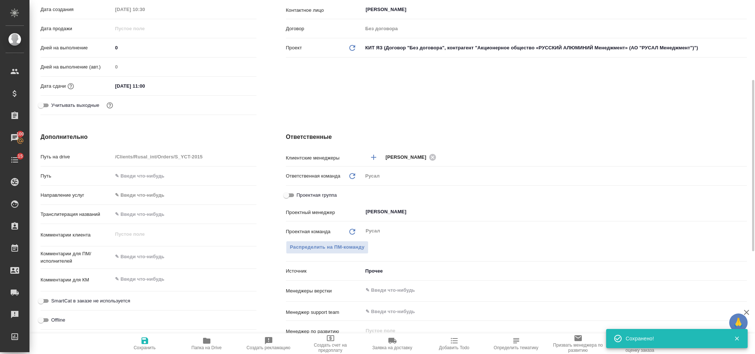
type textarea "x"
click at [163, 255] on textarea at bounding box center [184, 257] width 144 height 13
type textarea "Т"
type textarea "x"
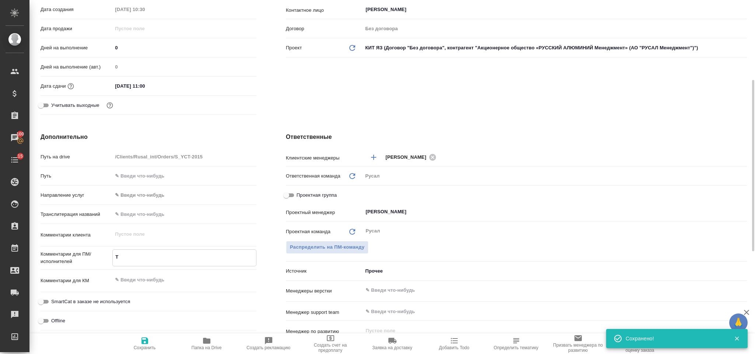
type textarea "x"
type textarea "Ту"
type textarea "x"
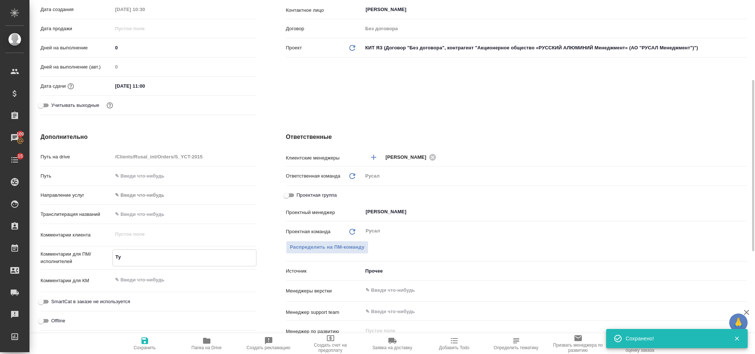
type textarea "Туя"
type textarea "x"
type textarea "Туяна"
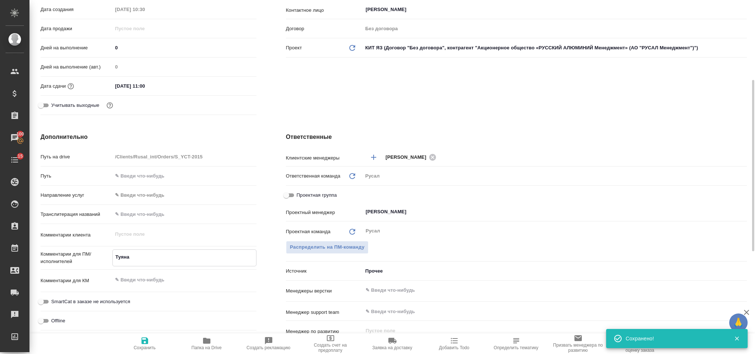
type textarea "x"
type textarea "Туяна,"
type textarea "x"
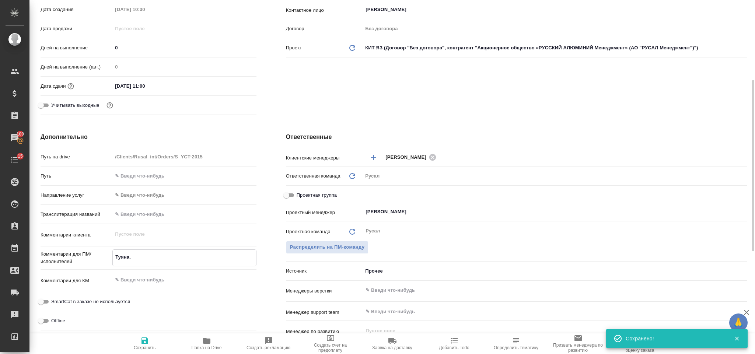
type textarea "x"
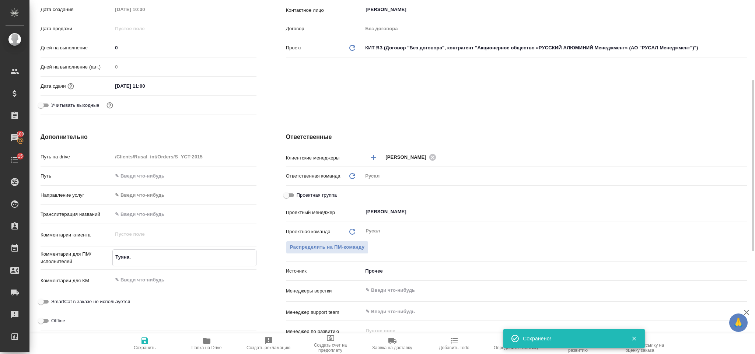
type textarea "Туяна,"
type textarea "x"
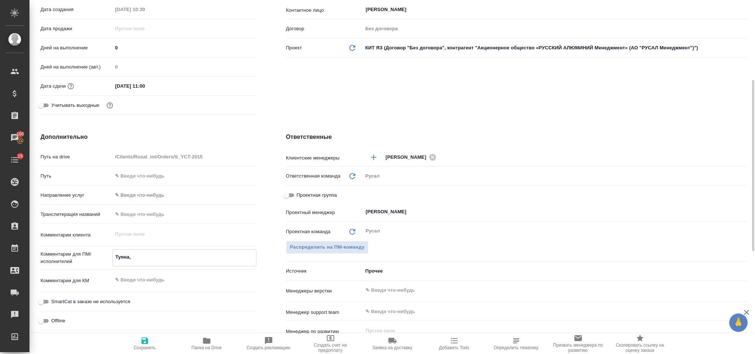
type textarea "Туяна, о"
type textarea "x"
type textarea "Туяна, он"
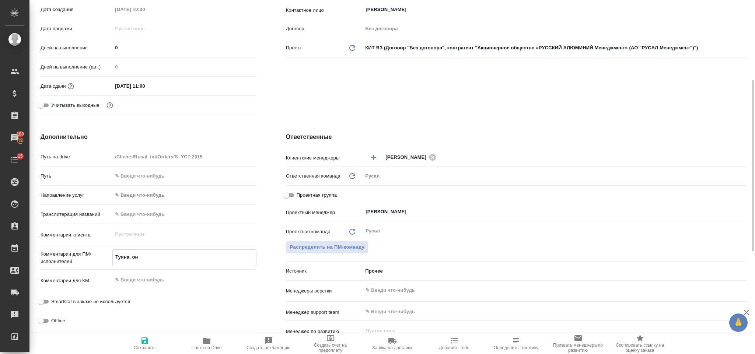
type textarea "x"
type textarea "Туяна, онла"
type textarea "x"
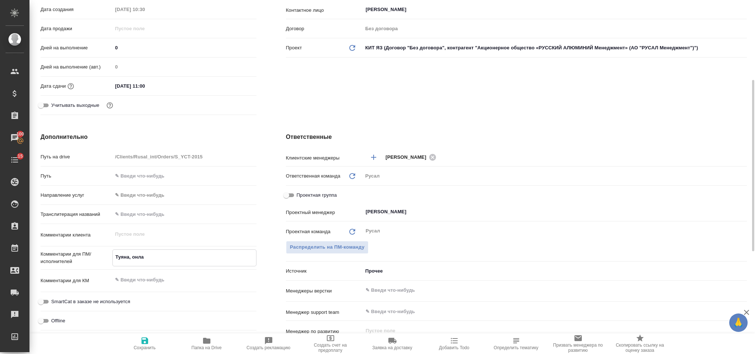
type textarea "x"
type textarea "Туяна, онлай"
type textarea "x"
type textarea "Туяна, онлайн"
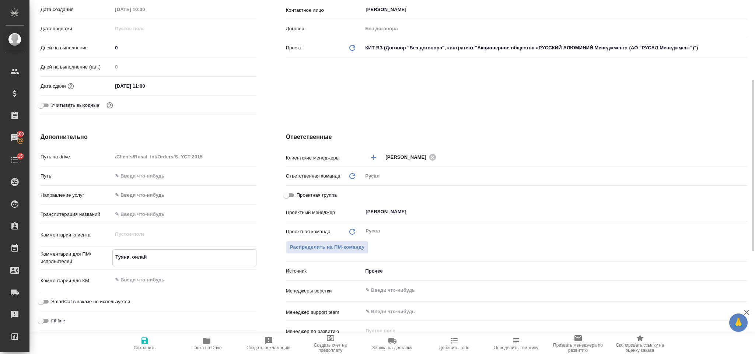
type textarea "x"
type textarea "Туяна, онлайн"
type textarea "x"
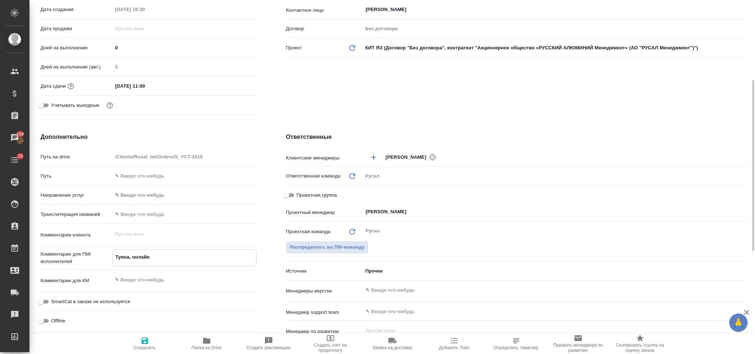
type textarea "x"
type textarea "Туяна, онлайн"
type textarea "x"
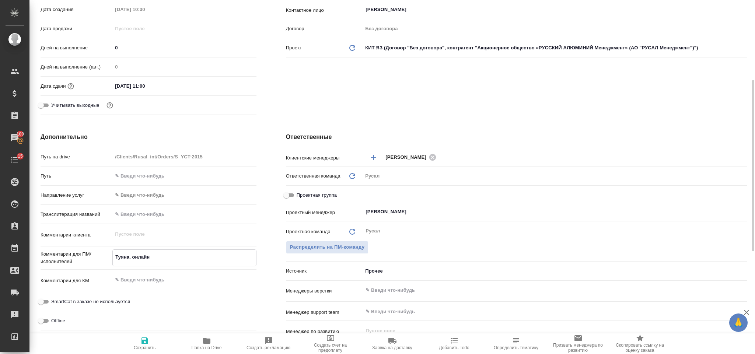
type textarea "Туяна, онлайн,"
type textarea "x"
type textarea "Туяна, онлайн,"
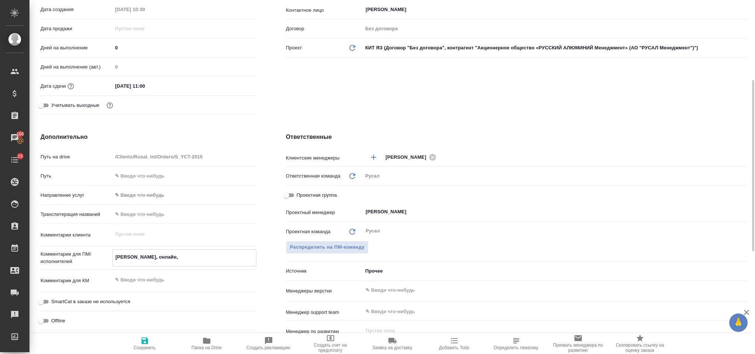
type textarea "x"
type textarea "Туяна, онлайн, 0"
type textarea "x"
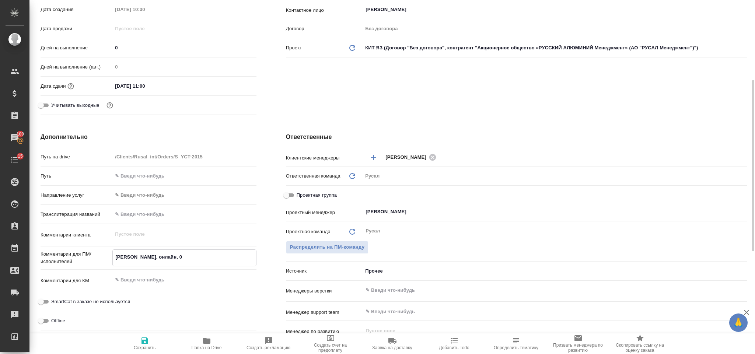
type textarea "x"
type textarea "Туяна, онлайн, 09"
type textarea "x"
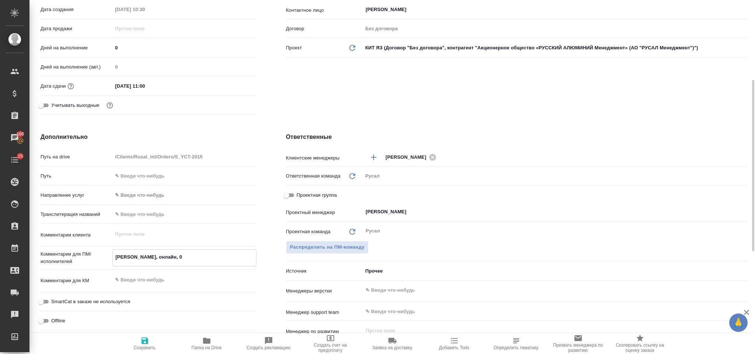
type textarea "x"
type textarea "Туяна, онлайн, 09.0"
type textarea "x"
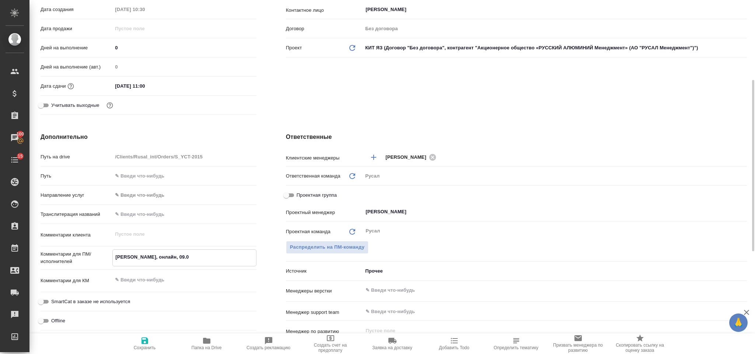
type textarea "Туяна, онлайн, 09.09"
type textarea "x"
type textarea "Туяна, онлайн, 09.09"
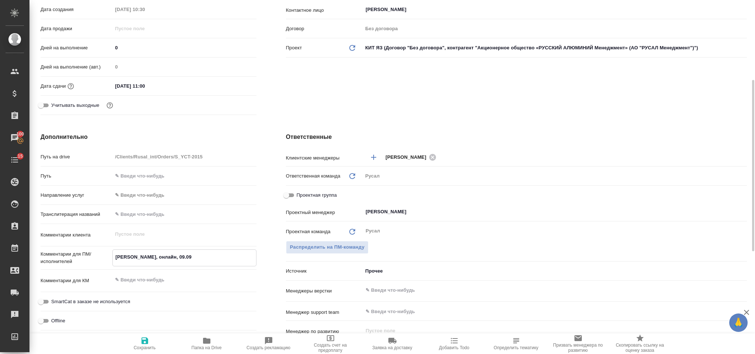
type textarea "x"
drag, startPoint x: 145, startPoint y: 351, endPoint x: 142, endPoint y: 347, distance: 5.0
click at [144, 349] on span "Сохранить" at bounding box center [145, 347] width 22 height 5
type textarea "x"
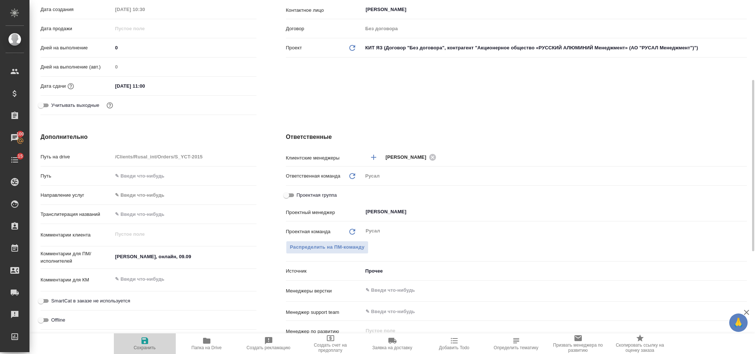
type textarea "x"
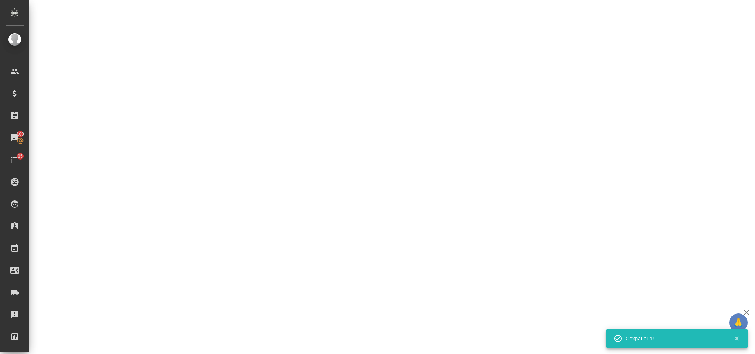
select select "RU"
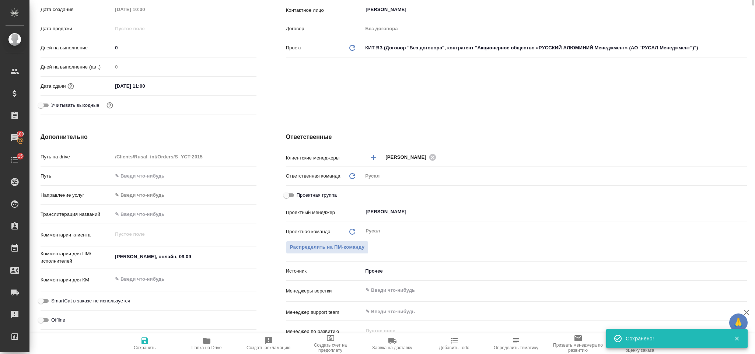
type textarea "x"
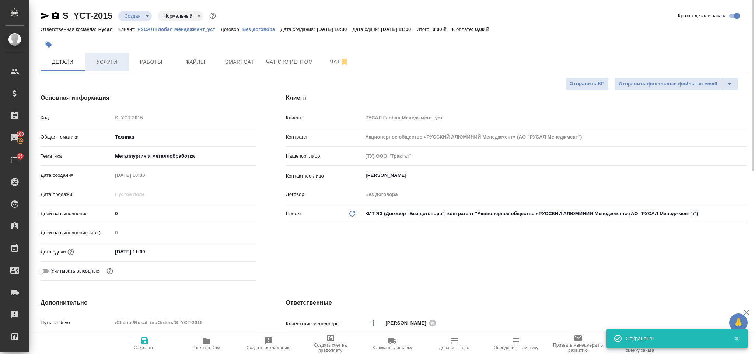
click at [104, 60] on span "Услуги" at bounding box center [106, 62] width 35 height 9
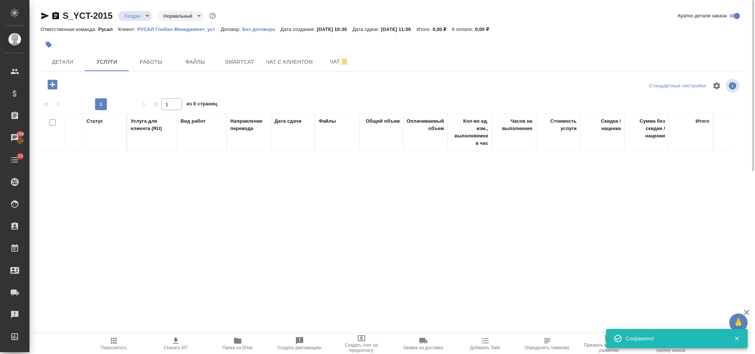
click at [56, 81] on icon "button" at bounding box center [52, 84] width 13 height 13
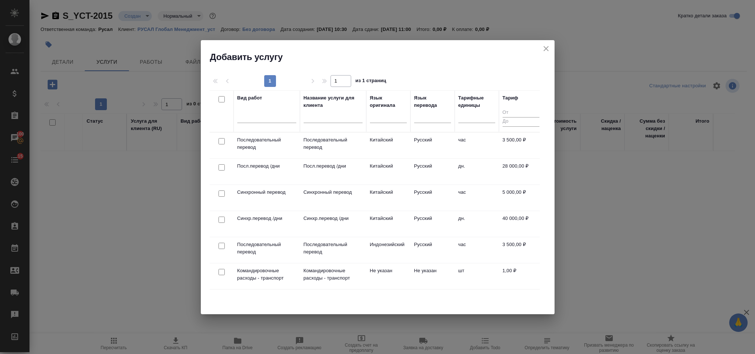
click at [219, 191] on input "checkbox" at bounding box center [222, 194] width 6 height 6
checkbox input "true"
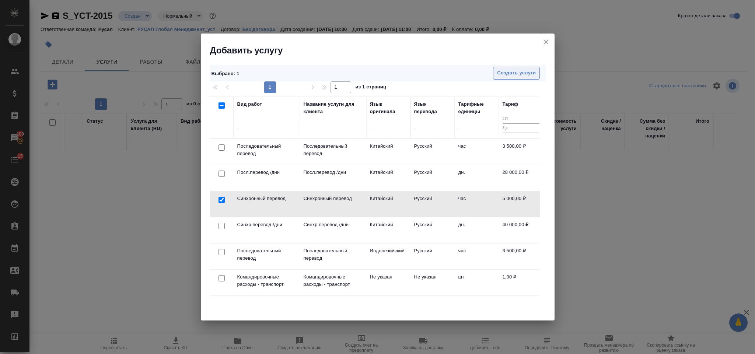
click at [500, 73] on span "Создать услуги" at bounding box center [516, 73] width 39 height 8
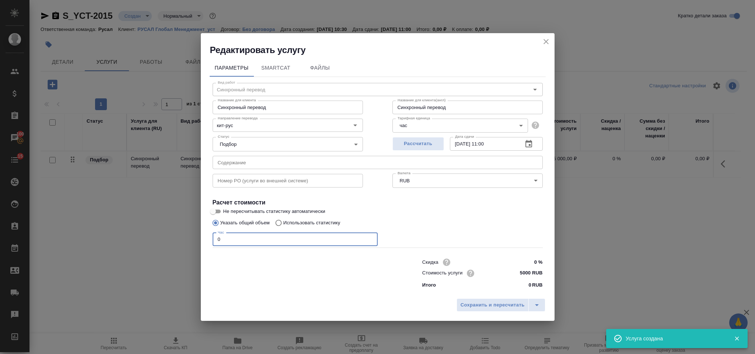
click at [249, 234] on input "0" at bounding box center [295, 239] width 165 height 13
type input "2"
click at [501, 301] on span "Сохранить и пересчитать" at bounding box center [493, 305] width 64 height 8
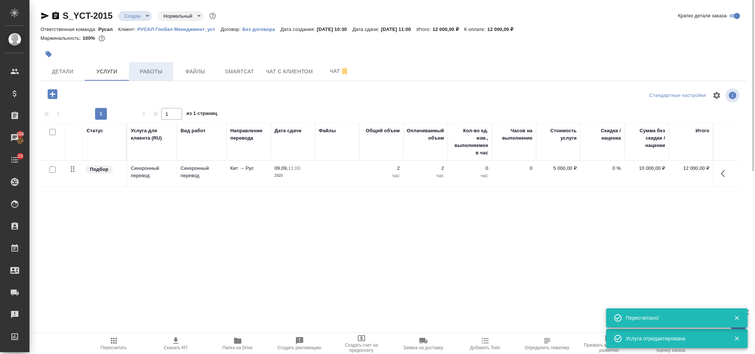
click at [145, 75] on span "Работы" at bounding box center [150, 71] width 35 height 9
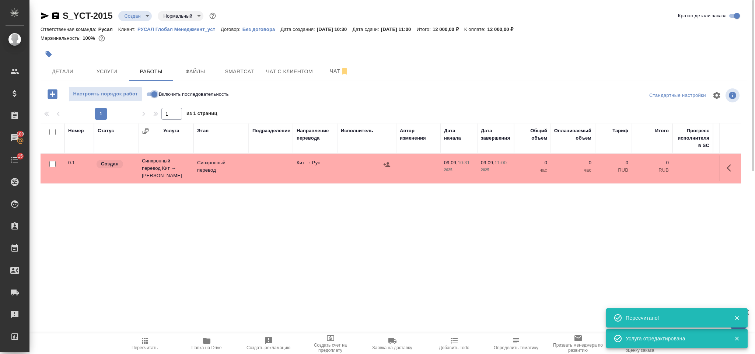
click at [156, 94] on input "Включить последовательность" at bounding box center [154, 94] width 27 height 9
checkbox input "true"
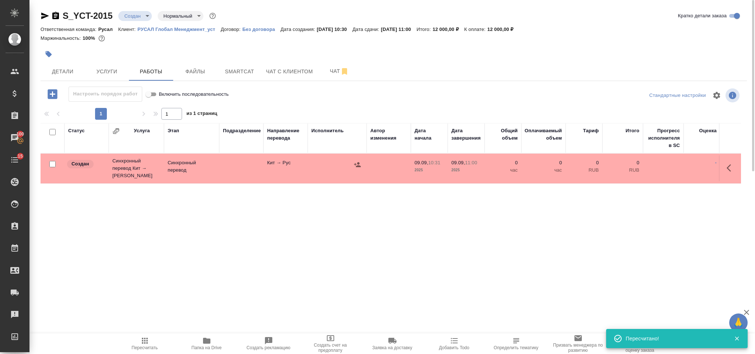
click at [727, 162] on button "button" at bounding box center [732, 168] width 18 height 18
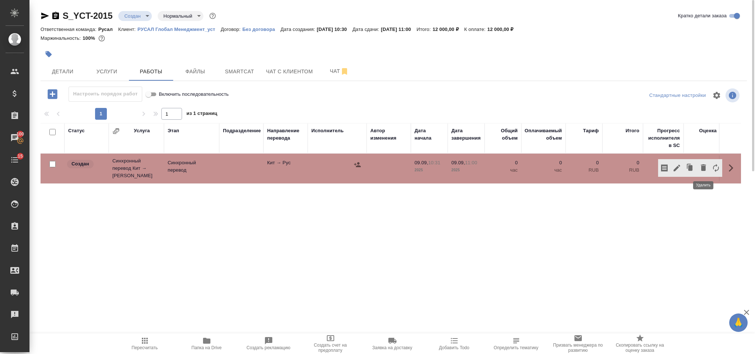
click at [702, 166] on icon "button" at bounding box center [703, 167] width 5 height 7
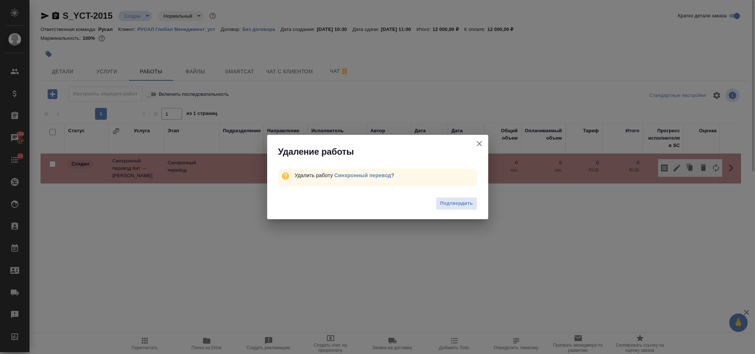
click at [433, 208] on div "Подтвердить" at bounding box center [377, 204] width 221 height 29
click at [446, 206] on span "Подтвердить" at bounding box center [456, 203] width 33 height 8
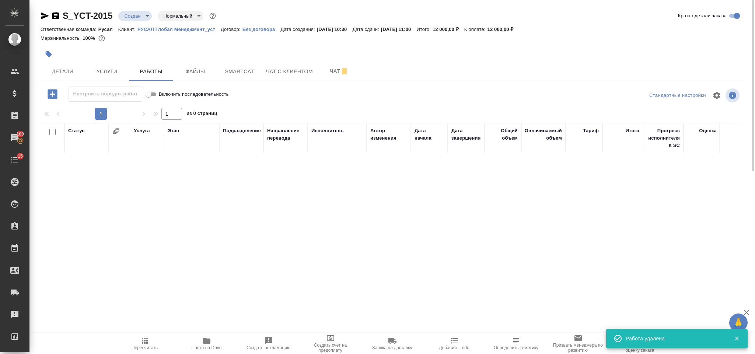
click at [52, 96] on icon "button" at bounding box center [53, 94] width 10 height 10
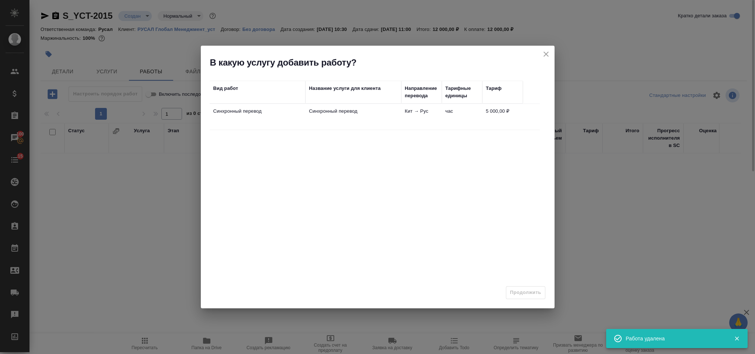
click at [286, 126] on td "Синхронный перевод" at bounding box center [258, 117] width 96 height 26
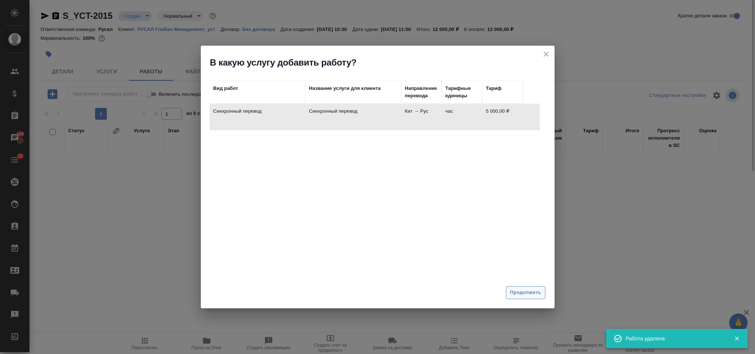
click at [523, 288] on button "Продолжить" at bounding box center [525, 292] width 39 height 13
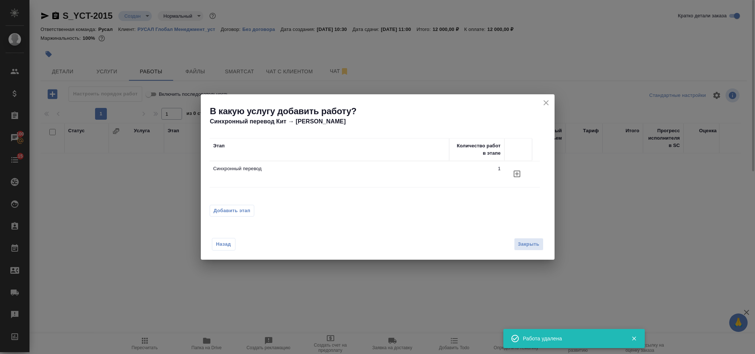
click at [246, 206] on button "Добавить этап" at bounding box center [232, 211] width 45 height 12
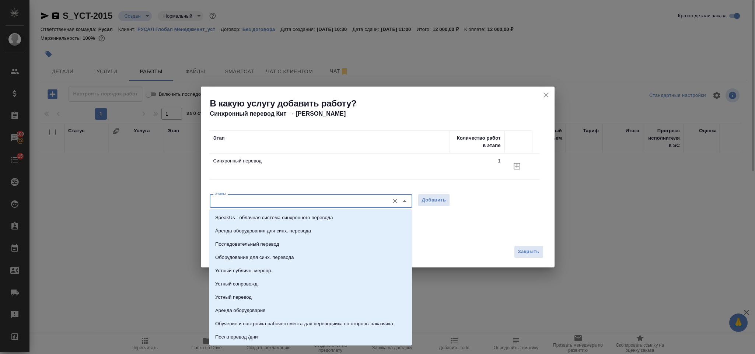
click at [243, 201] on input "Этапы" at bounding box center [299, 200] width 174 height 9
click at [261, 244] on p "Последовательный перевод" at bounding box center [247, 244] width 64 height 7
type input "Последовательный перевод"
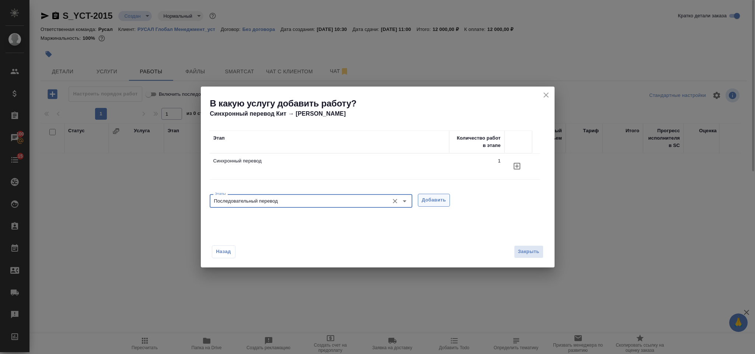
click at [448, 196] on button "Добавить" at bounding box center [434, 200] width 32 height 13
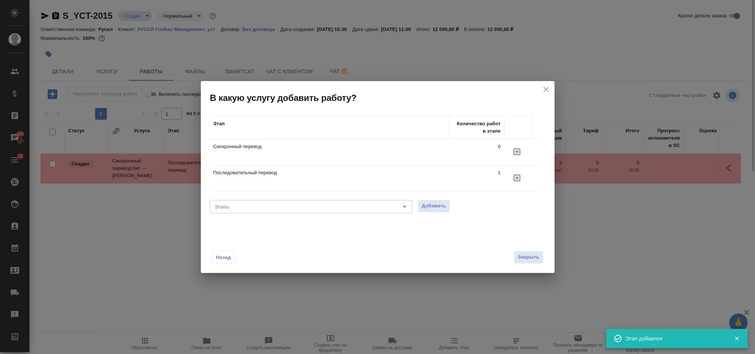
click at [550, 91] on icon "close" at bounding box center [546, 89] width 9 height 9
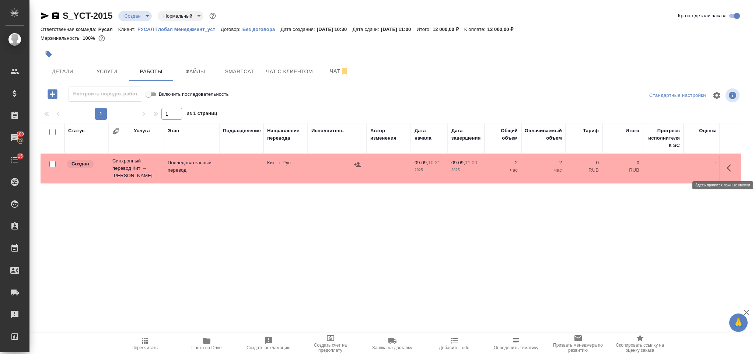
click at [731, 171] on icon "button" at bounding box center [731, 168] width 9 height 9
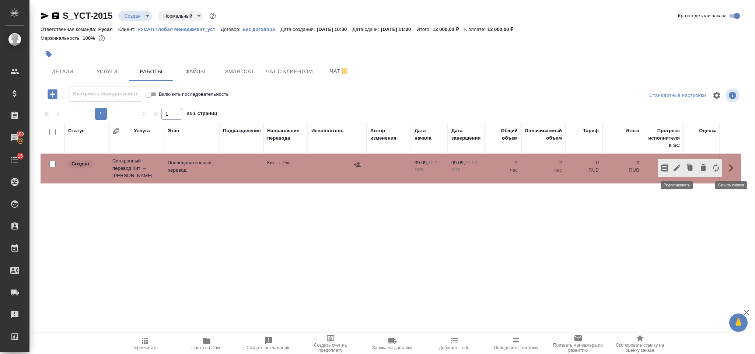
click at [675, 164] on icon "button" at bounding box center [677, 168] width 9 height 9
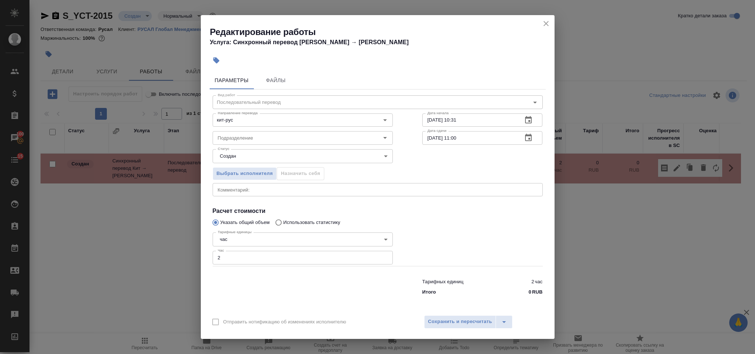
click at [236, 262] on input "2" at bounding box center [303, 257] width 180 height 13
type input "1"
click at [257, 124] on input "кит-рус" at bounding box center [290, 120] width 151 height 9
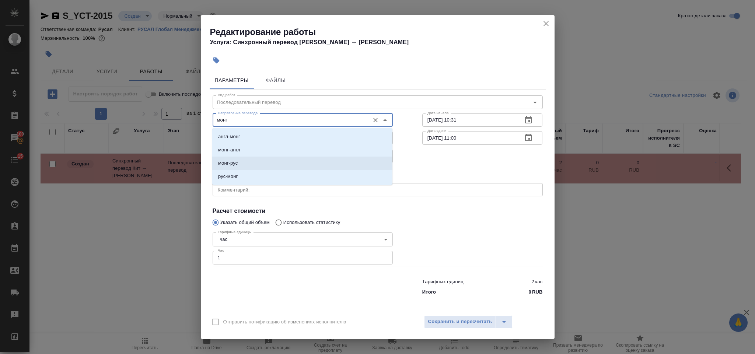
click at [240, 160] on li "монг-рус" at bounding box center [302, 163] width 180 height 13
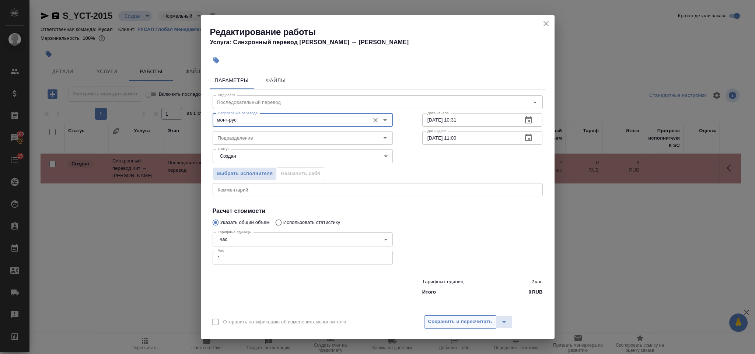
type input "монг-рус"
click at [453, 322] on span "Сохранить и пересчитать" at bounding box center [460, 322] width 64 height 8
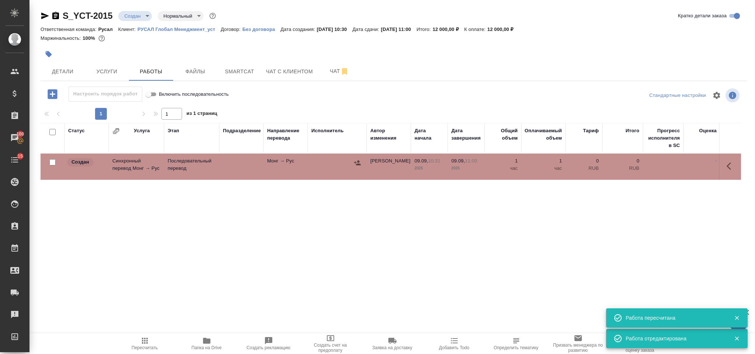
click at [359, 163] on icon "button" at bounding box center [357, 162] width 7 height 5
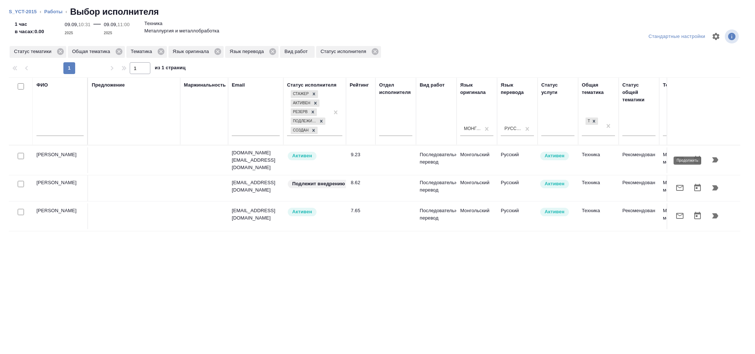
click at [715, 157] on icon "button" at bounding box center [715, 160] width 9 height 9
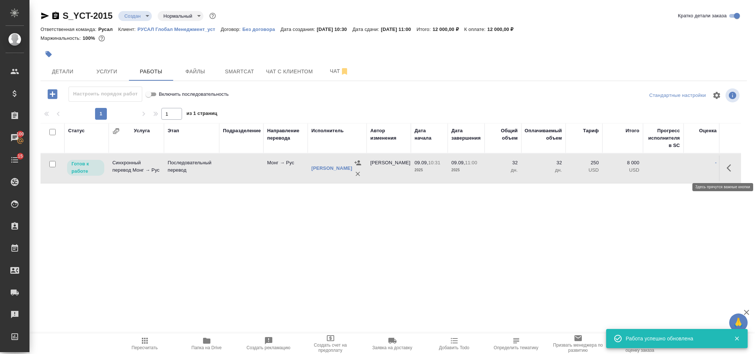
click at [732, 168] on icon "button" at bounding box center [731, 168] width 9 height 9
click at [681, 163] on button "button" at bounding box center [677, 168] width 13 height 18
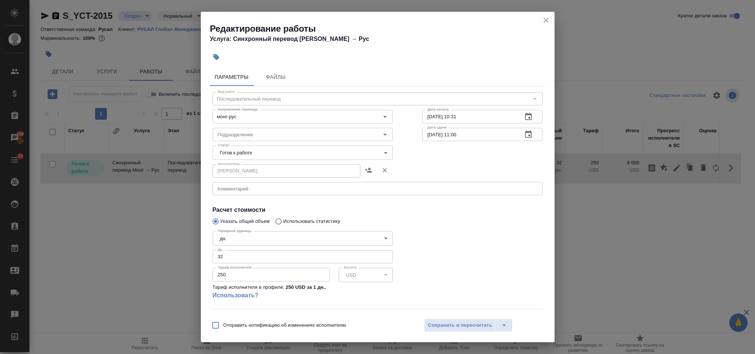
click at [285, 154] on body "🙏 .cls-1 fill:#fff; AWATERA Gorlenko Yuliua Клиенты Спецификации Заказы 100 Чат…" at bounding box center [377, 177] width 755 height 354
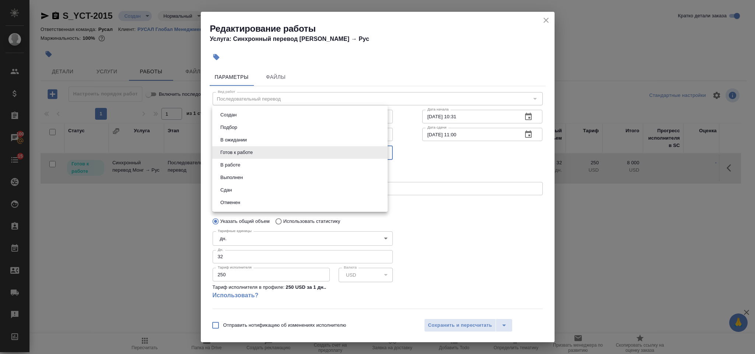
click at [286, 194] on li "Сдан" at bounding box center [299, 190] width 175 height 13
type input "closed"
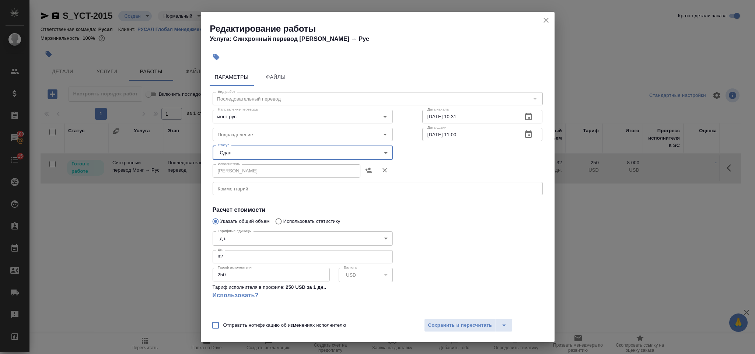
click at [293, 240] on body "🙏 .cls-1 fill:#fff; AWATERA Gorlenko Yuliua Клиенты Спецификации Заказы 100 Чат…" at bounding box center [377, 177] width 755 height 354
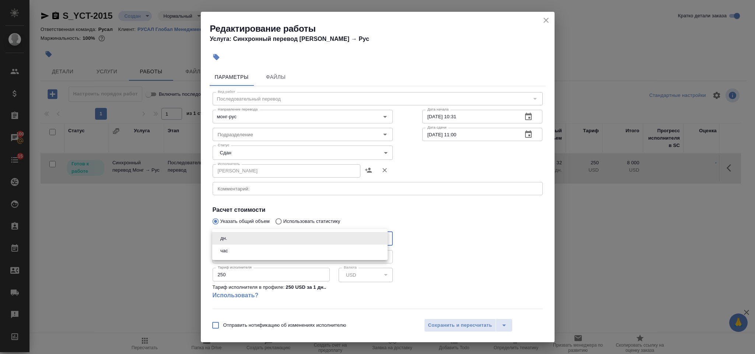
click at [287, 248] on li "час" at bounding box center [299, 251] width 175 height 13
type input "5a8b1489cc6b4906c91bfd93"
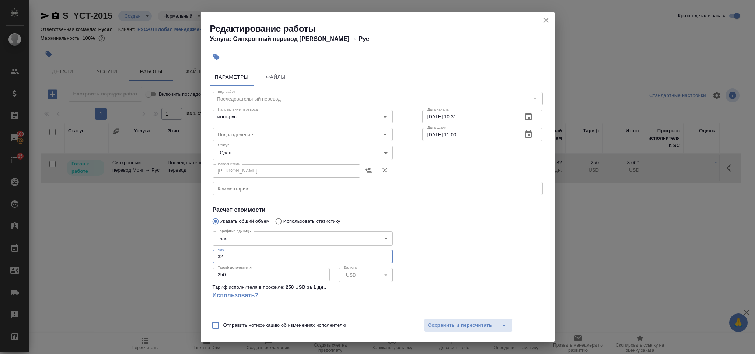
drag, startPoint x: 275, startPoint y: 256, endPoint x: 215, endPoint y: 253, distance: 59.8
click at [215, 253] on input "32" at bounding box center [303, 256] width 180 height 13
type input "1"
drag, startPoint x: 230, startPoint y: 277, endPoint x: 206, endPoint y: 275, distance: 24.8
click at [206, 275] on div "Параметры Файлы Вид работ Последовательный перевод Вид работ Направление перево…" at bounding box center [378, 189] width 354 height 249
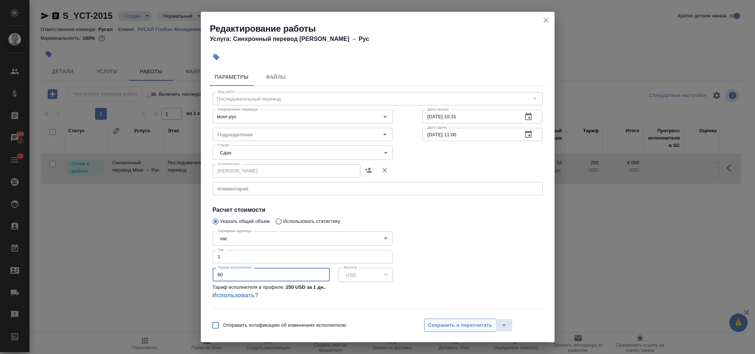
type input "60"
click at [448, 327] on span "Сохранить и пересчитать" at bounding box center [460, 325] width 64 height 8
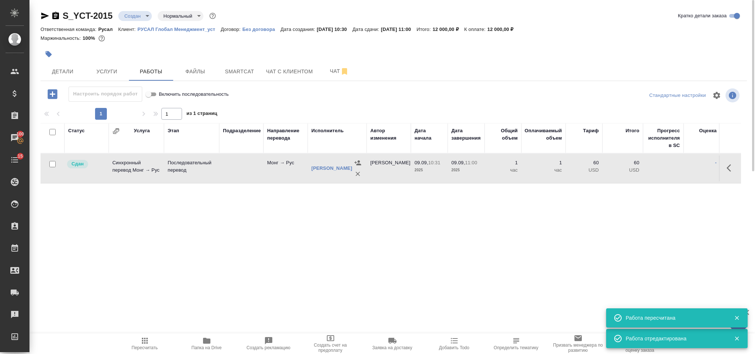
click at [140, 345] on icon "button" at bounding box center [144, 341] width 9 height 9
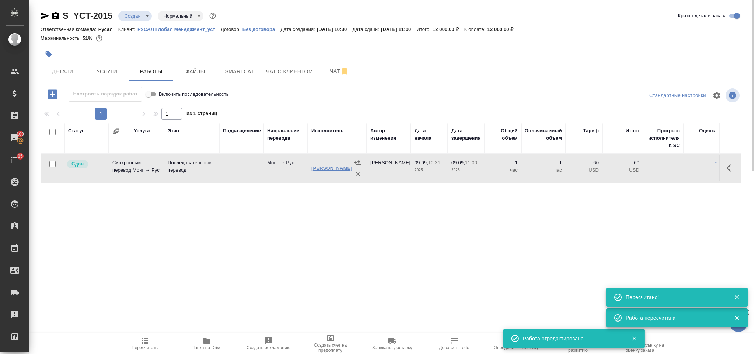
click at [326, 166] on link "Ажив Туяна" at bounding box center [332, 169] width 41 height 6
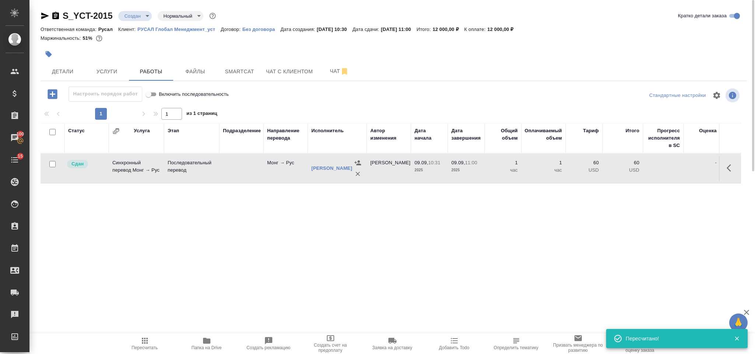
click at [139, 16] on body "🙏 .cls-1 fill:#fff; AWATERA Gorlenko Yuliua Клиенты Спецификации Заказы 100 Чат…" at bounding box center [377, 177] width 755 height 354
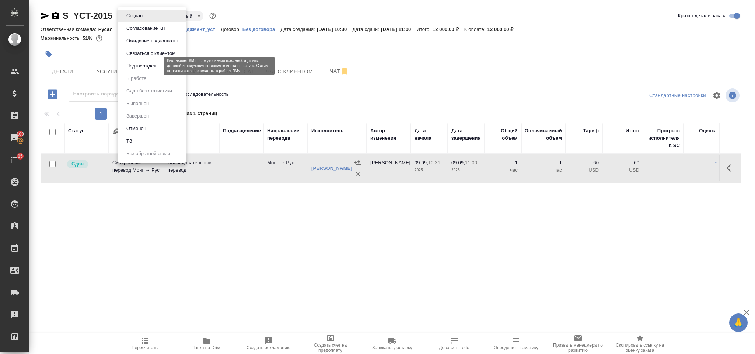
click at [153, 66] on button "Подтвержден" at bounding box center [141, 66] width 35 height 8
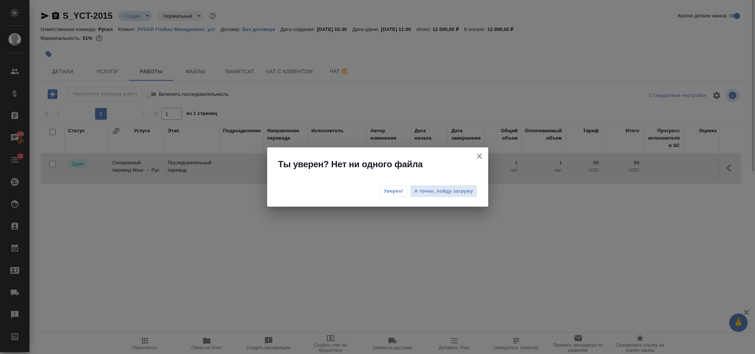
drag, startPoint x: 389, startPoint y: 195, endPoint x: 393, endPoint y: 183, distance: 12.5
click at [389, 195] on span "Уверен!" at bounding box center [394, 191] width 20 height 7
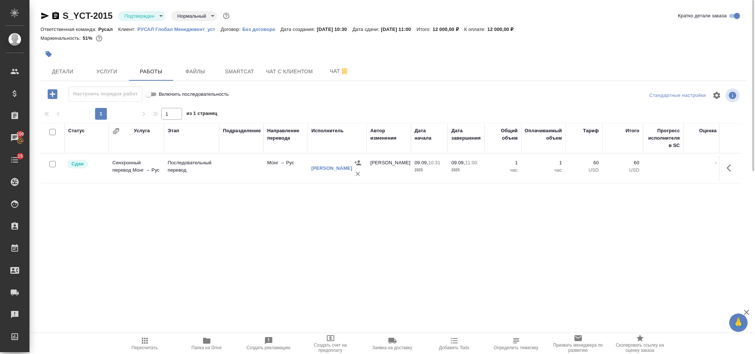
click at [140, 15] on body "🙏 .cls-1 fill:#fff; AWATERA Gorlenko Yuliua Клиенты Спецификации Заказы 100 Чат…" at bounding box center [377, 177] width 755 height 354
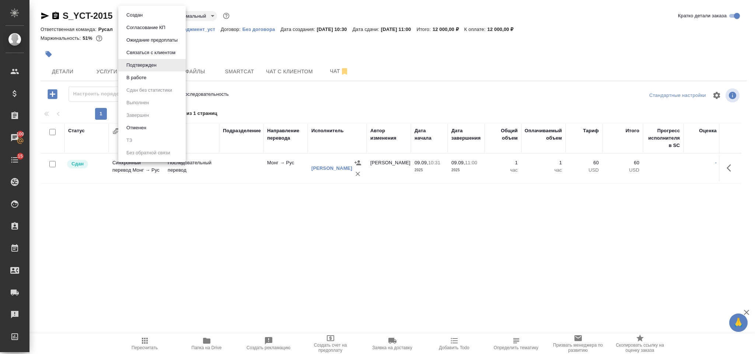
click at [149, 76] on li "В работе" at bounding box center [151, 78] width 67 height 13
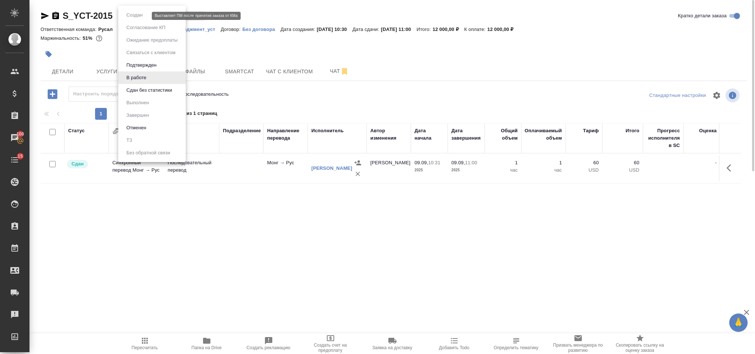
click at [139, 17] on body "🙏 .cls-1 fill:#fff; AWATERA Gorlenko Yuliua Клиенты Спецификации Заказы 100 Чат…" at bounding box center [377, 177] width 755 height 354
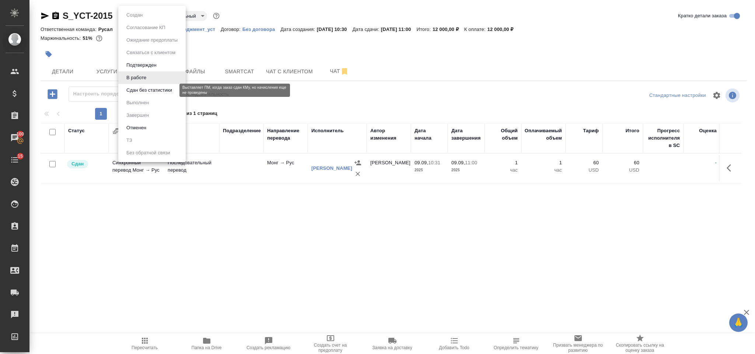
click at [147, 93] on button "Сдан без статистики" at bounding box center [149, 90] width 50 height 8
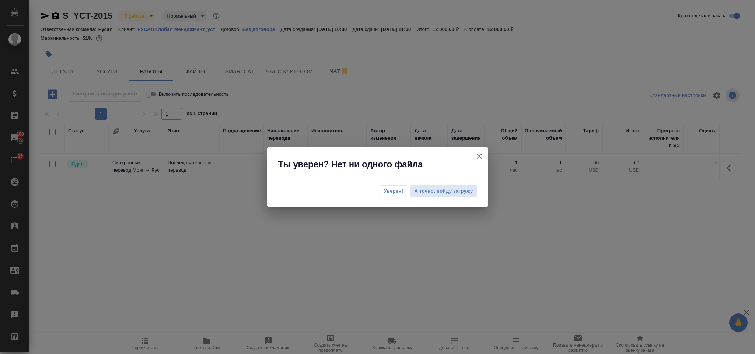
click at [396, 192] on span "Уверен!" at bounding box center [394, 191] width 20 height 7
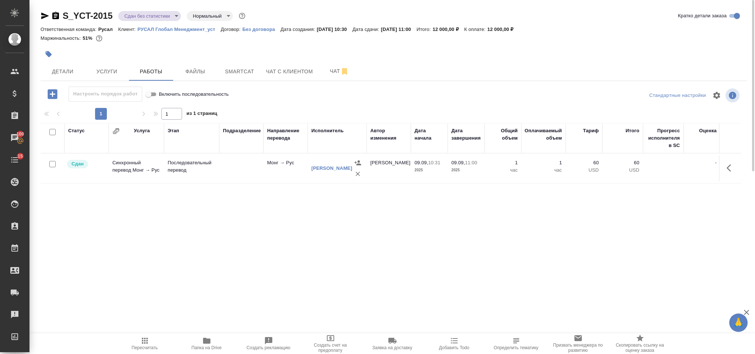
click at [144, 17] on body "🙏 .cls-1 fill:#fff; AWATERA Gorlenko Yuliua Клиенты Спецификации Заказы 100 Чат…" at bounding box center [377, 177] width 755 height 354
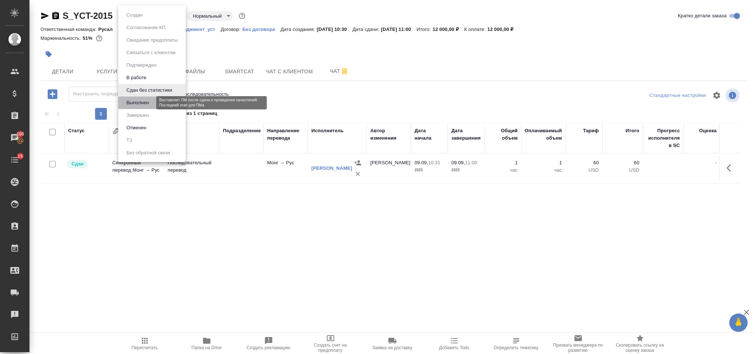
click at [136, 103] on button "Выполнен" at bounding box center [137, 103] width 27 height 8
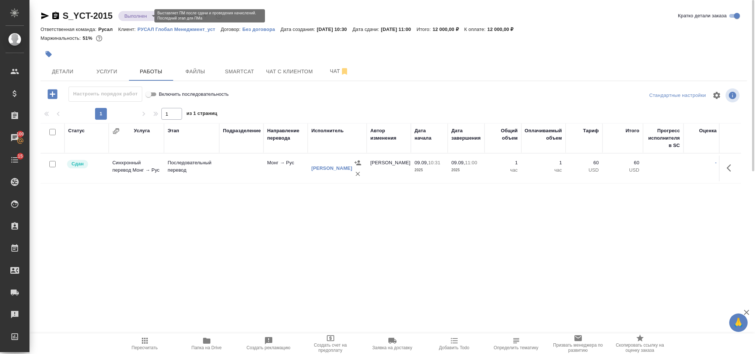
click at [147, 15] on body "🙏 .cls-1 fill:#fff; AWATERA Gorlenko Yuliua Клиенты Спецификации Заказы 100 Чат…" at bounding box center [377, 177] width 755 height 354
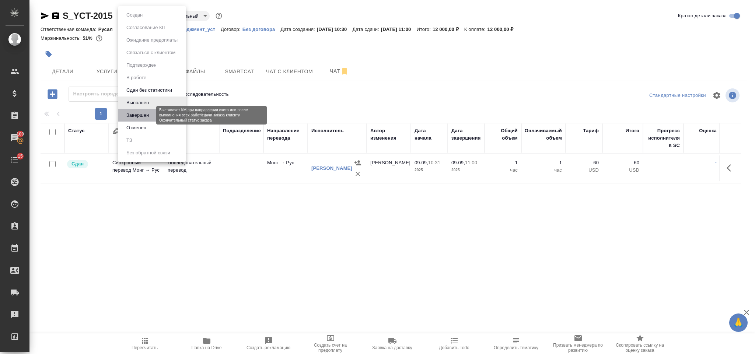
click at [140, 113] on button "Завершен" at bounding box center [137, 115] width 27 height 8
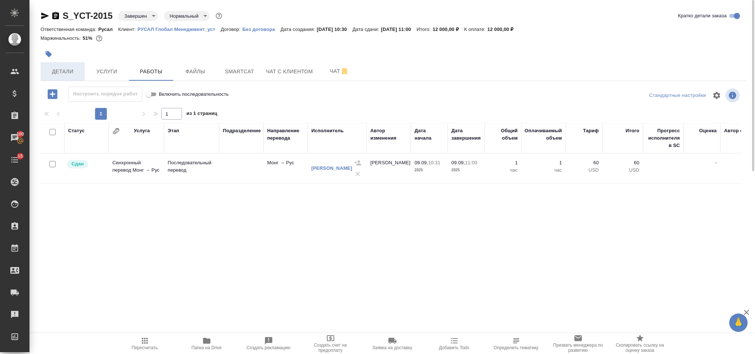
click at [60, 70] on span "Детали" at bounding box center [62, 71] width 35 height 9
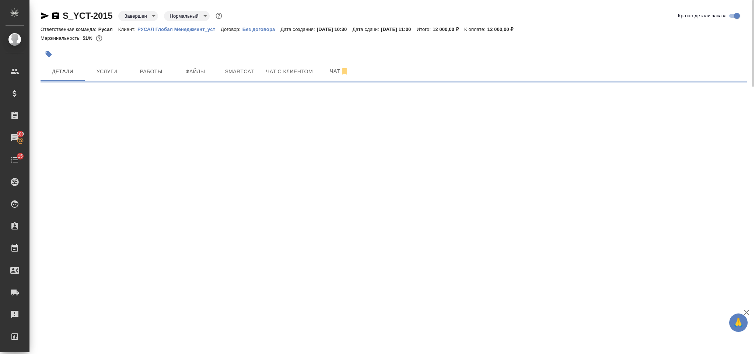
select select "RU"
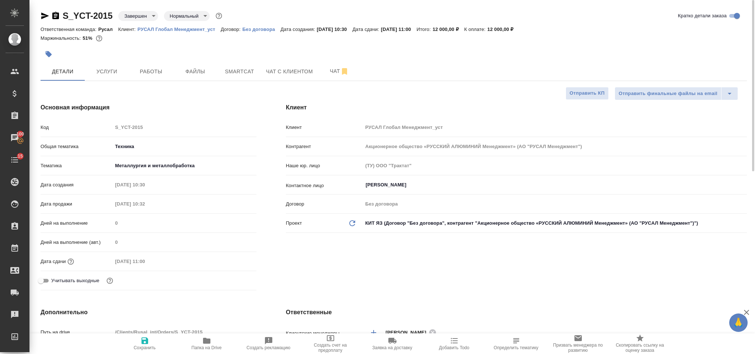
type textarea "x"
click at [55, 18] on icon "button" at bounding box center [55, 15] width 7 height 7
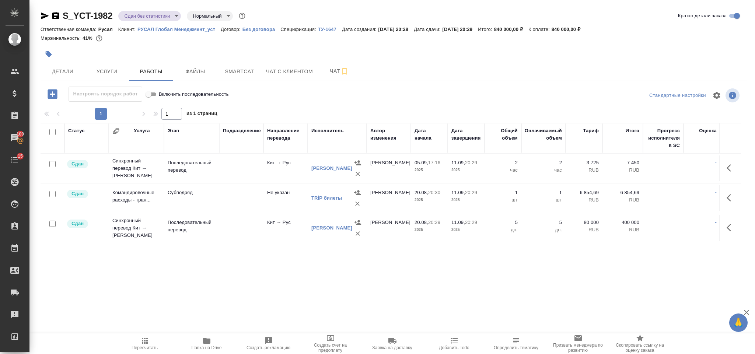
click at [59, 18] on icon "button" at bounding box center [55, 15] width 7 height 7
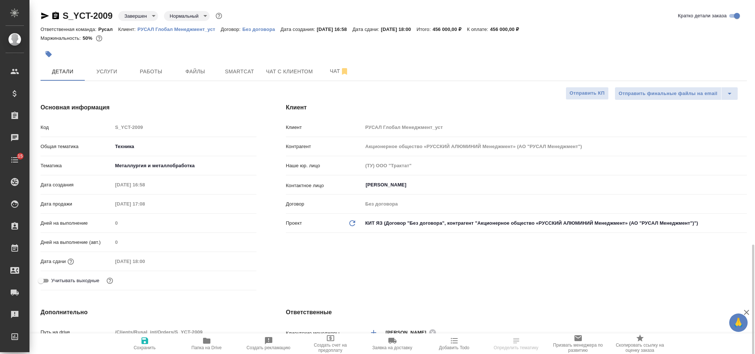
select select "RU"
click at [57, 16] on icon "button" at bounding box center [55, 15] width 9 height 9
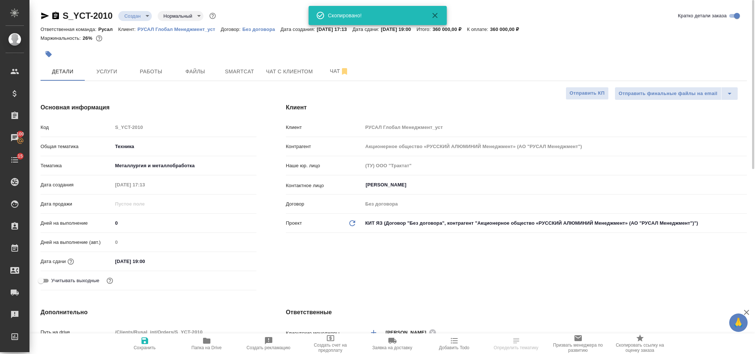
select select "RU"
type textarea "x"
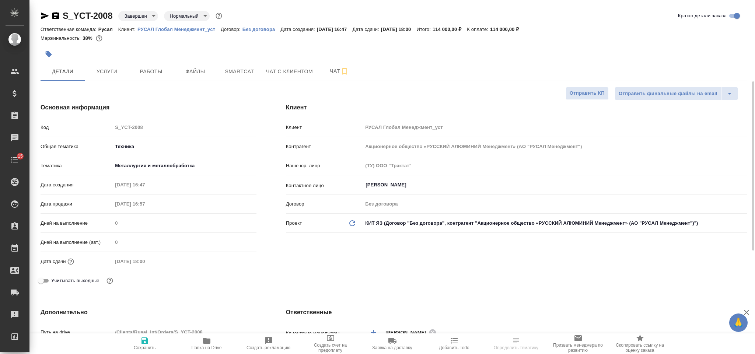
select select "RU"
click at [58, 19] on icon "button" at bounding box center [55, 15] width 9 height 9
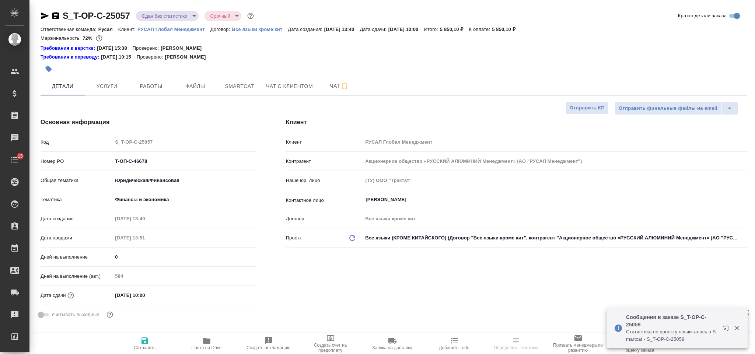
select select "RU"
drag, startPoint x: 141, startPoint y: 145, endPoint x: 119, endPoint y: 139, distance: 22.3
click at [104, 138] on div "Код S_T-OP-C-25057" at bounding box center [149, 142] width 216 height 13
